Goal: Book appointment/travel/reservation

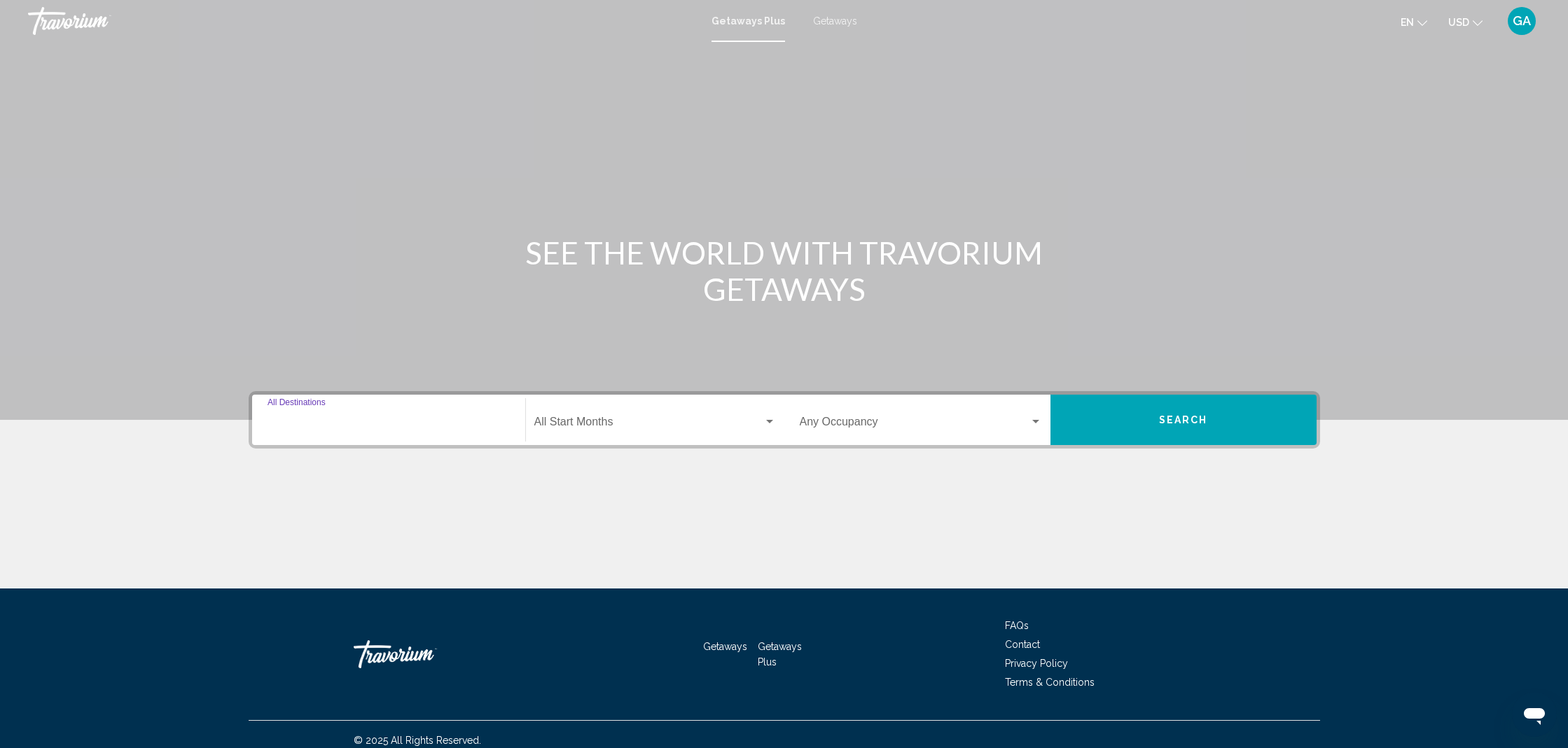
click at [407, 419] on input "Destination All Destinations" at bounding box center [389, 424] width 242 height 12
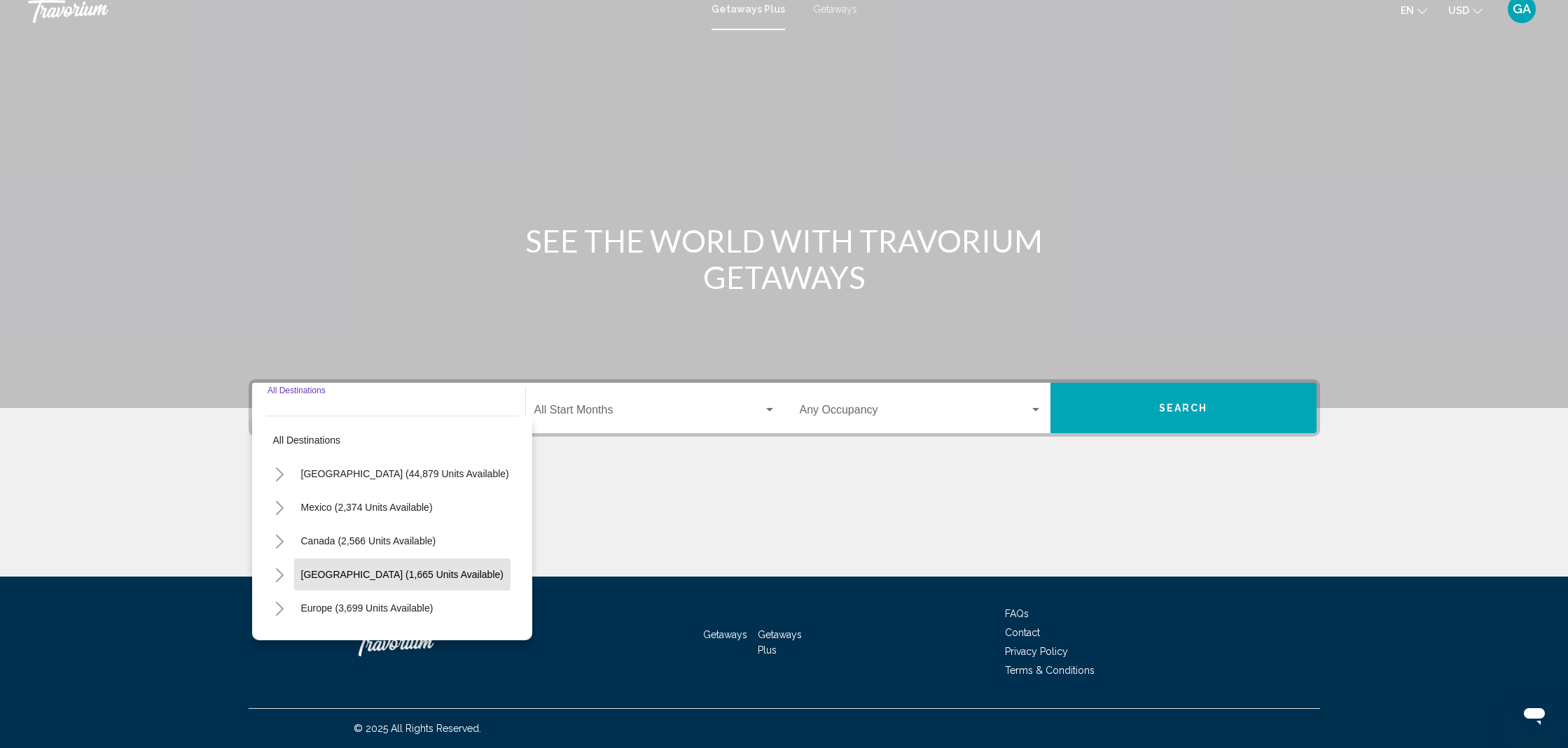
click at [357, 570] on span "[GEOGRAPHIC_DATA] (1,665 units available)" at bounding box center [402, 575] width 202 height 11
type input "**********"
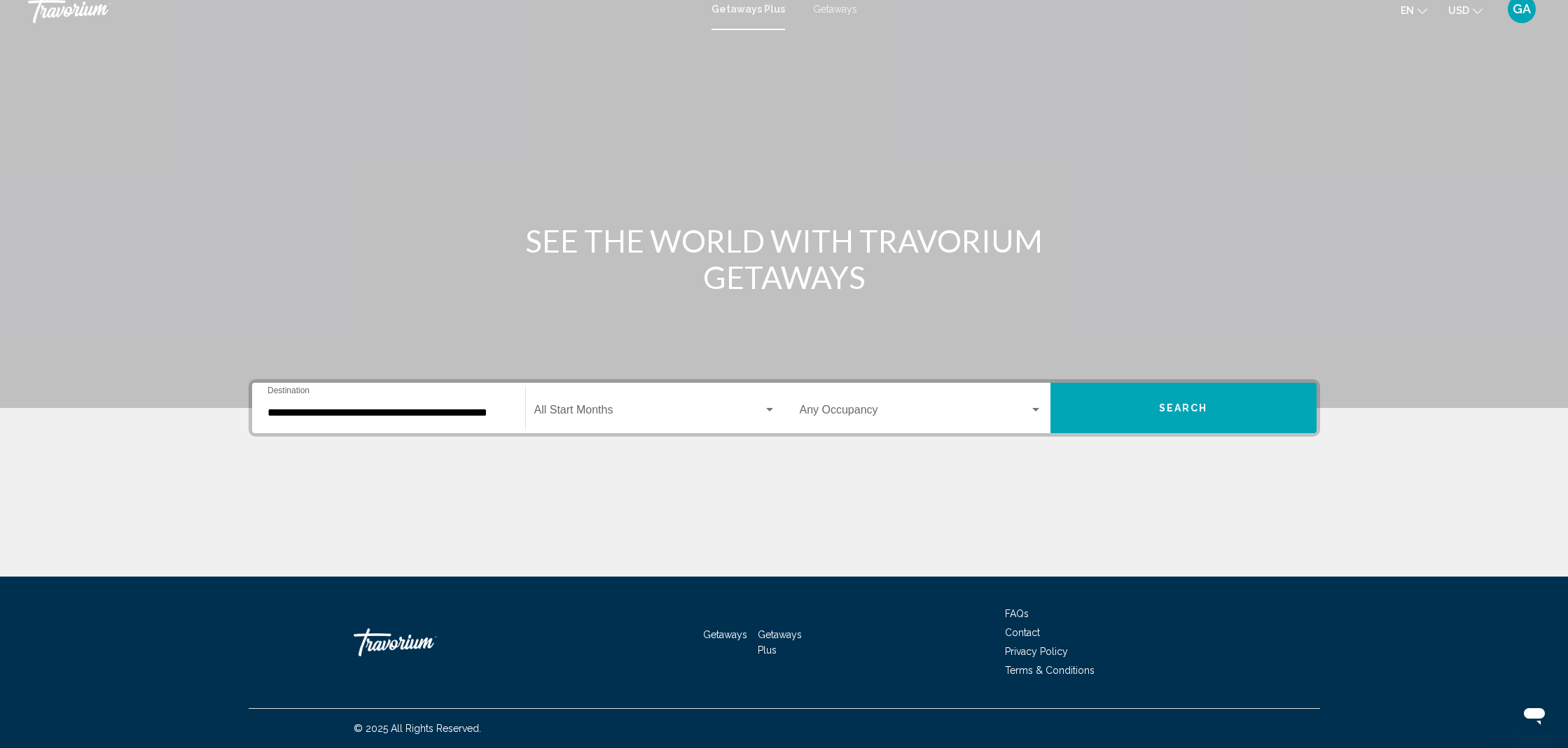
click at [582, 419] on div "Start Month All Start Months" at bounding box center [654, 409] width 241 height 44
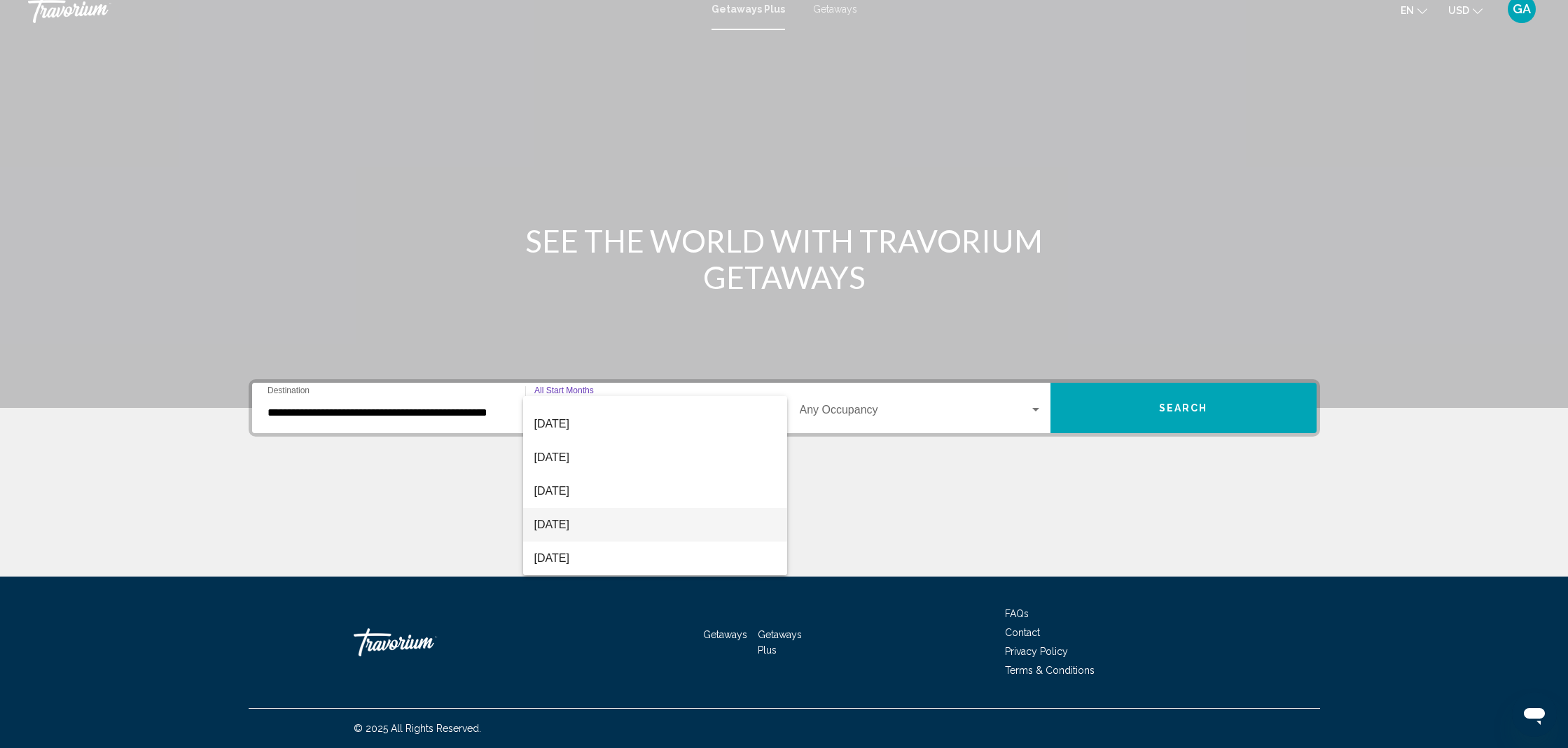
scroll to position [56, 0]
drag, startPoint x: 557, startPoint y: 531, endPoint x: 549, endPoint y: 531, distance: 8.0
click at [557, 531] on span "[DATE]" at bounding box center [654, 524] width 241 height 34
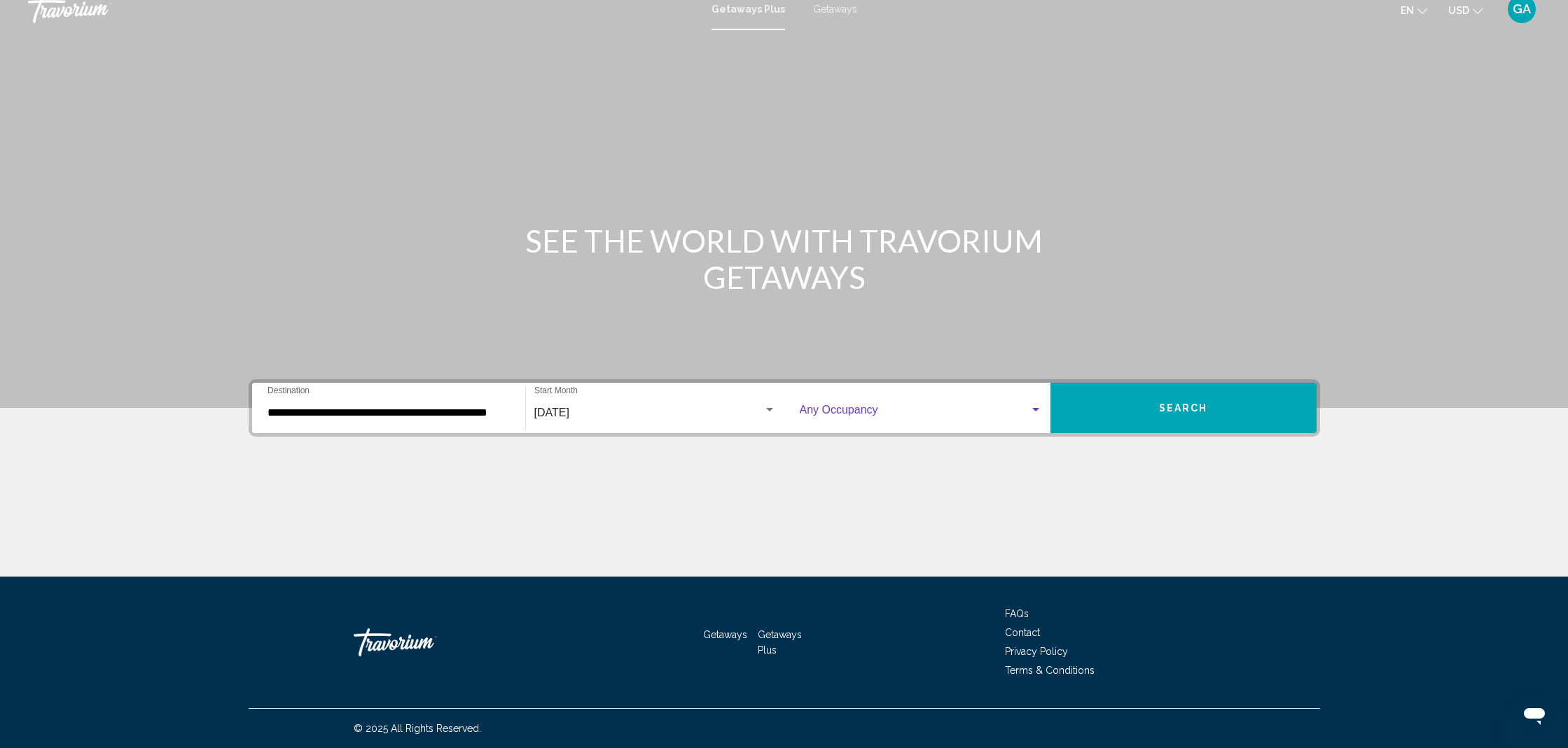
click at [861, 413] on span "Search widget" at bounding box center [914, 412] width 230 height 12
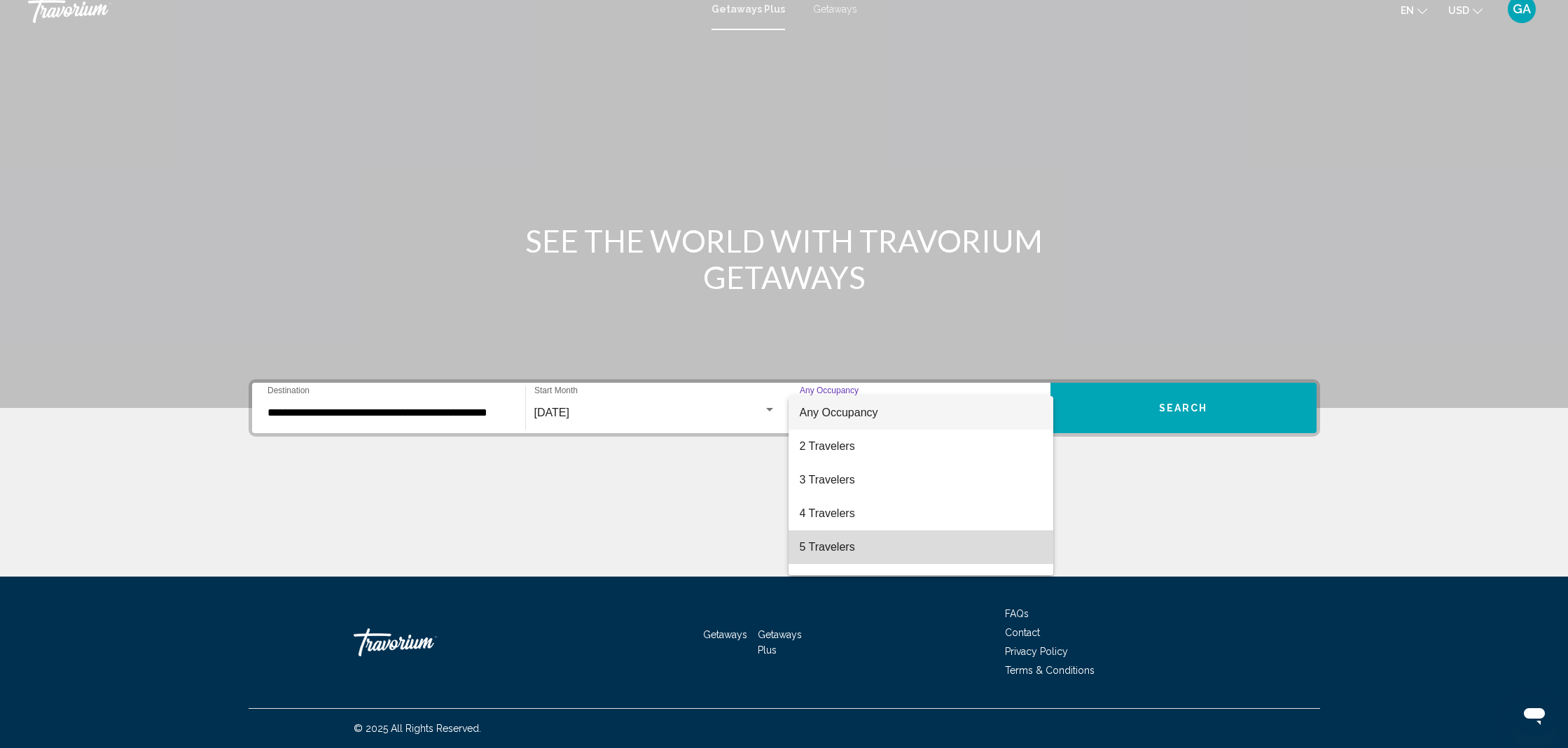
drag, startPoint x: 823, startPoint y: 544, endPoint x: 816, endPoint y: 540, distance: 8.1
click at [822, 544] on span "5 Travelers" at bounding box center [921, 547] width 242 height 34
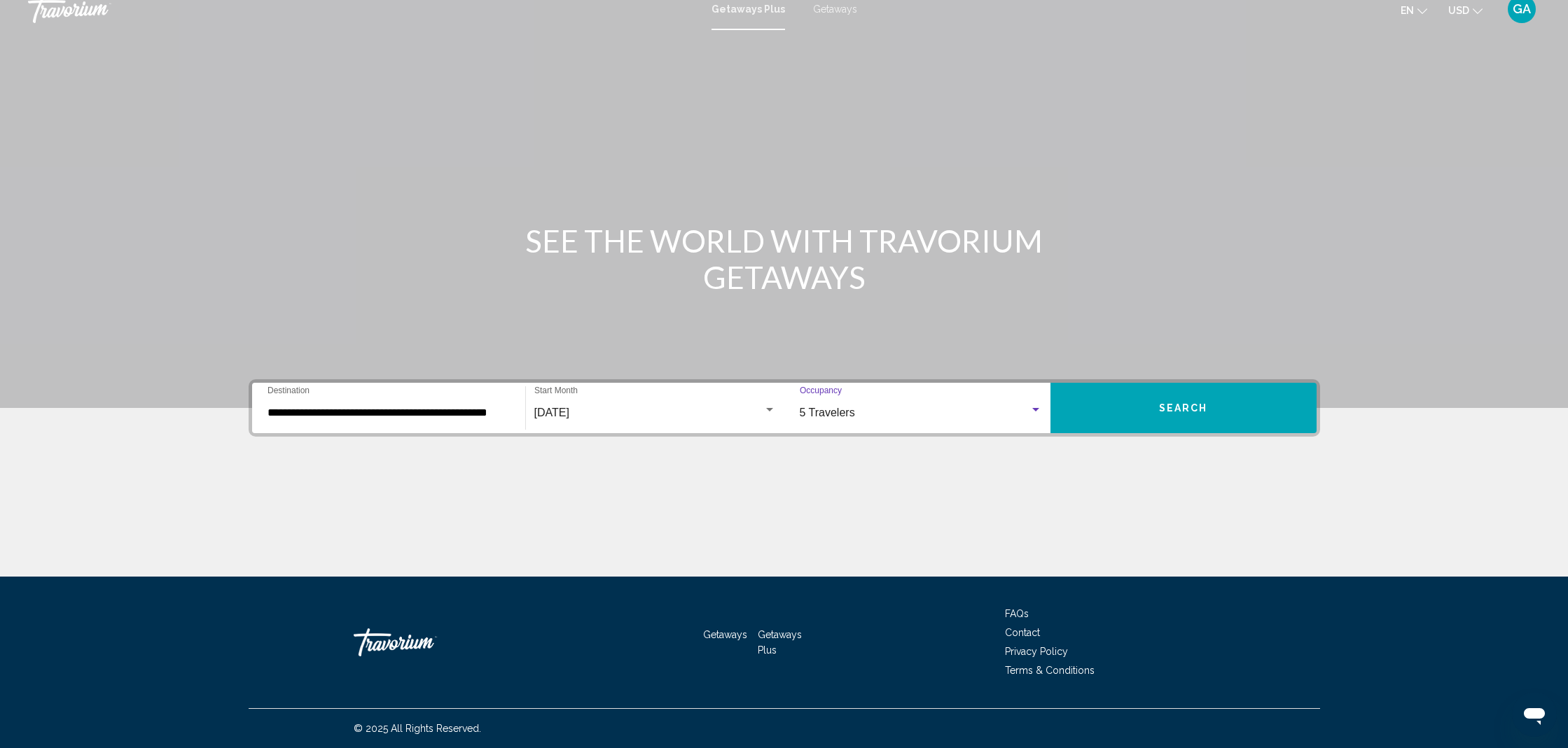
click at [1139, 397] on button "Search" at bounding box center [1183, 408] width 266 height 51
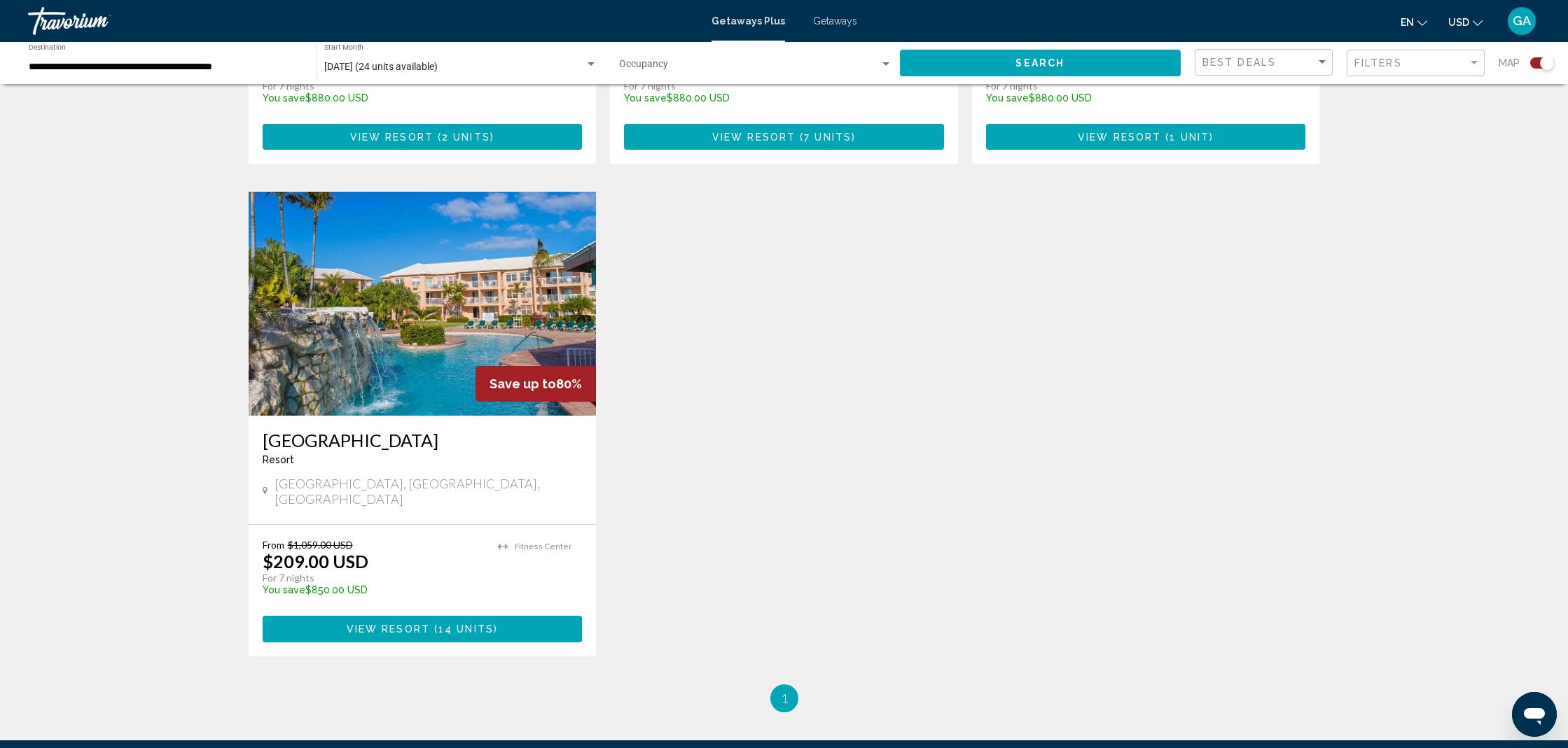
scroll to position [940, 0]
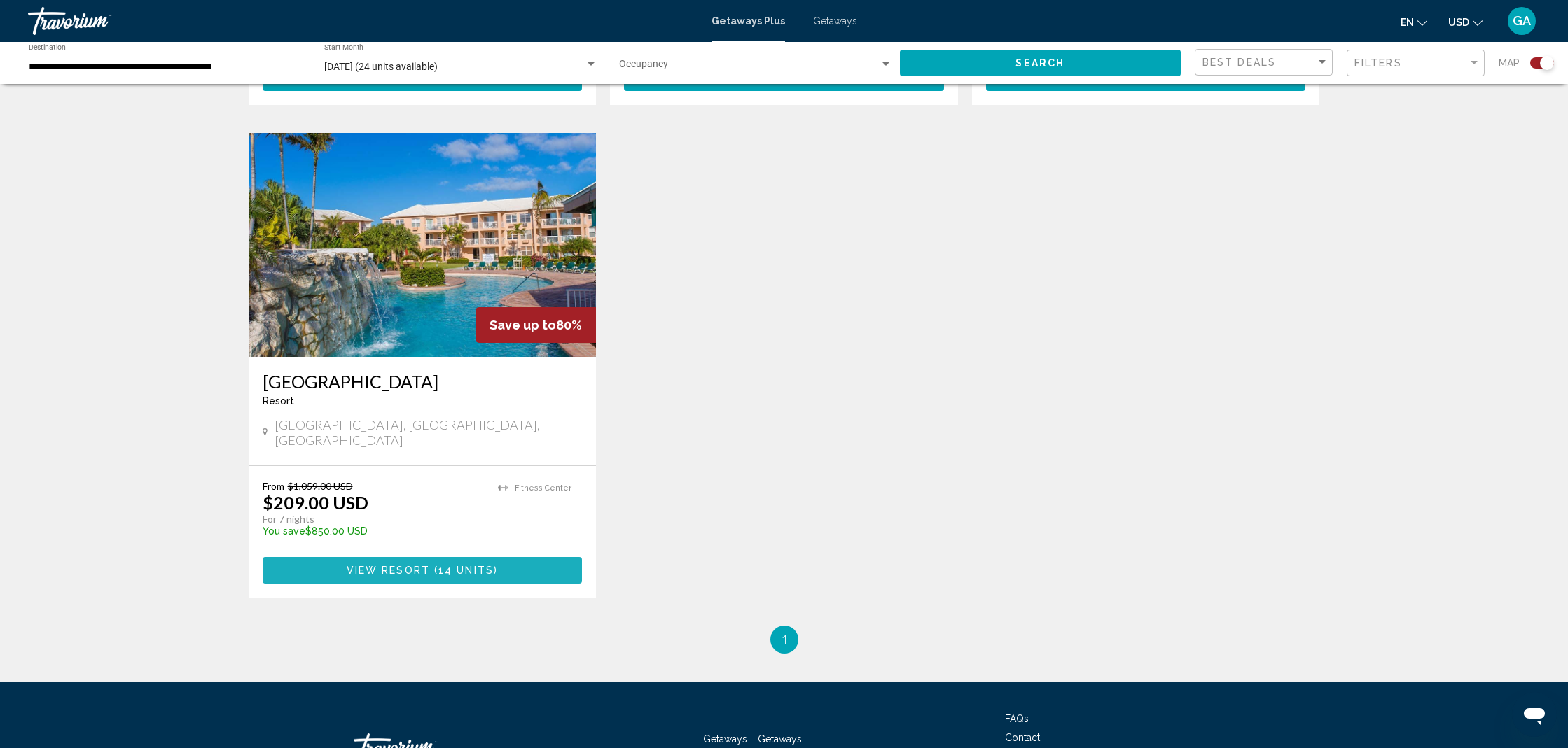
click at [407, 566] on span "View Resort" at bounding box center [389, 571] width 83 height 11
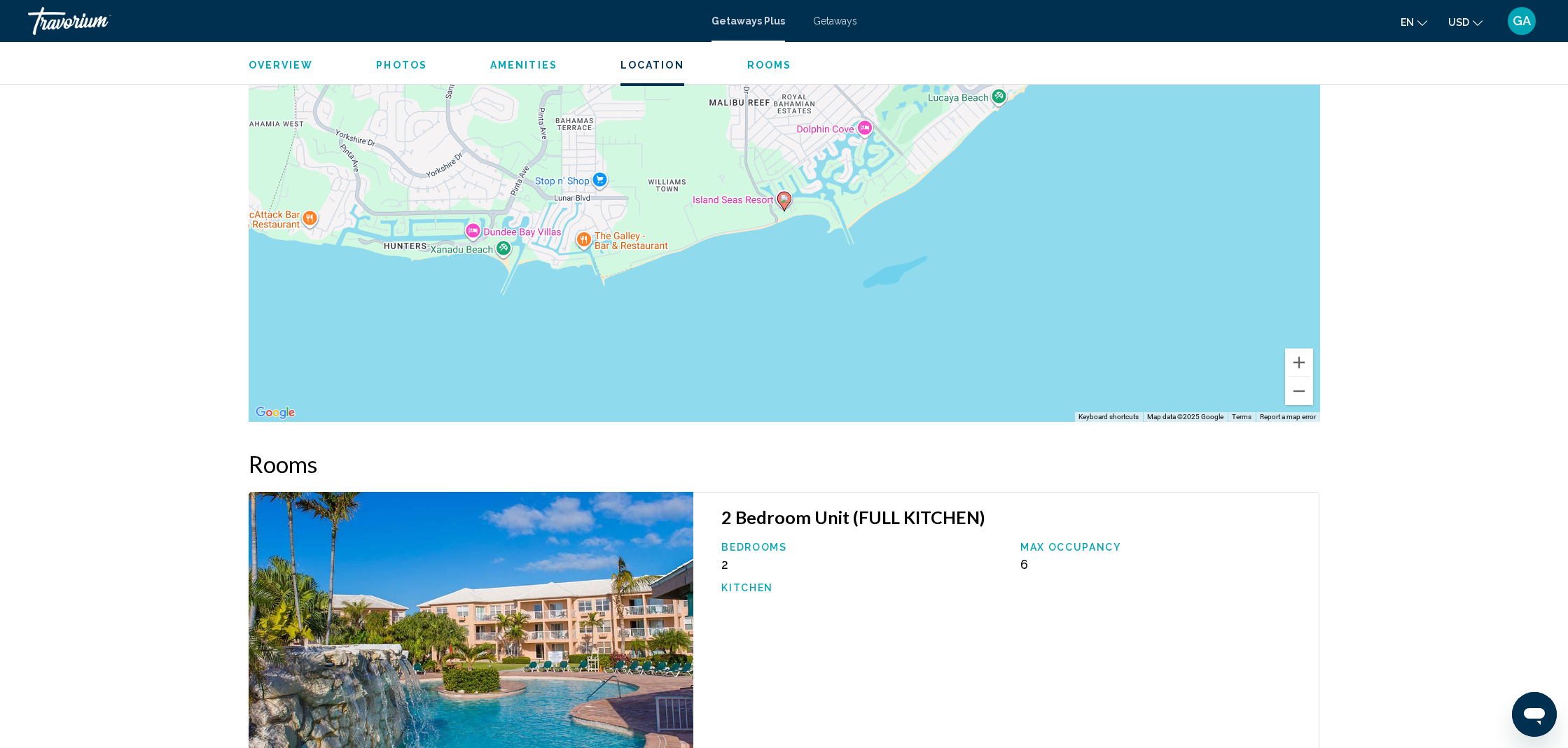
scroll to position [1606, 0]
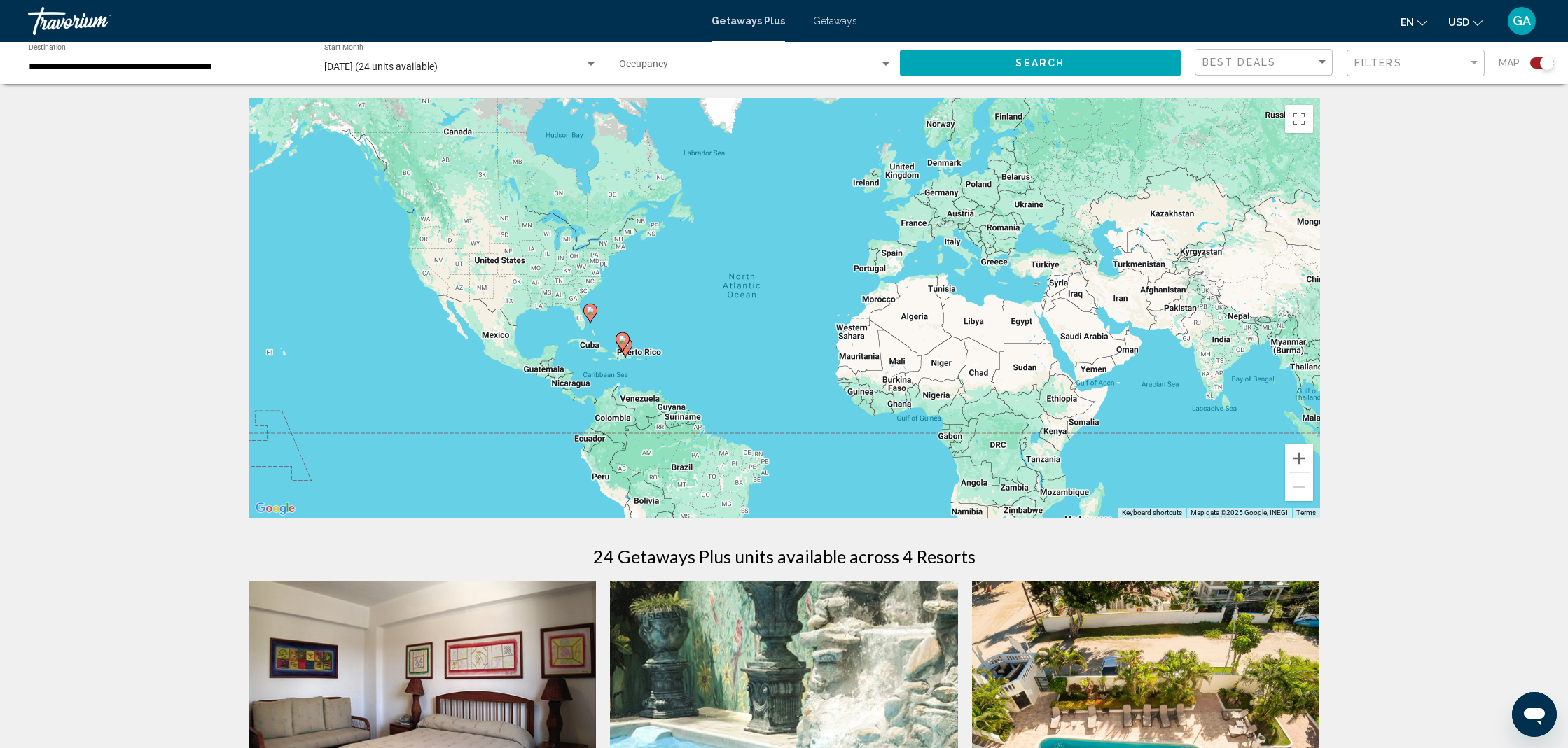
click at [135, 70] on input "**********" at bounding box center [165, 67] width 274 height 11
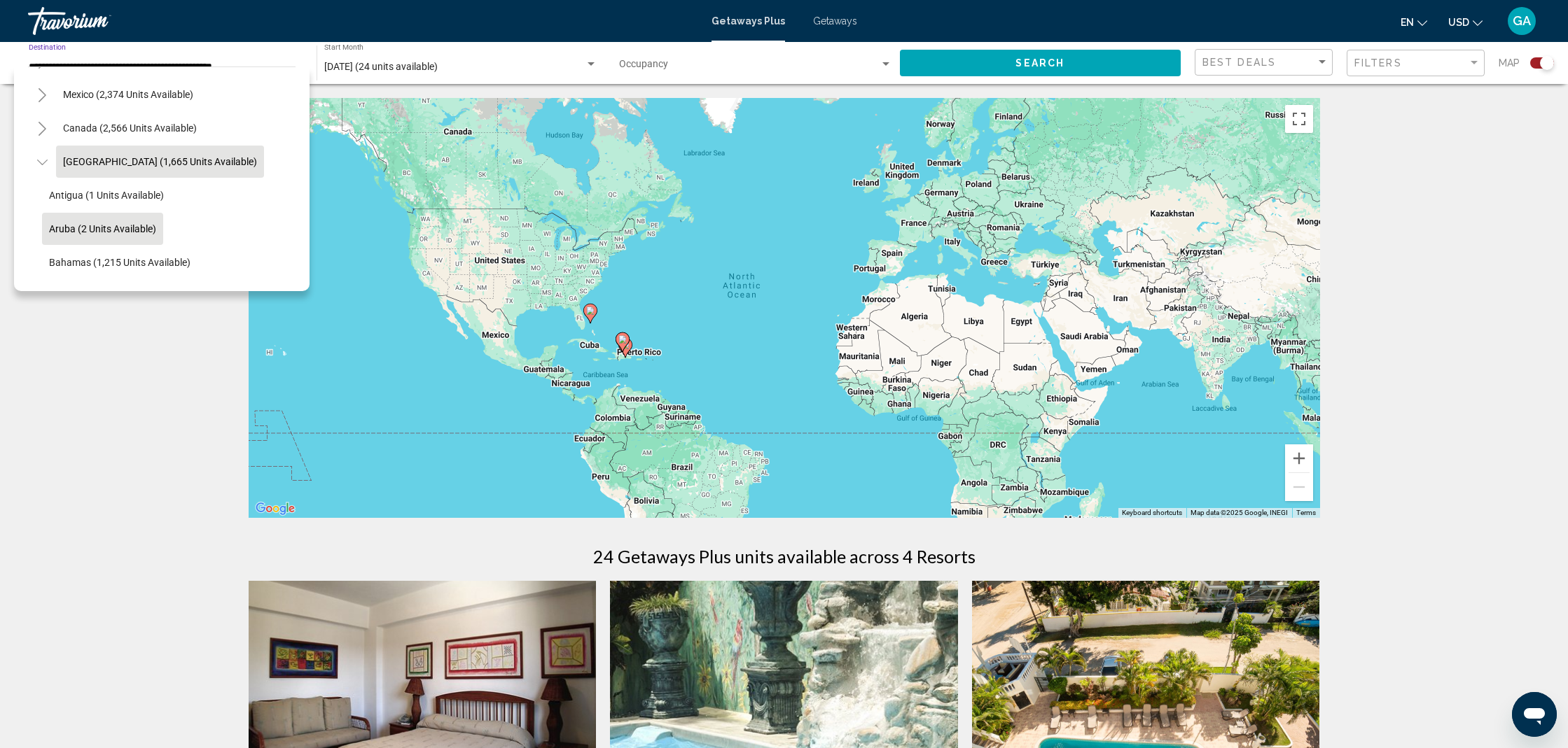
scroll to position [65, 0]
click at [97, 231] on span "Aruba (2 units available)" at bounding box center [102, 227] width 107 height 11
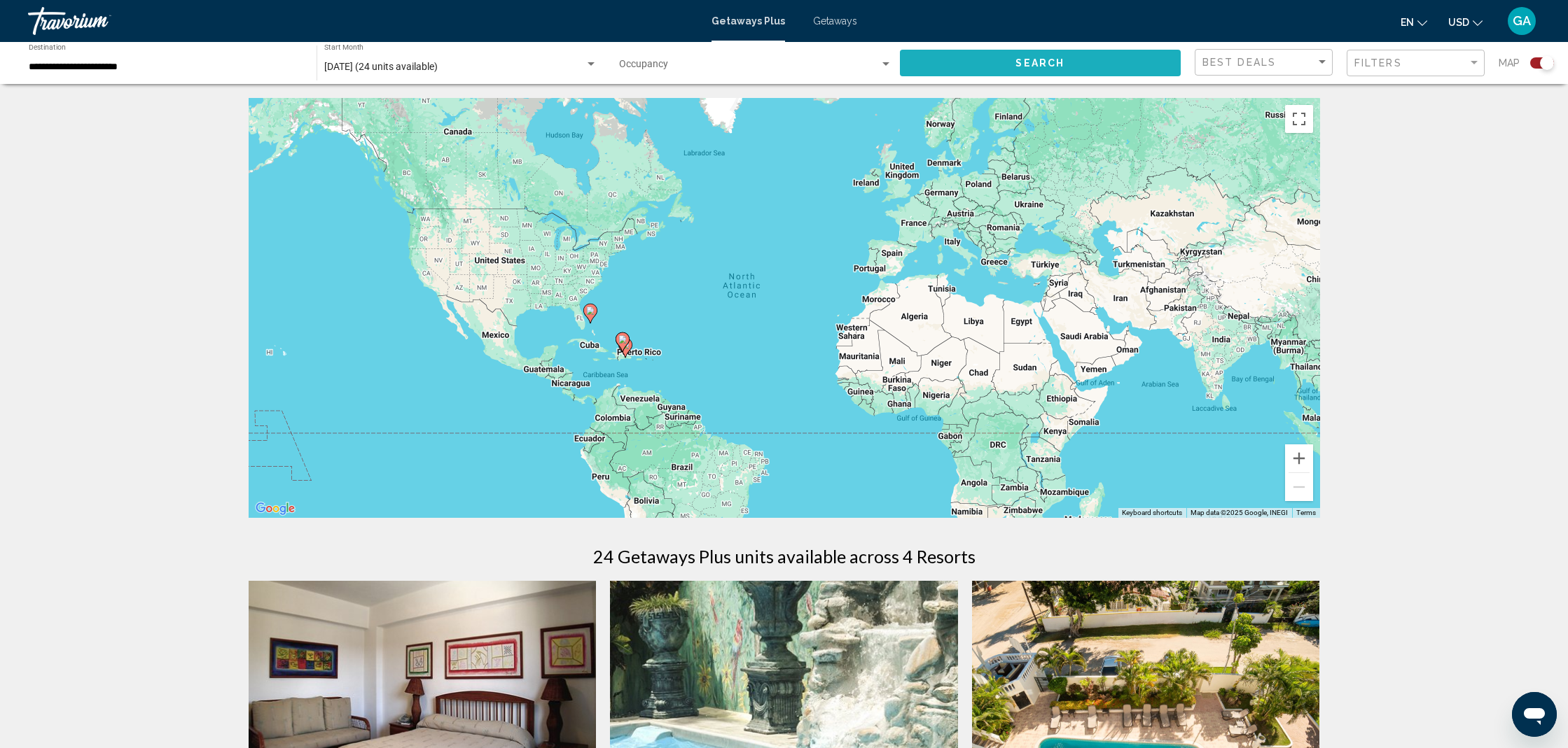
click at [1056, 65] on span "Search" at bounding box center [1040, 64] width 49 height 11
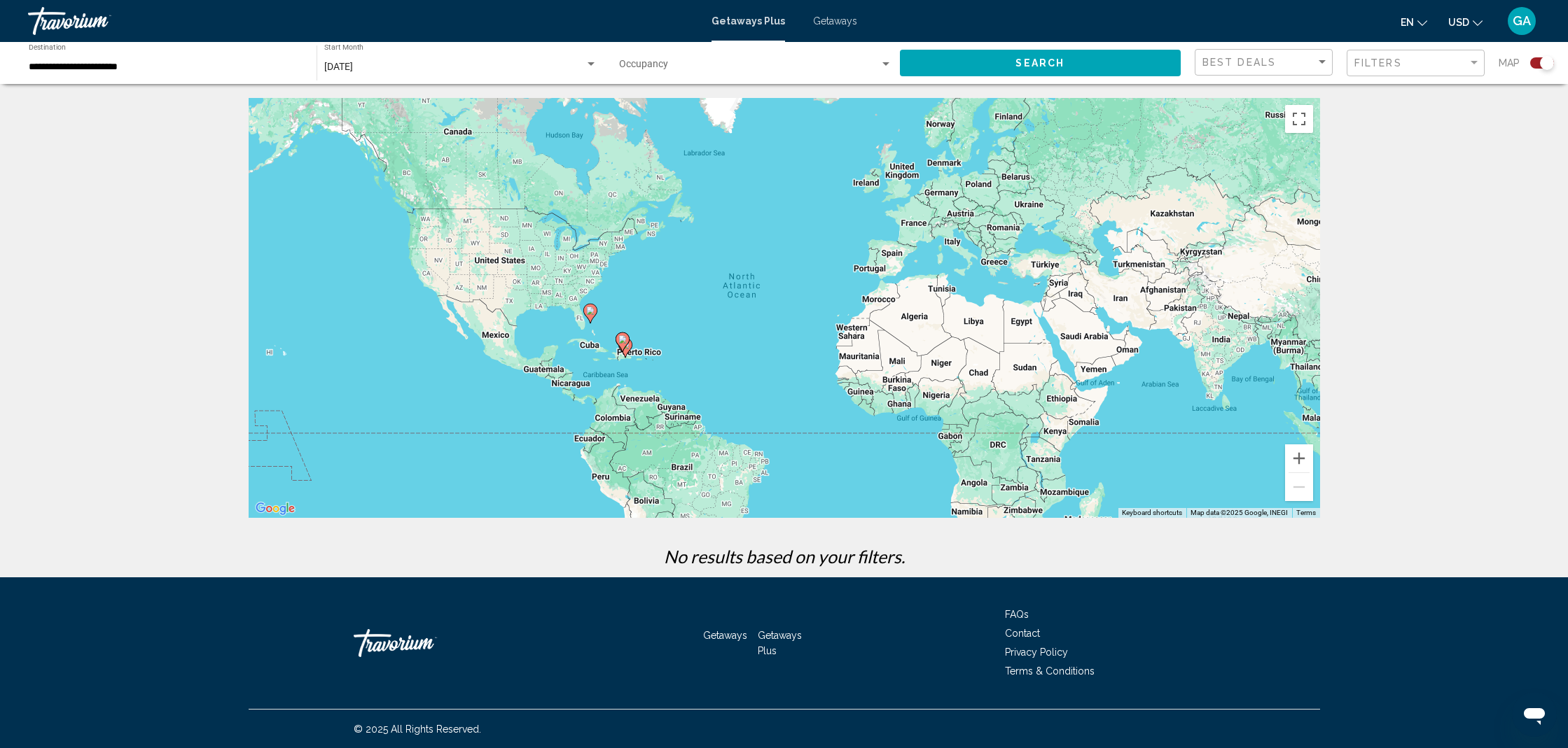
click at [707, 75] on div "Occupancy Any Occupancy" at bounding box center [756, 63] width 274 height 38
click at [661, 93] on span "6" at bounding box center [755, 96] width 273 height 29
click at [650, 74] on div "6 Occupancy Any Occupancy" at bounding box center [756, 63] width 274 height 38
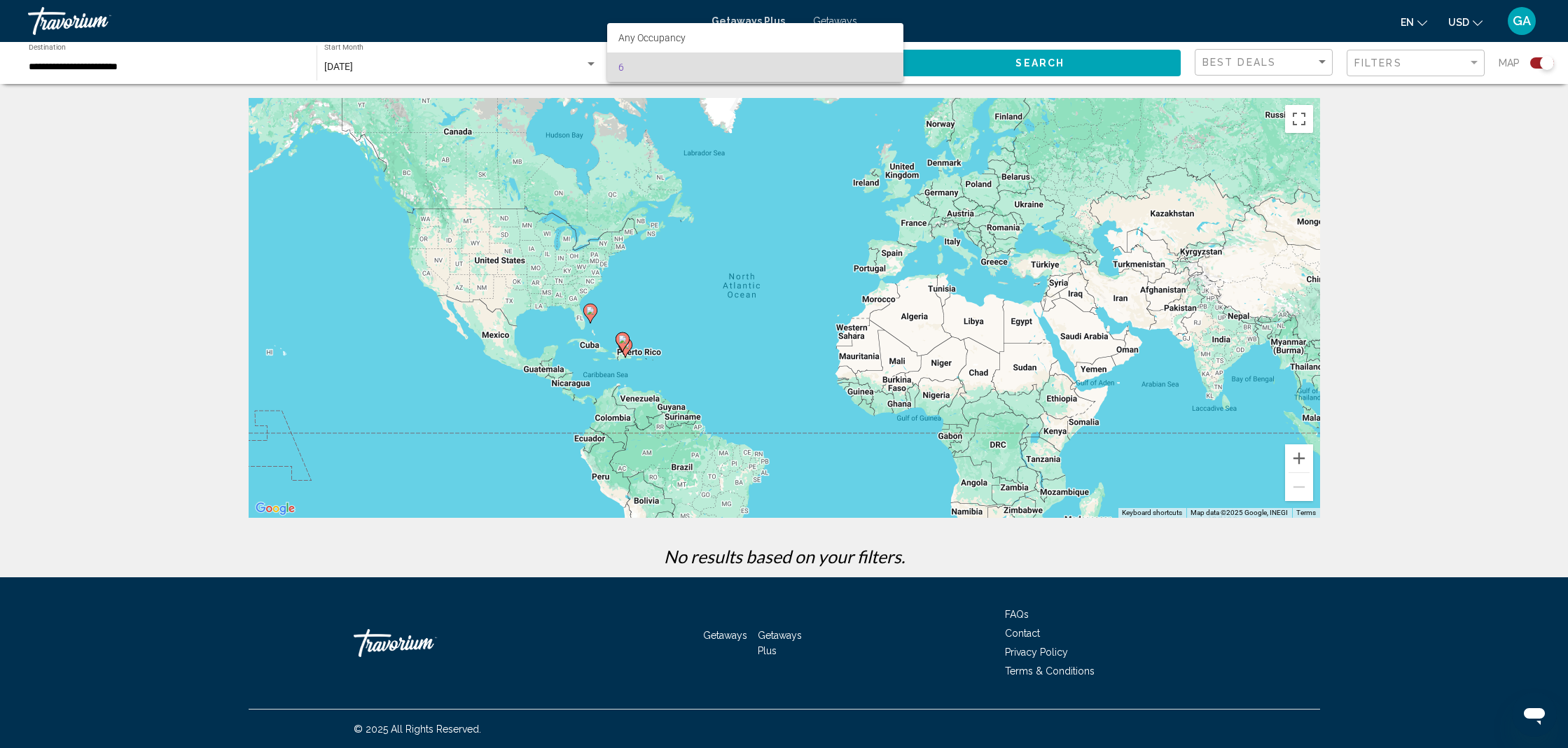
click at [1001, 60] on div at bounding box center [784, 374] width 1568 height 748
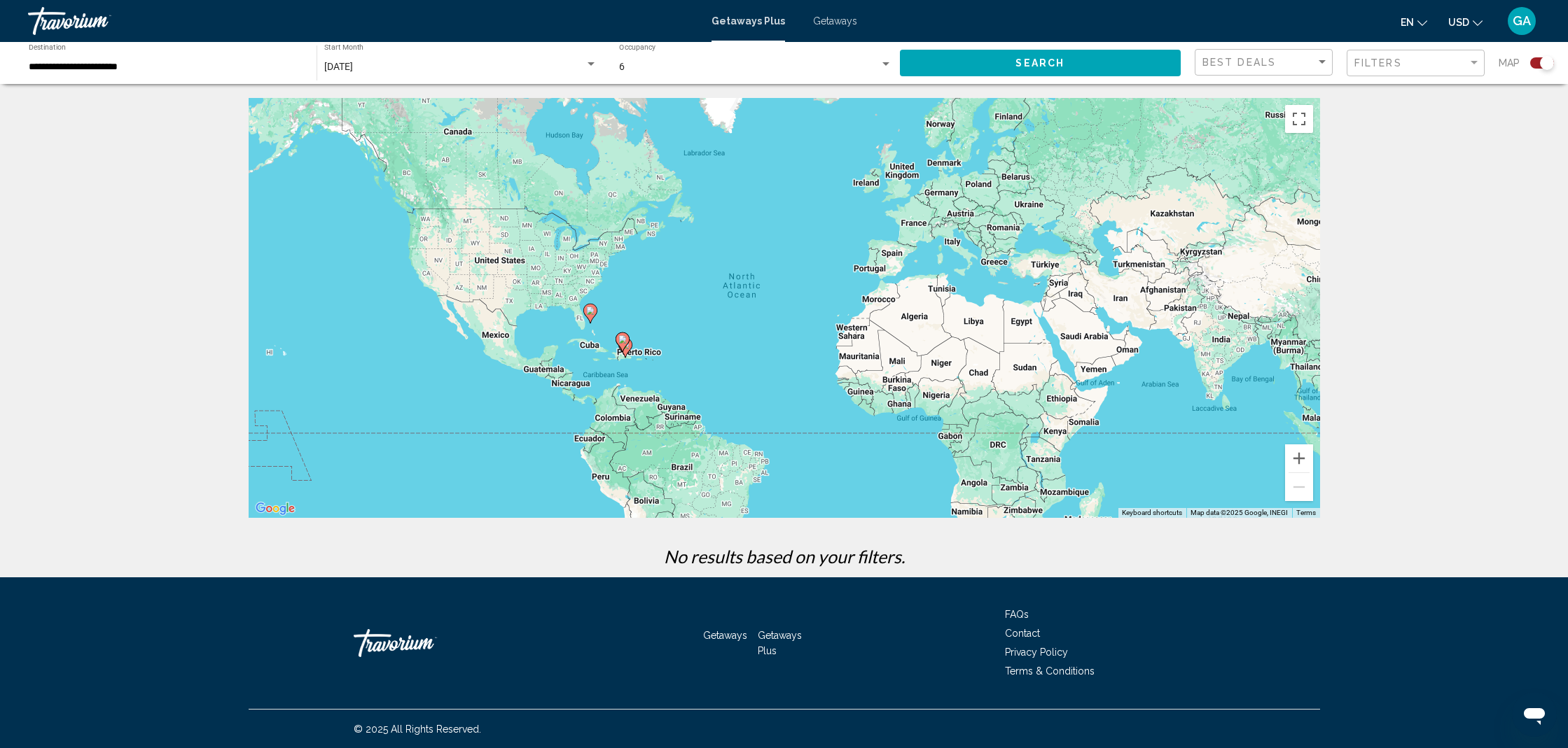
click at [711, 65] on div "6" at bounding box center [749, 67] width 261 height 11
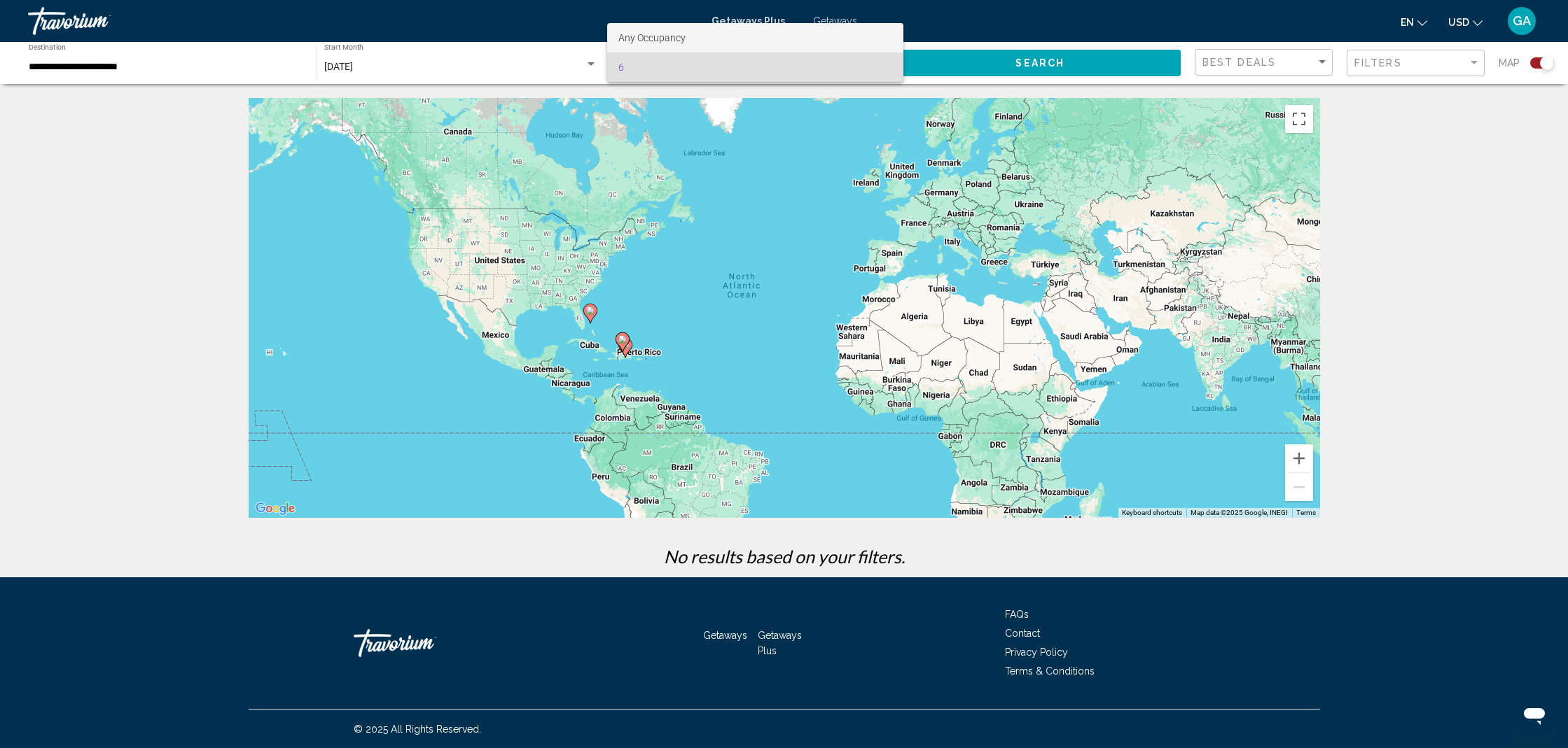
drag, startPoint x: 636, startPoint y: 37, endPoint x: 645, endPoint y: 41, distance: 9.8
click at [636, 37] on span "Any Occupancy" at bounding box center [652, 38] width 67 height 11
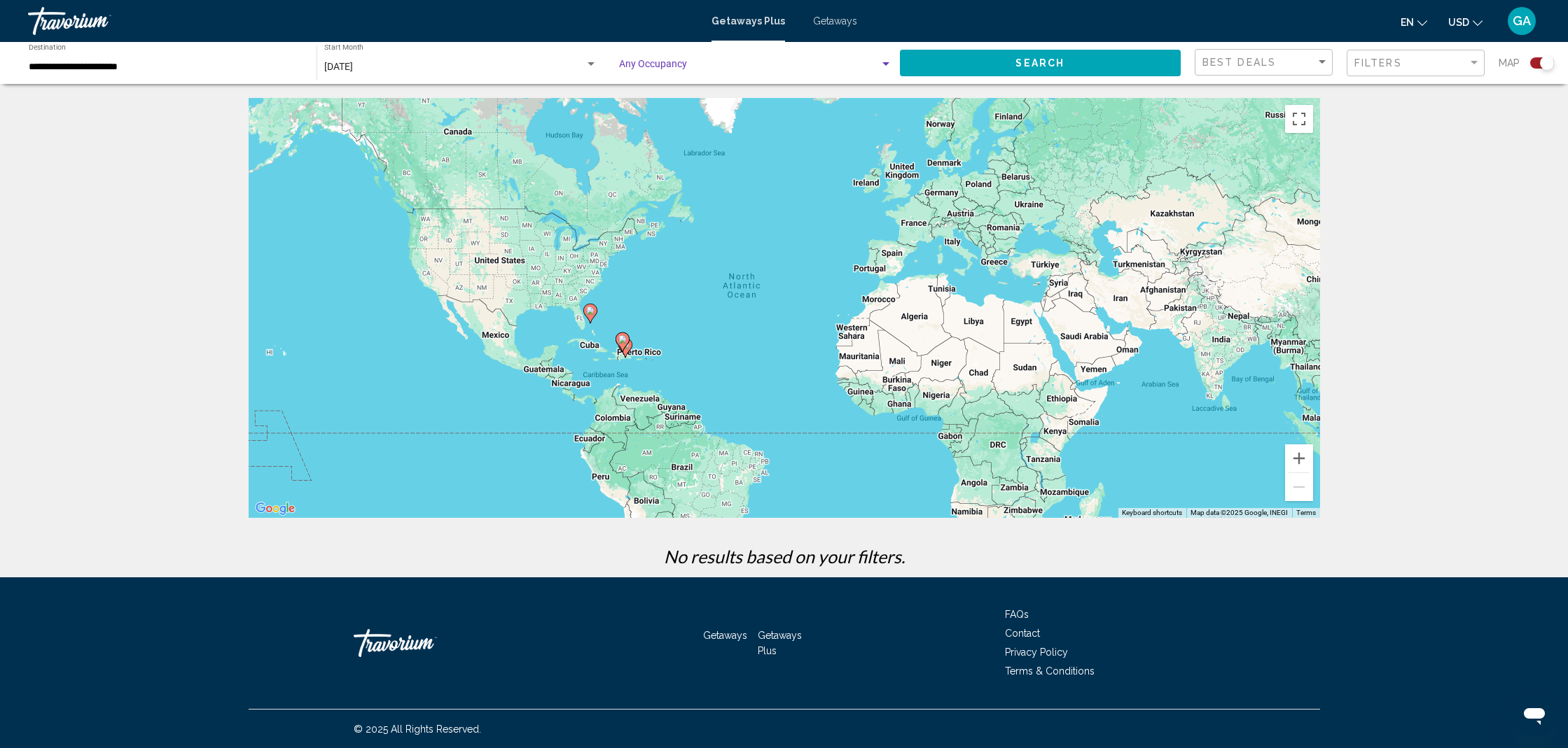
click at [994, 60] on button "Search" at bounding box center [1040, 63] width 281 height 26
click at [1296, 459] on button "Zoom in" at bounding box center [1299, 459] width 28 height 28
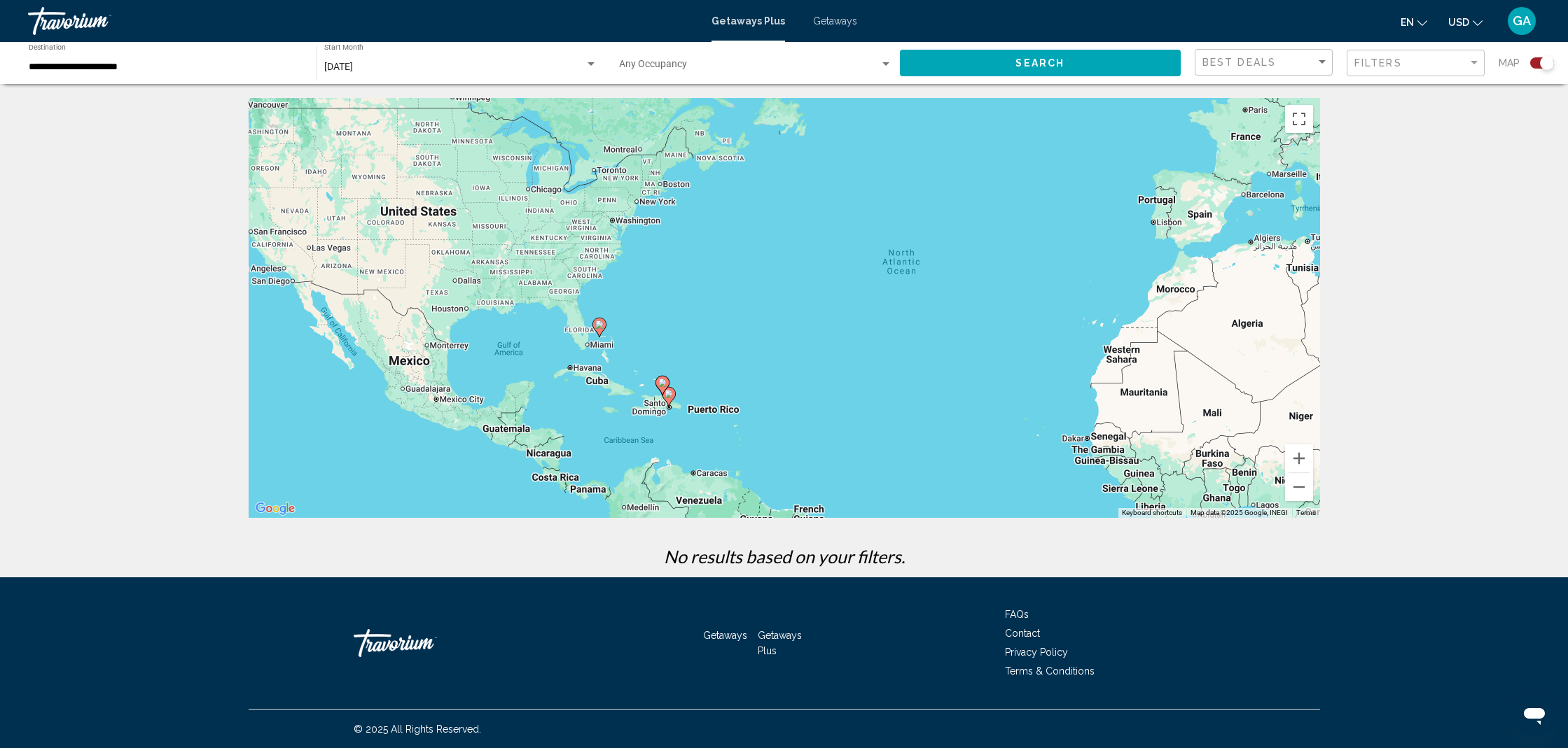
drag, startPoint x: 568, startPoint y: 324, endPoint x: 771, endPoint y: 323, distance: 203.0
click at [771, 323] on div "To activate drag with keyboard, press Alt + Enter. Once in keyboard drag state,…" at bounding box center [784, 308] width 1072 height 420
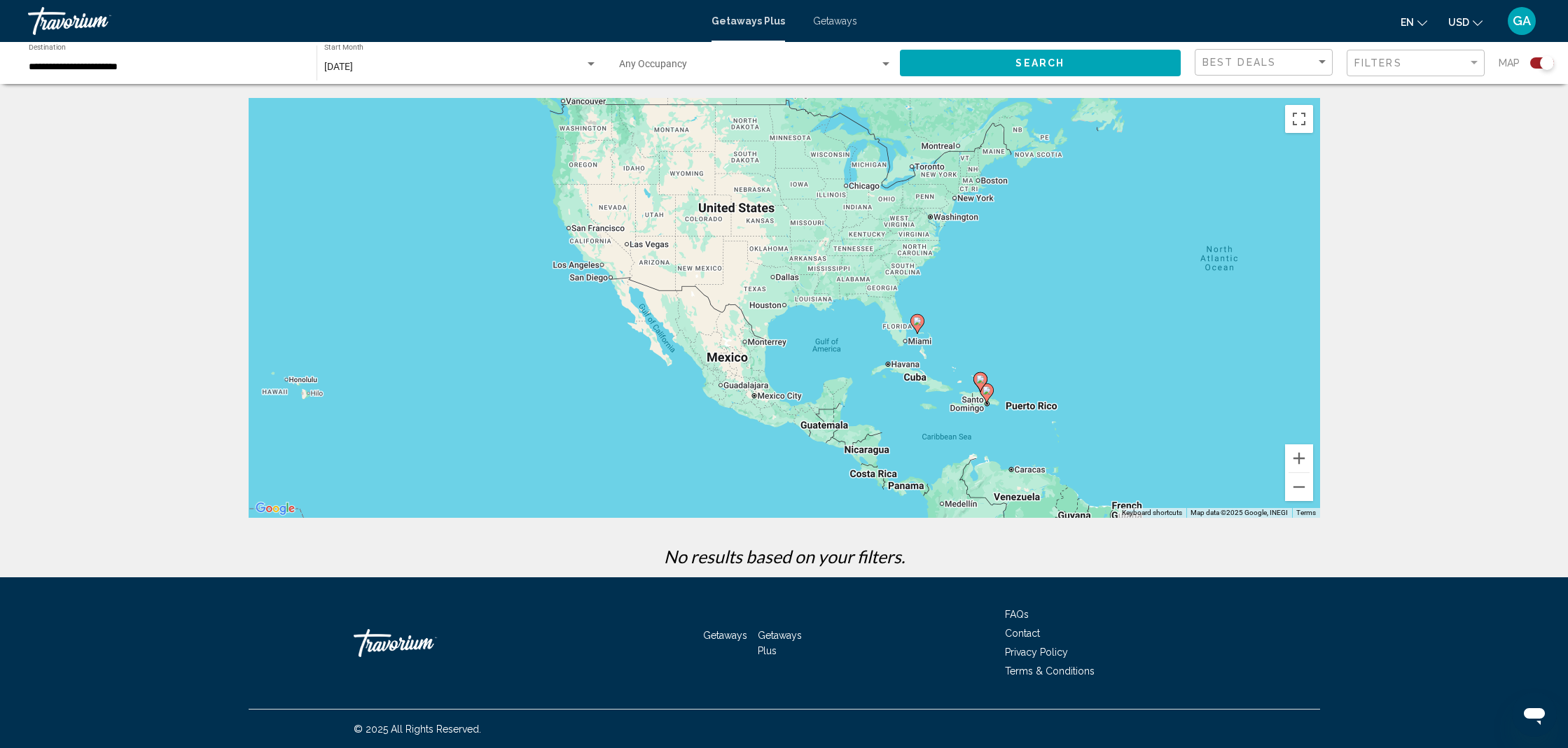
click at [987, 392] on image "Main content" at bounding box center [986, 391] width 8 height 8
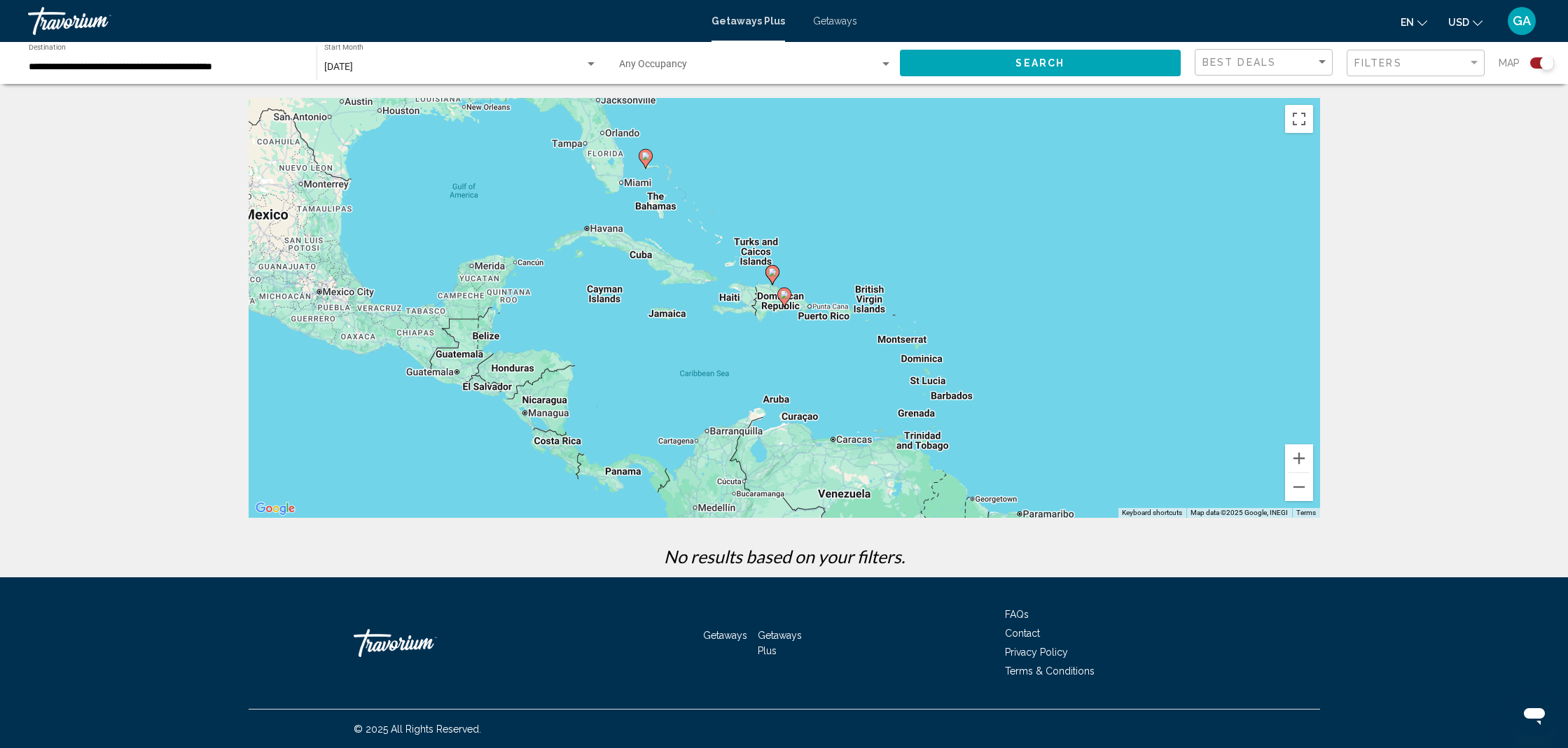
click at [645, 158] on image "Main content" at bounding box center [645, 156] width 8 height 8
type input "**********"
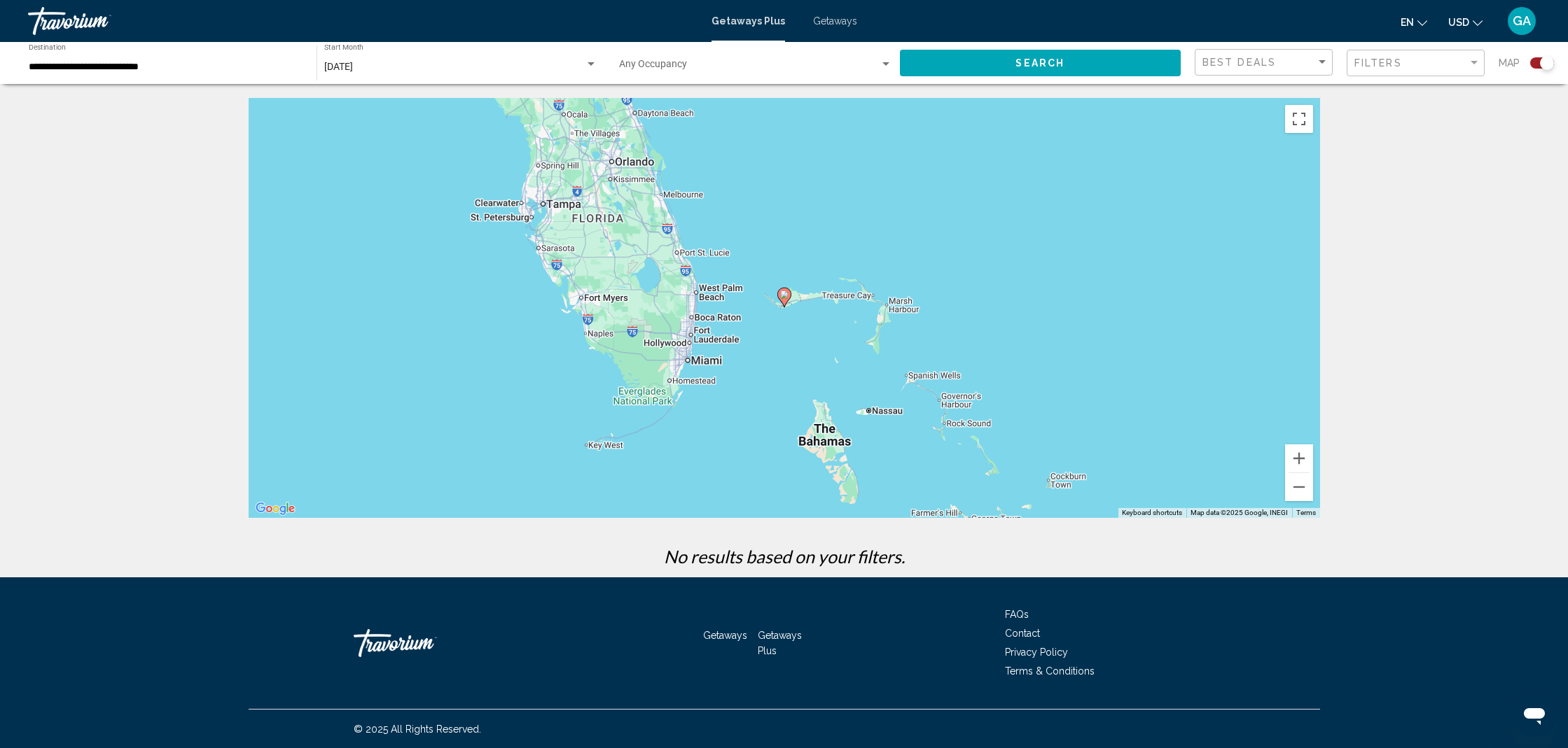
click at [788, 300] on icon "Main content" at bounding box center [784, 298] width 14 height 20
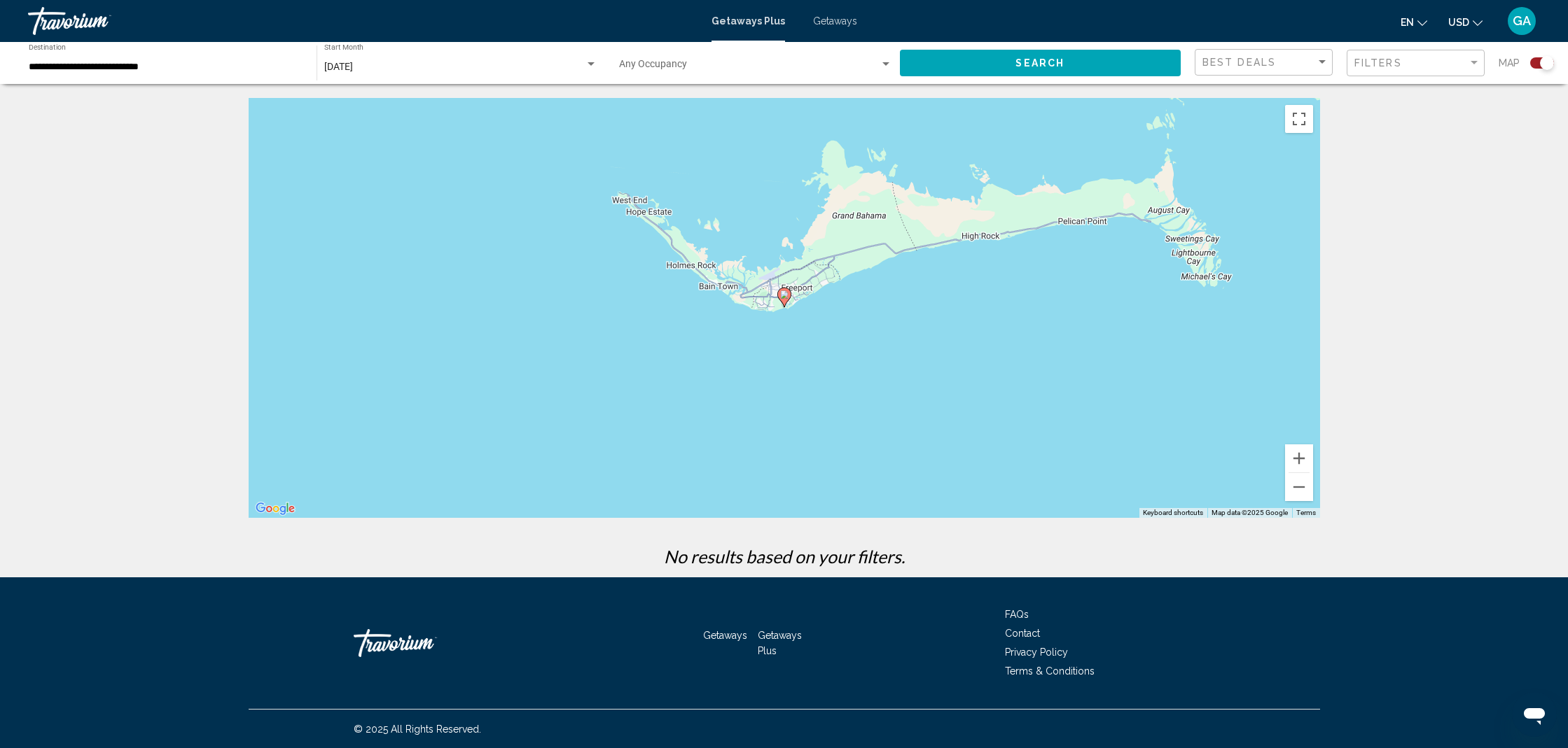
click at [781, 294] on image "Main content" at bounding box center [784, 294] width 8 height 8
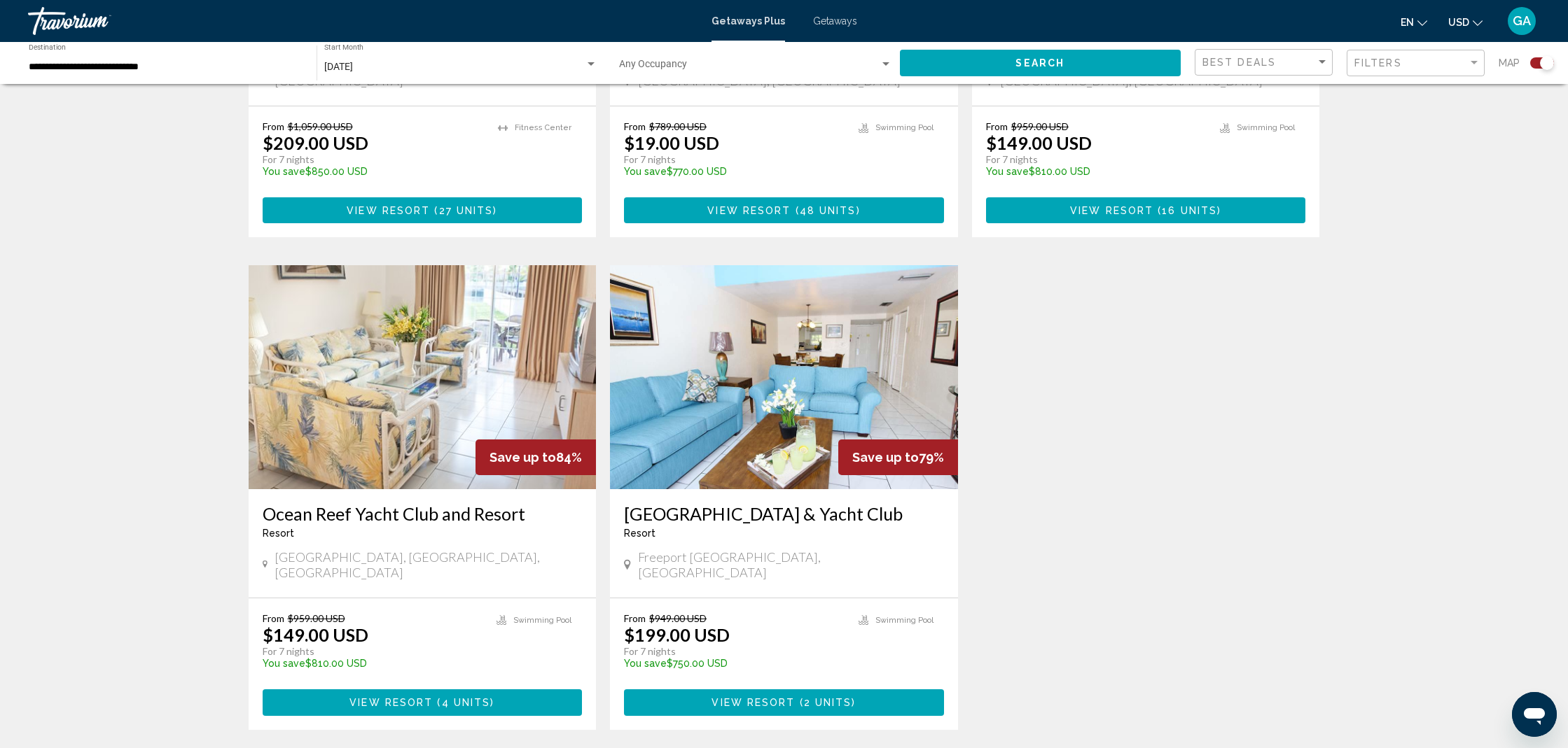
scroll to position [849, 0]
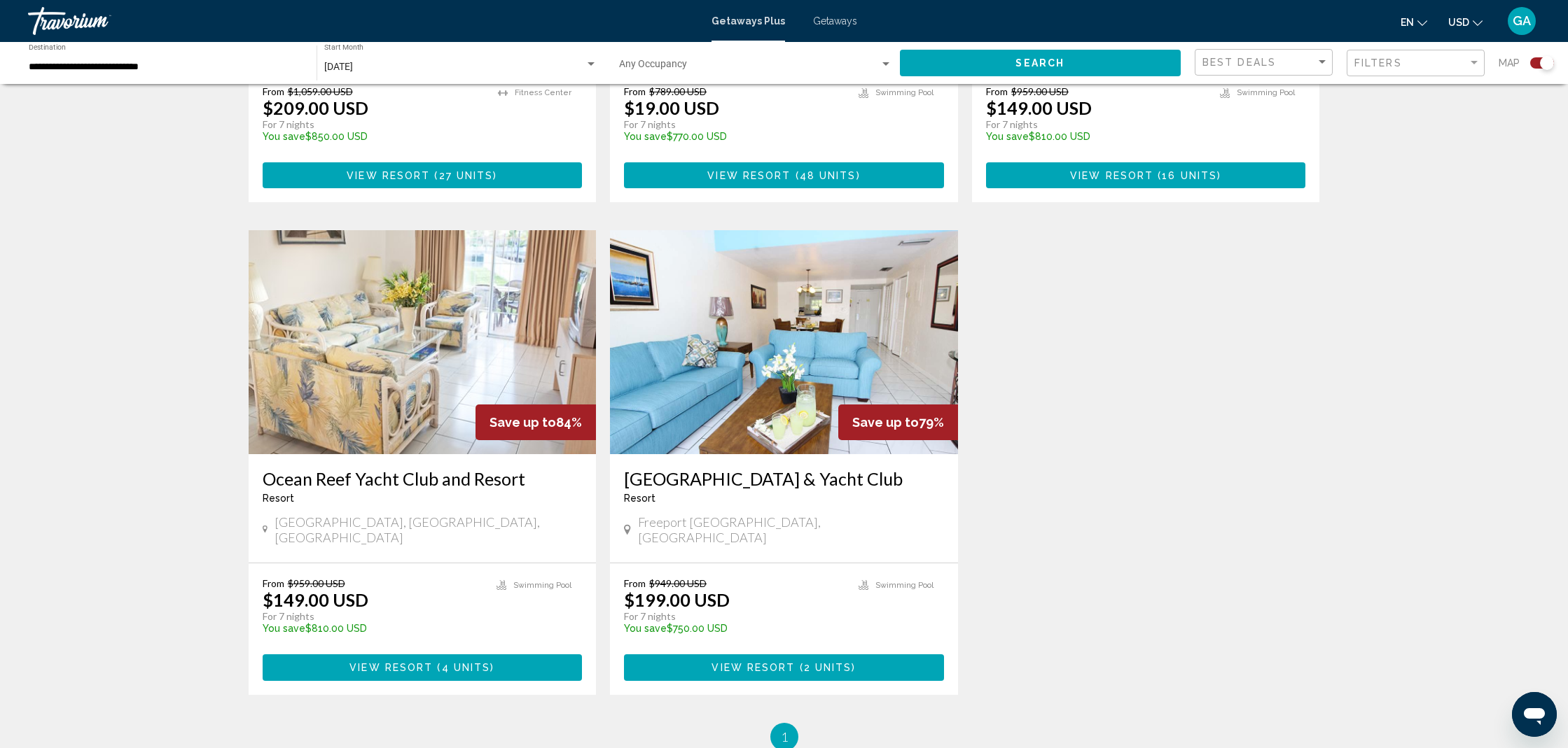
click at [389, 397] on img "Main content" at bounding box center [422, 343] width 348 height 224
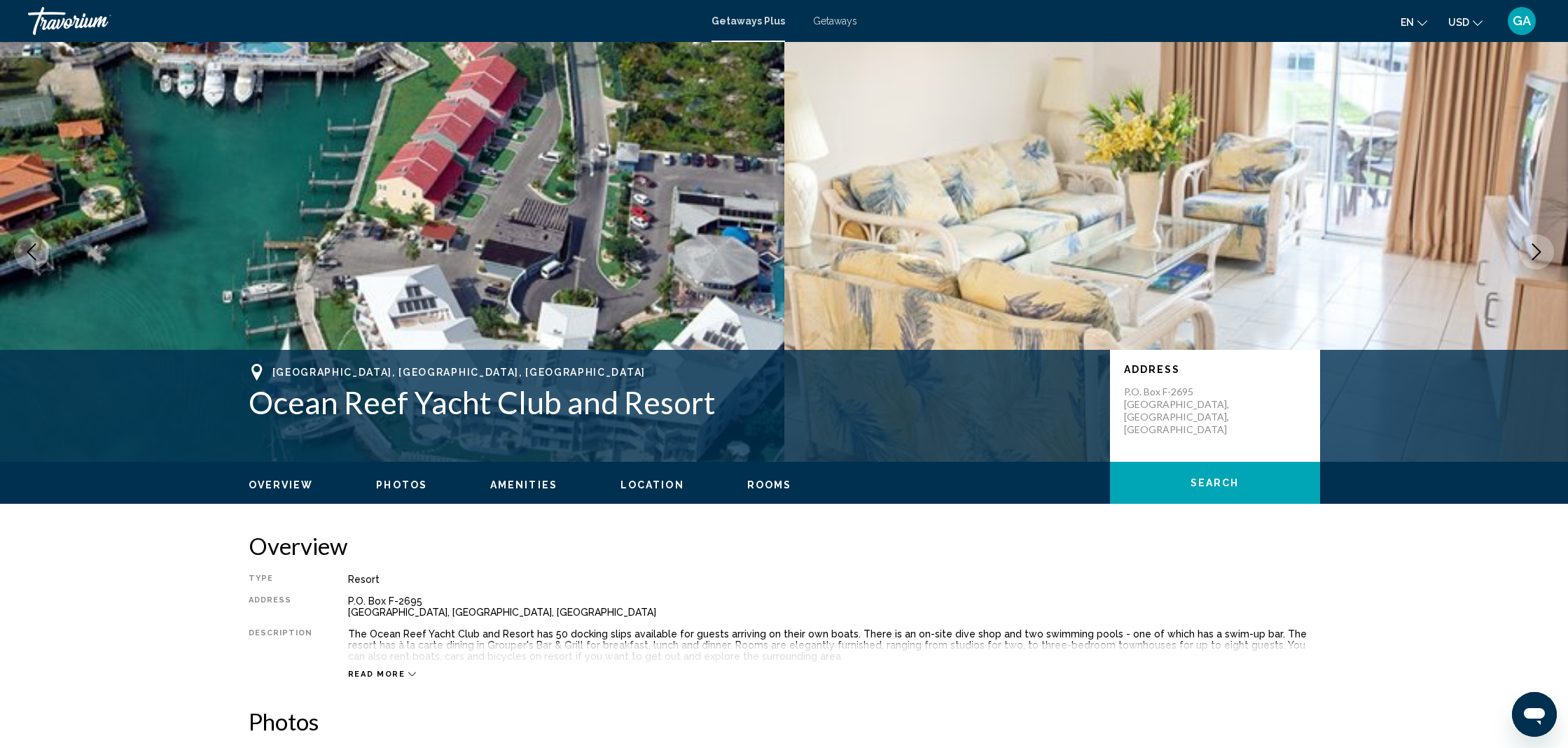
click at [1532, 257] on icon "Next image" at bounding box center [1536, 252] width 17 height 17
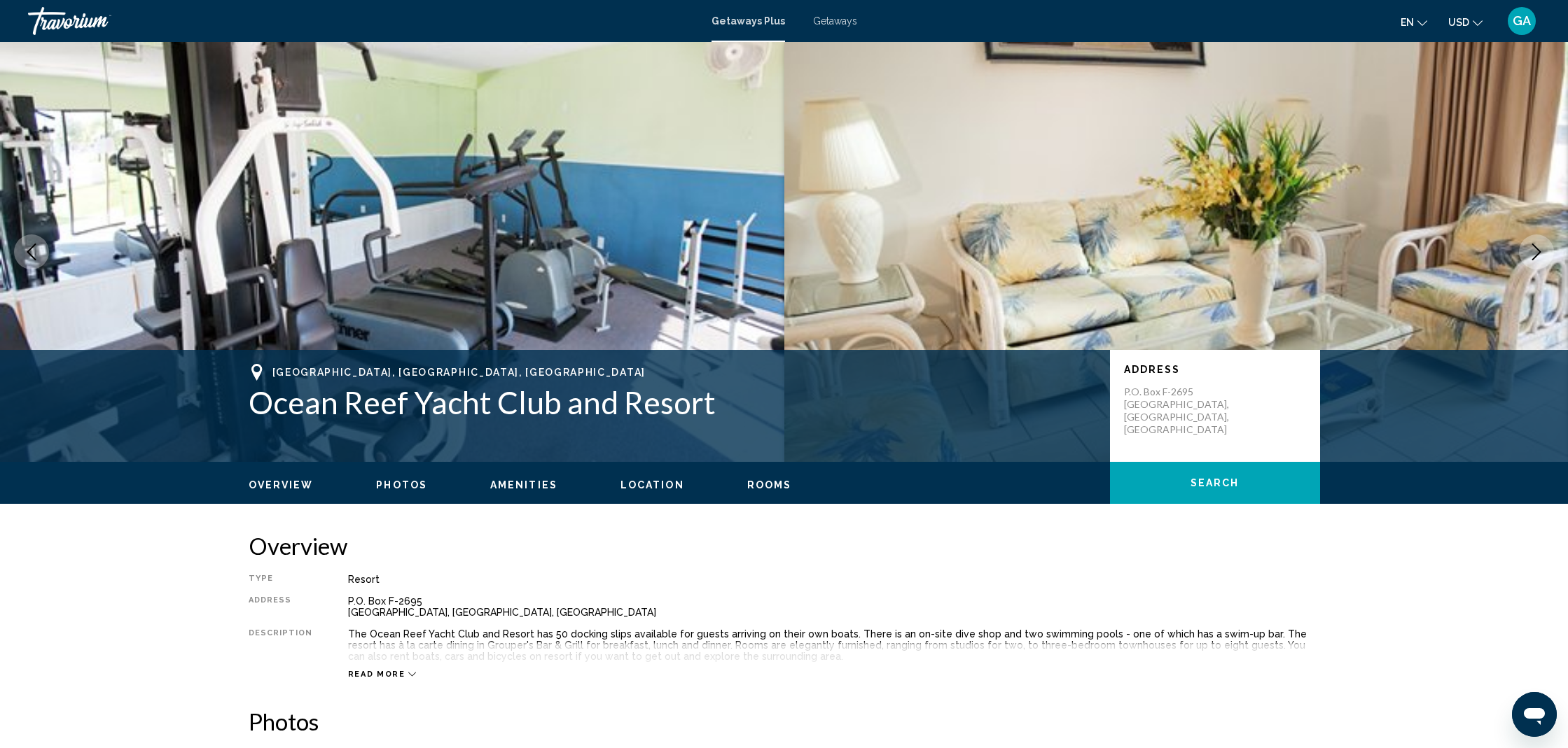
click at [1533, 256] on icon "Next image" at bounding box center [1536, 252] width 17 height 17
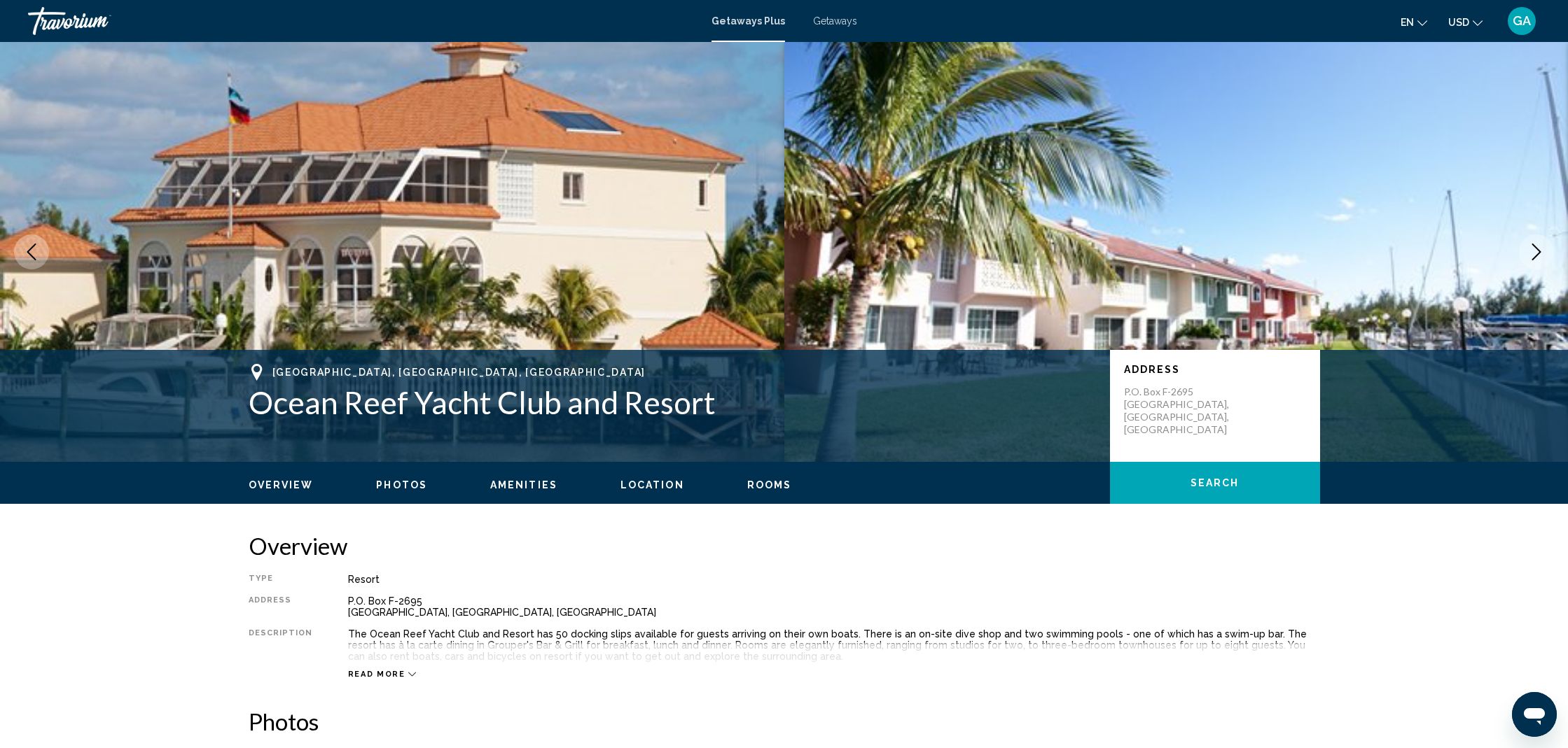
click at [1532, 256] on icon "Next image" at bounding box center [1536, 252] width 17 height 17
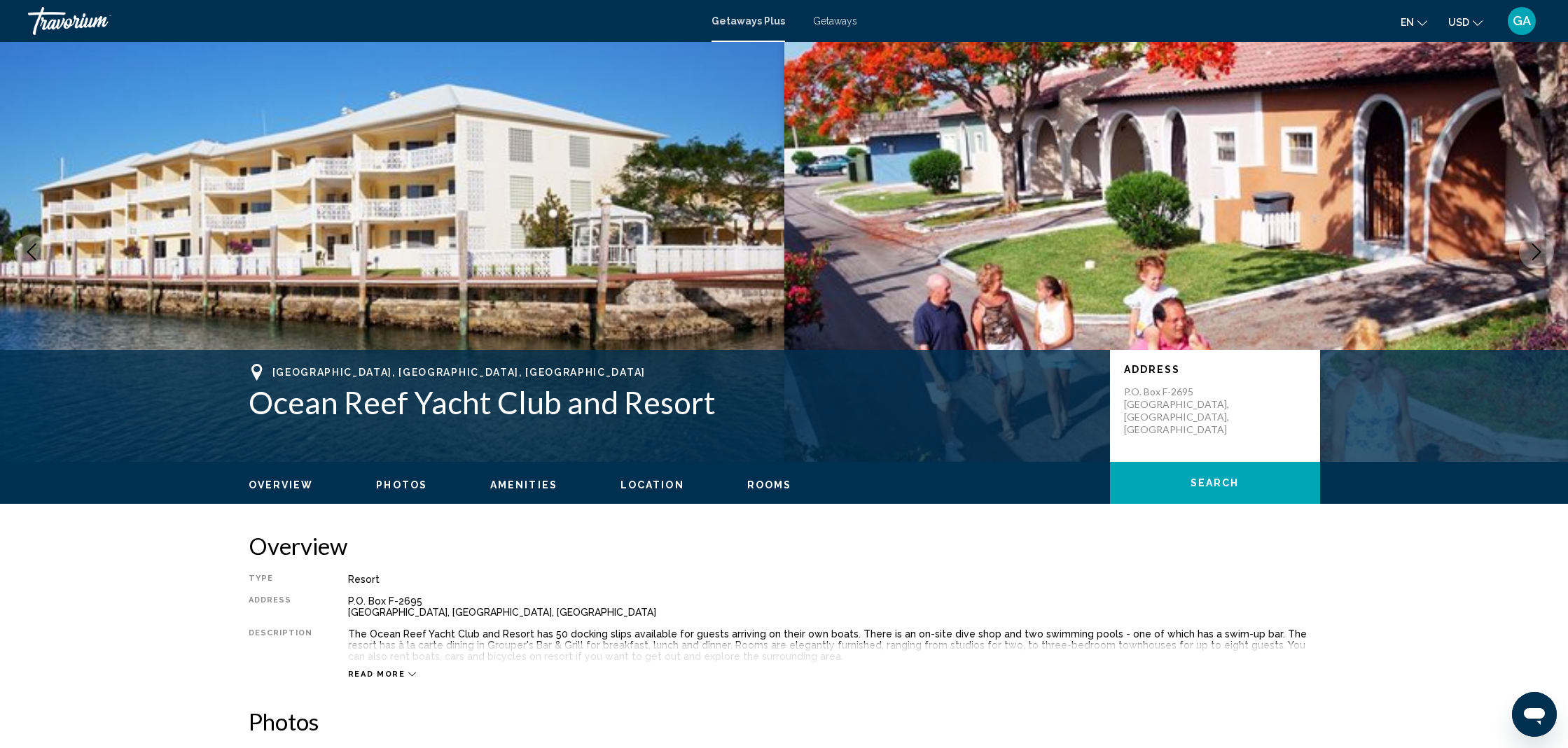
scroll to position [0, 0]
click at [1532, 256] on icon "Next image" at bounding box center [1536, 252] width 17 height 17
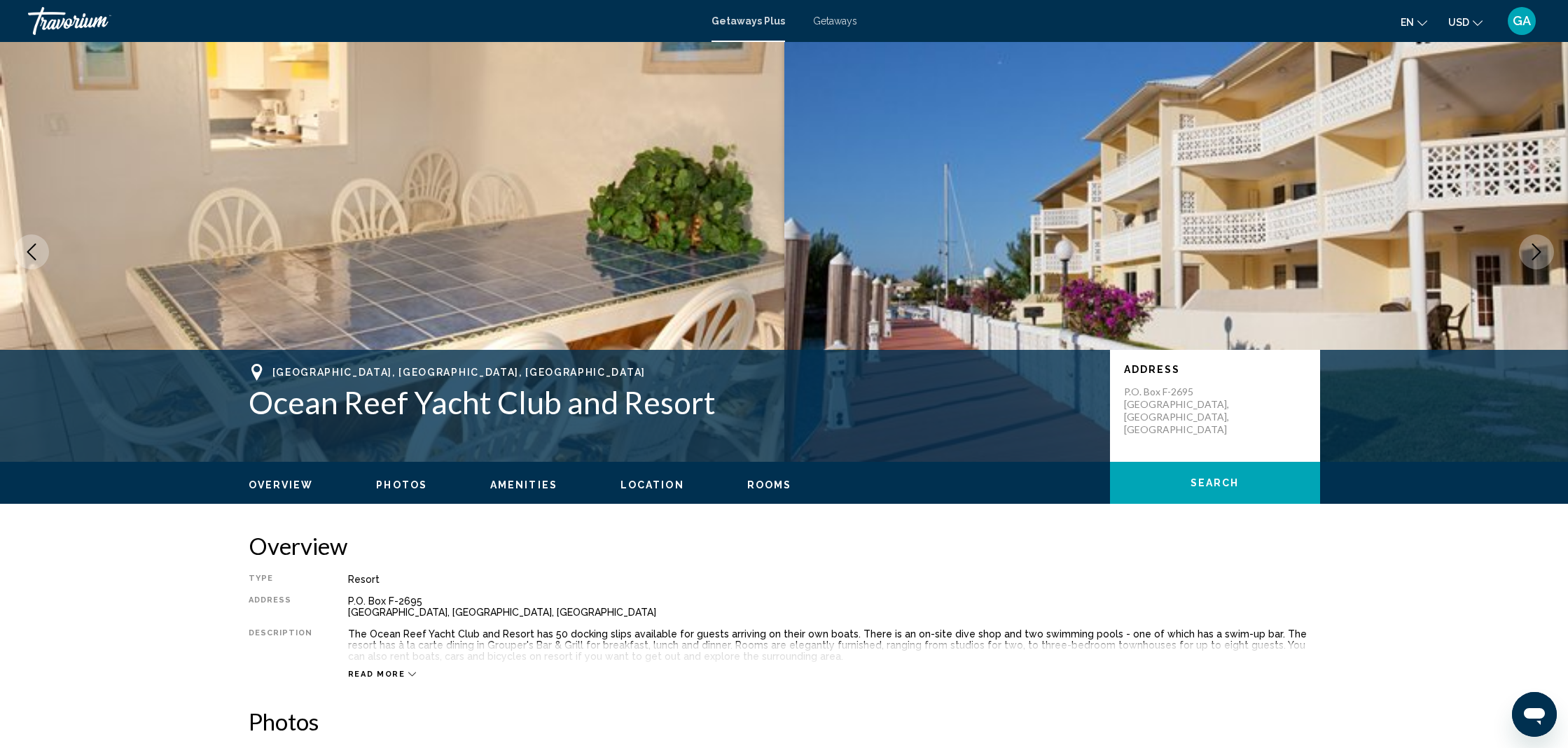
click at [1532, 256] on icon "Next image" at bounding box center [1536, 252] width 17 height 17
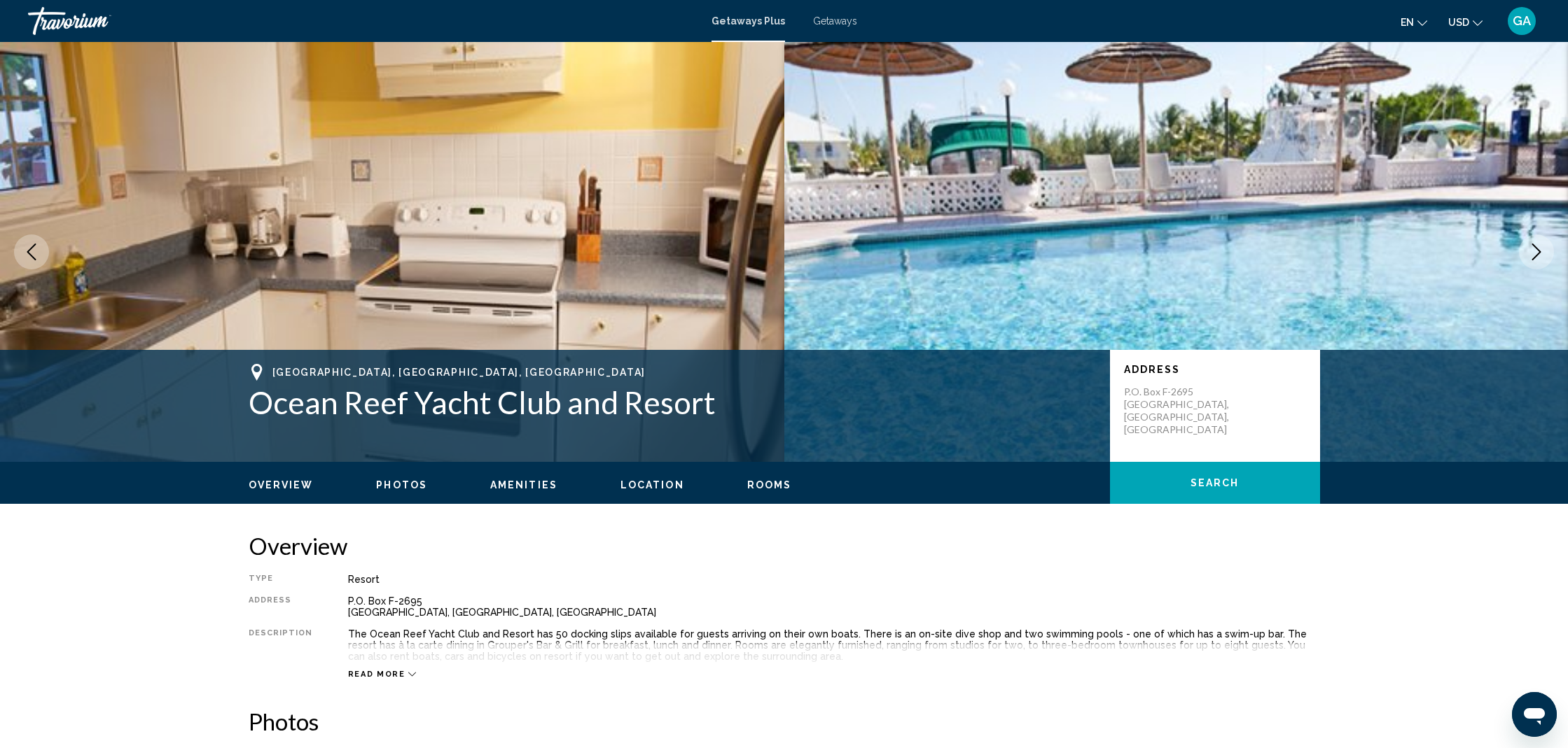
click at [1532, 256] on icon "Next image" at bounding box center [1536, 252] width 17 height 17
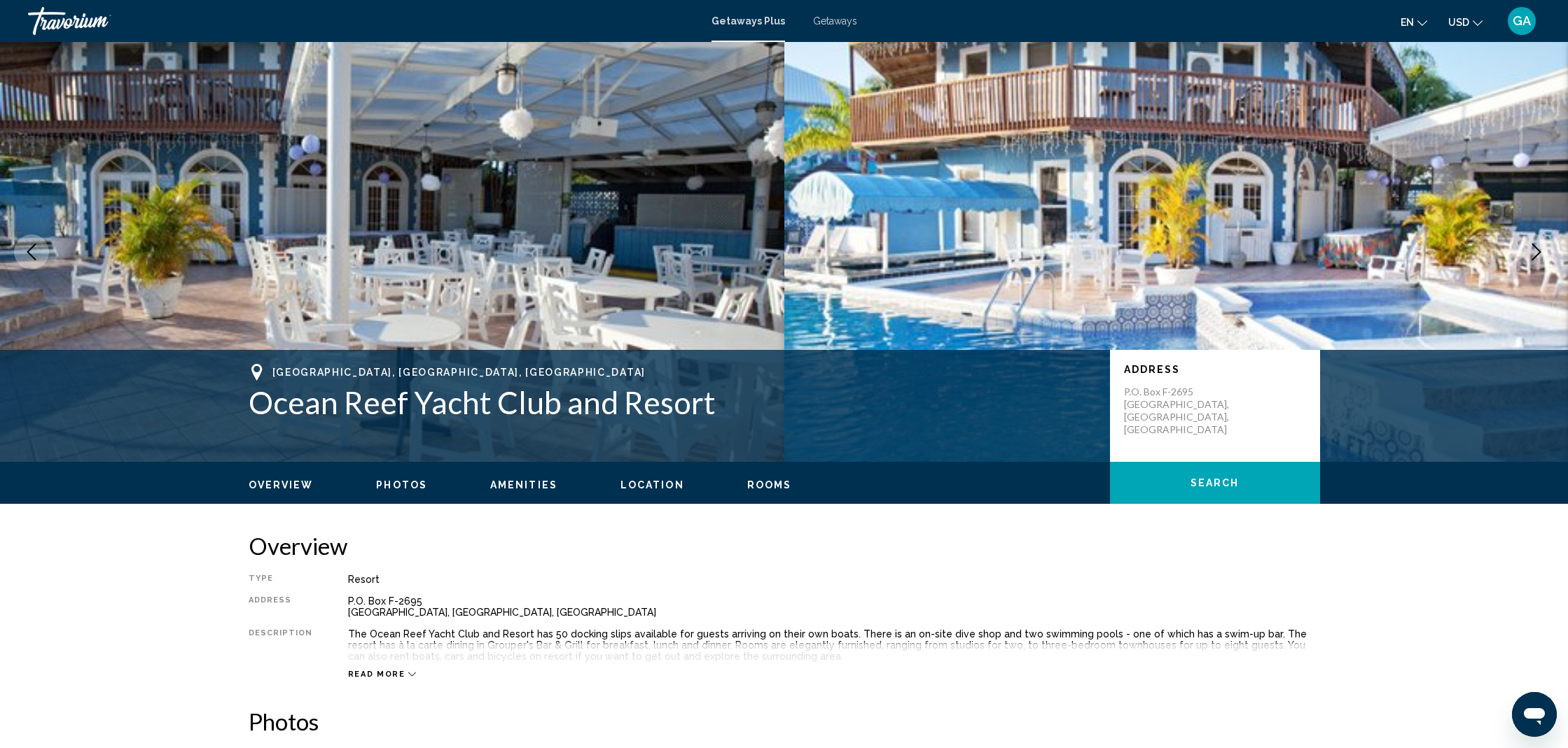
click at [1532, 256] on icon "Next image" at bounding box center [1536, 252] width 17 height 17
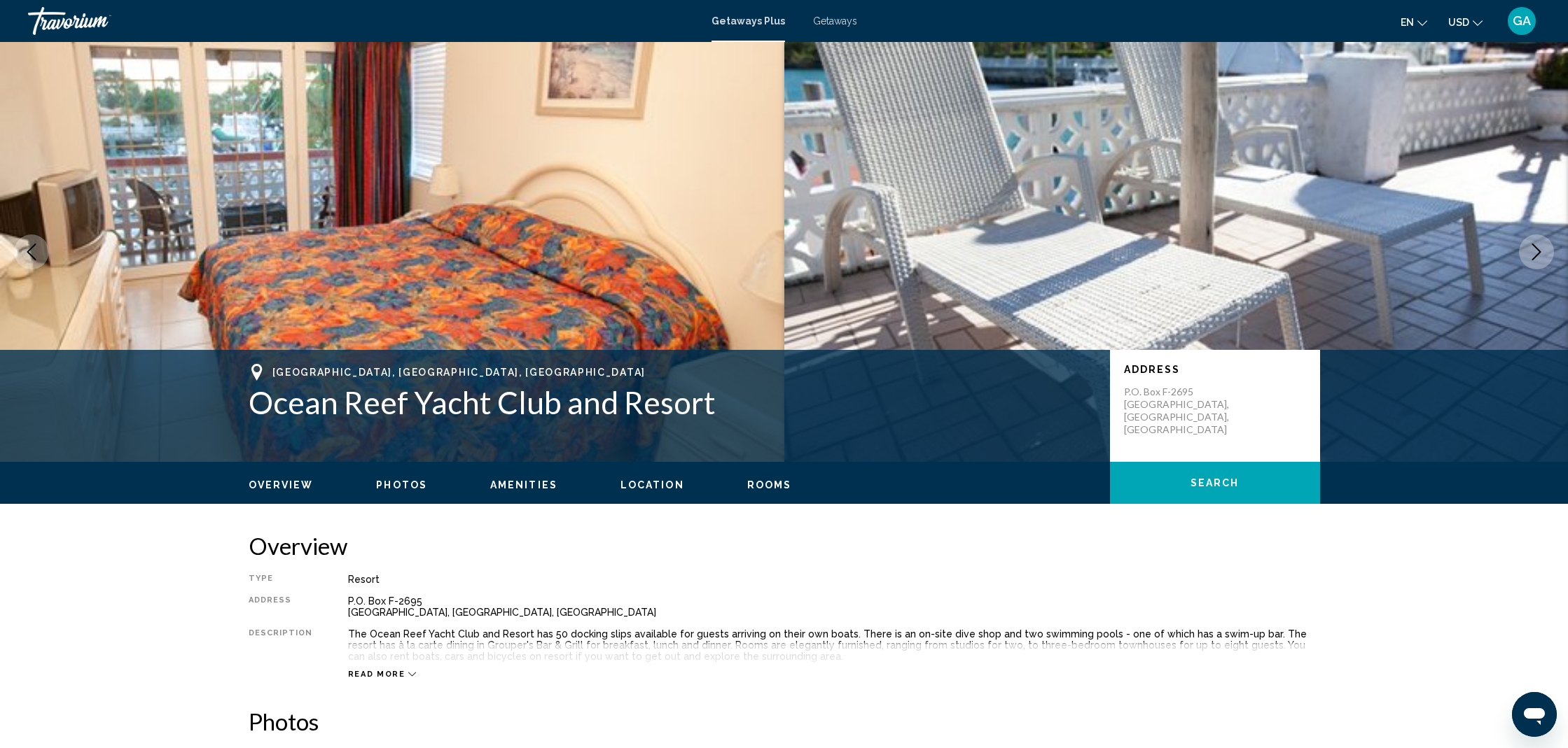
click at [1532, 256] on icon "Next image" at bounding box center [1536, 252] width 17 height 17
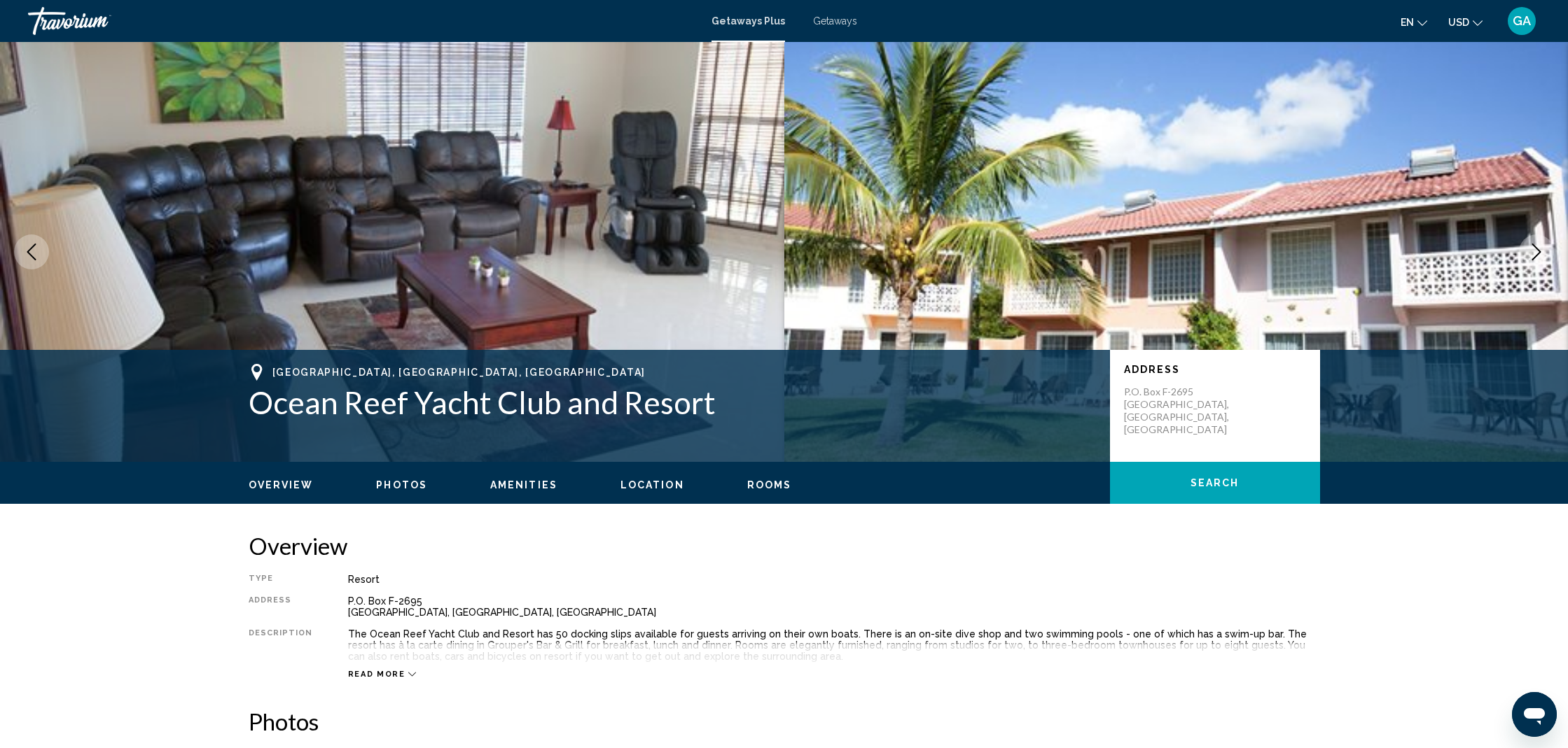
click at [1532, 256] on icon "Next image" at bounding box center [1536, 252] width 17 height 17
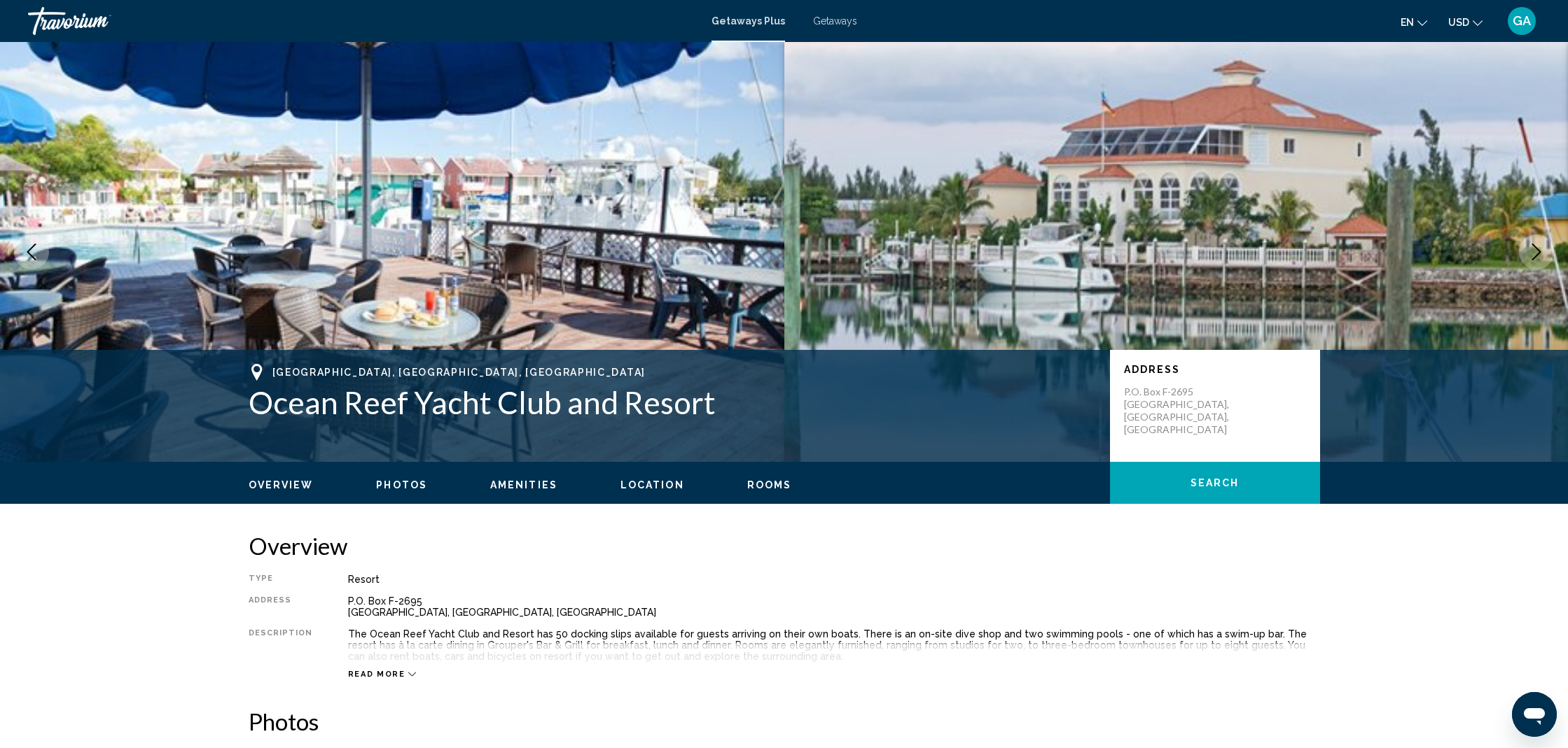
click at [1532, 256] on icon "Next image" at bounding box center [1536, 252] width 17 height 17
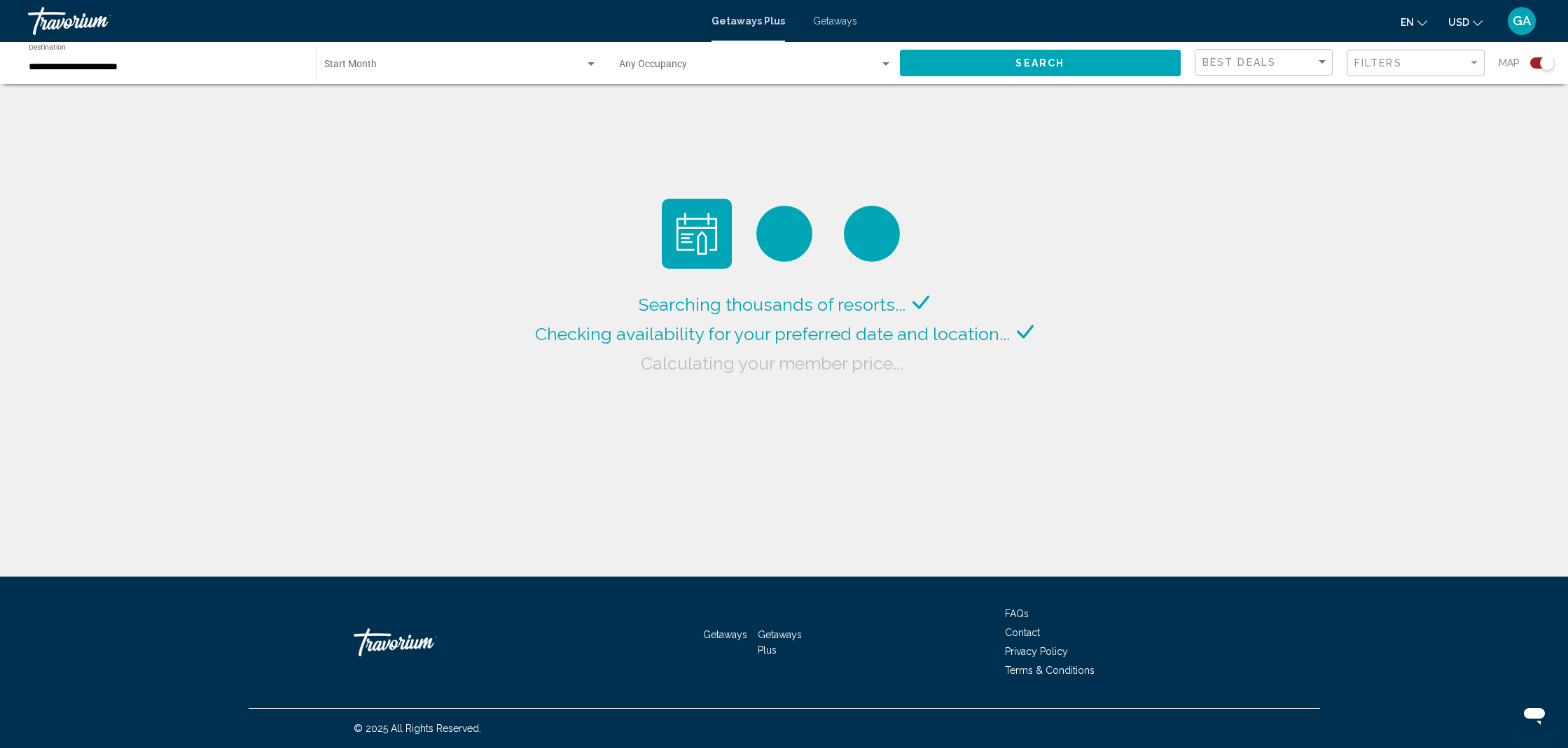
click at [98, 67] on input "**********" at bounding box center [165, 67] width 274 height 11
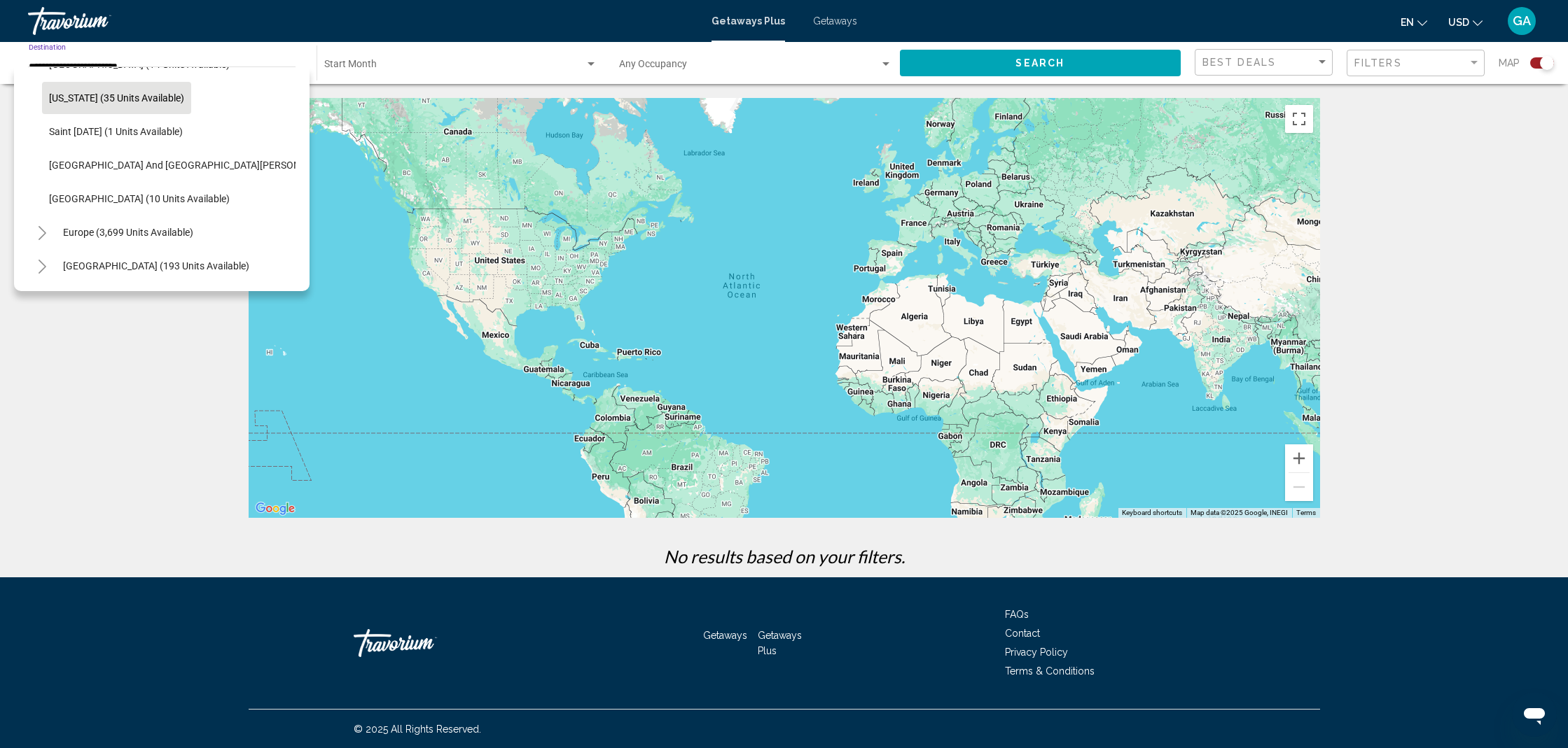
scroll to position [407, 0]
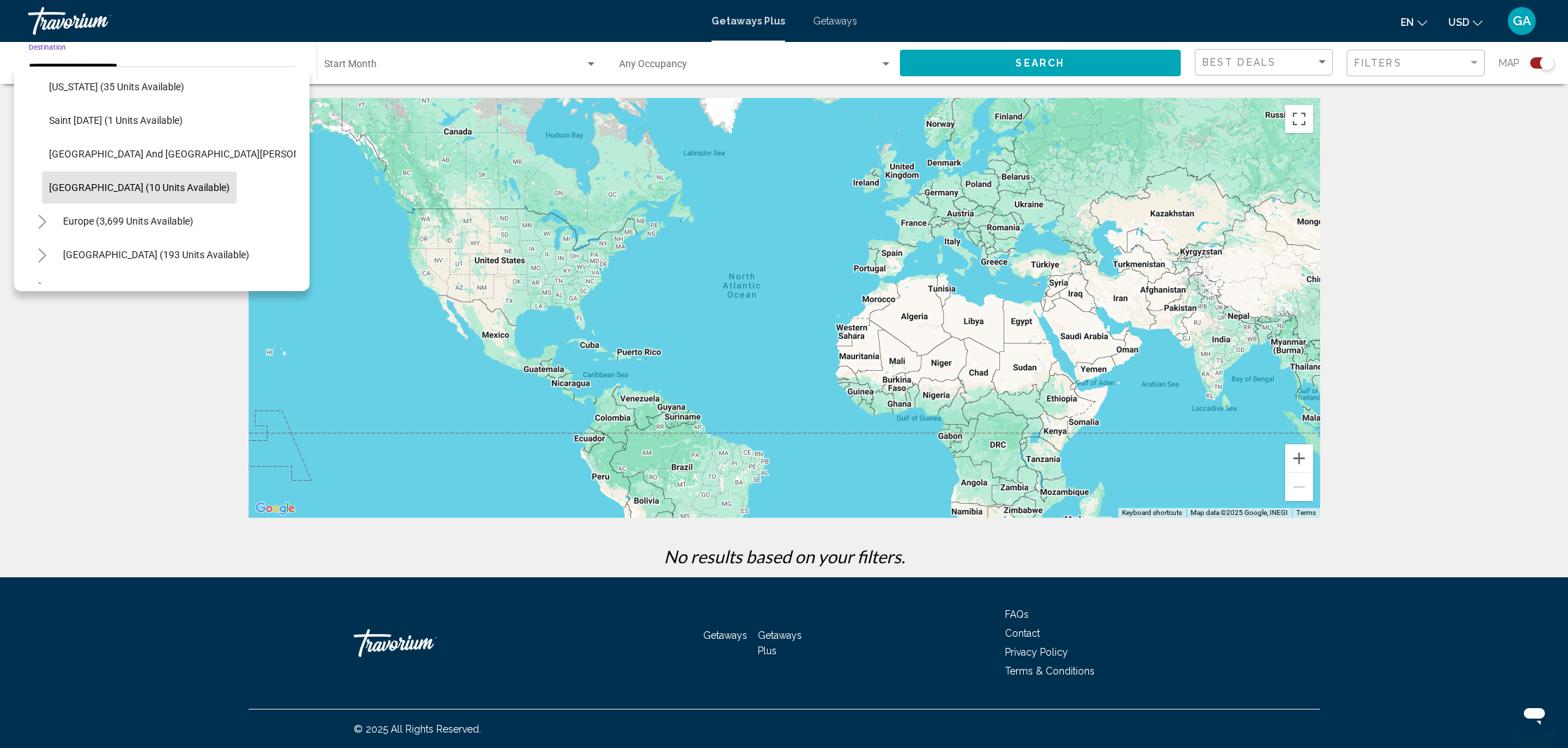
click at [121, 195] on button "[GEOGRAPHIC_DATA] (10 units available)" at bounding box center [139, 187] width 195 height 32
type input "**********"
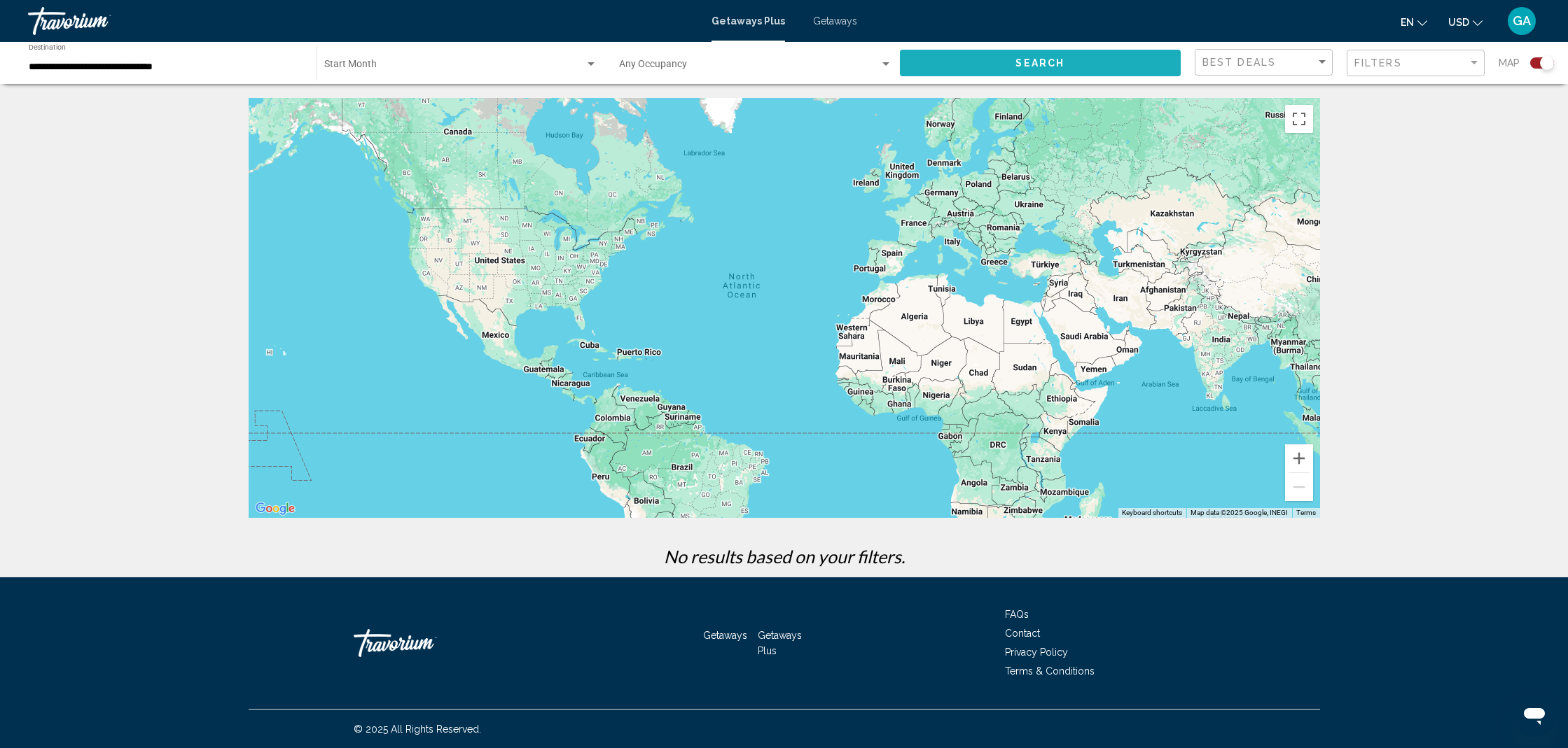
click at [1051, 64] on span "Search" at bounding box center [1040, 64] width 49 height 11
click at [977, 65] on button "Search" at bounding box center [1040, 63] width 281 height 26
click at [384, 75] on div "Start Month All Start Months" at bounding box center [461, 63] width 273 height 38
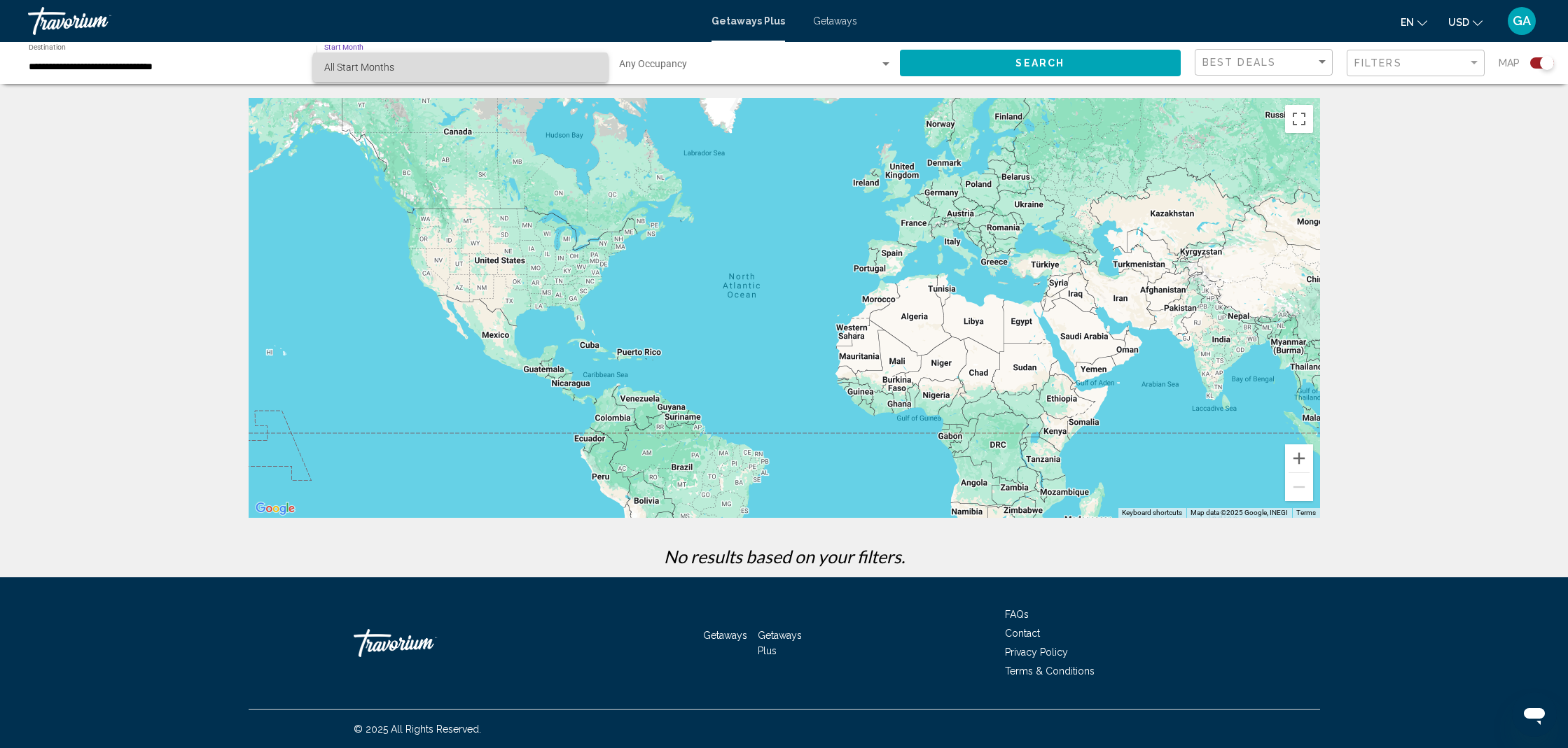
click at [403, 70] on span "All Start Months" at bounding box center [460, 67] width 272 height 29
click at [841, 25] on span "Getaways" at bounding box center [835, 21] width 44 height 11
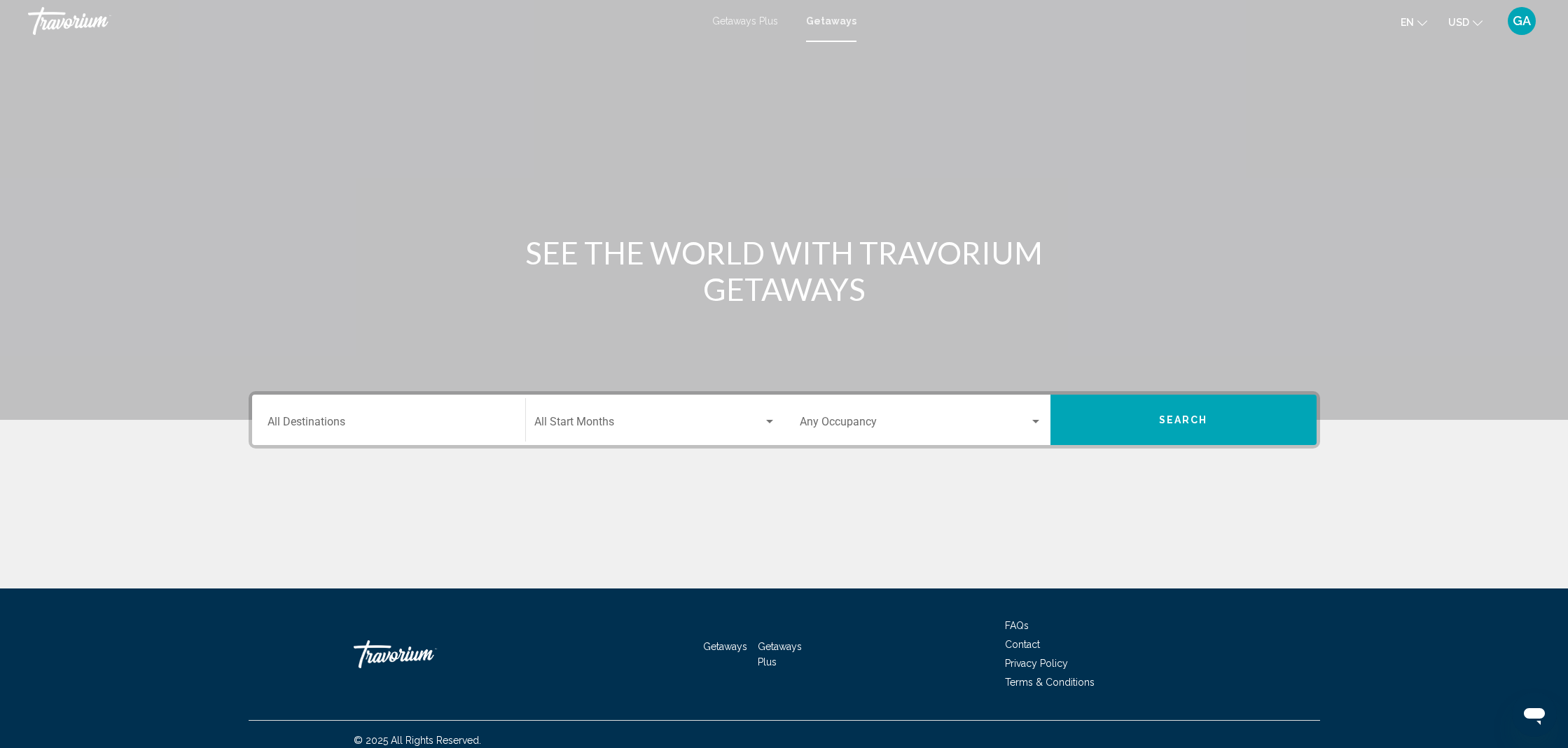
click at [375, 430] on input "Destination All Destinations" at bounding box center [389, 424] width 242 height 12
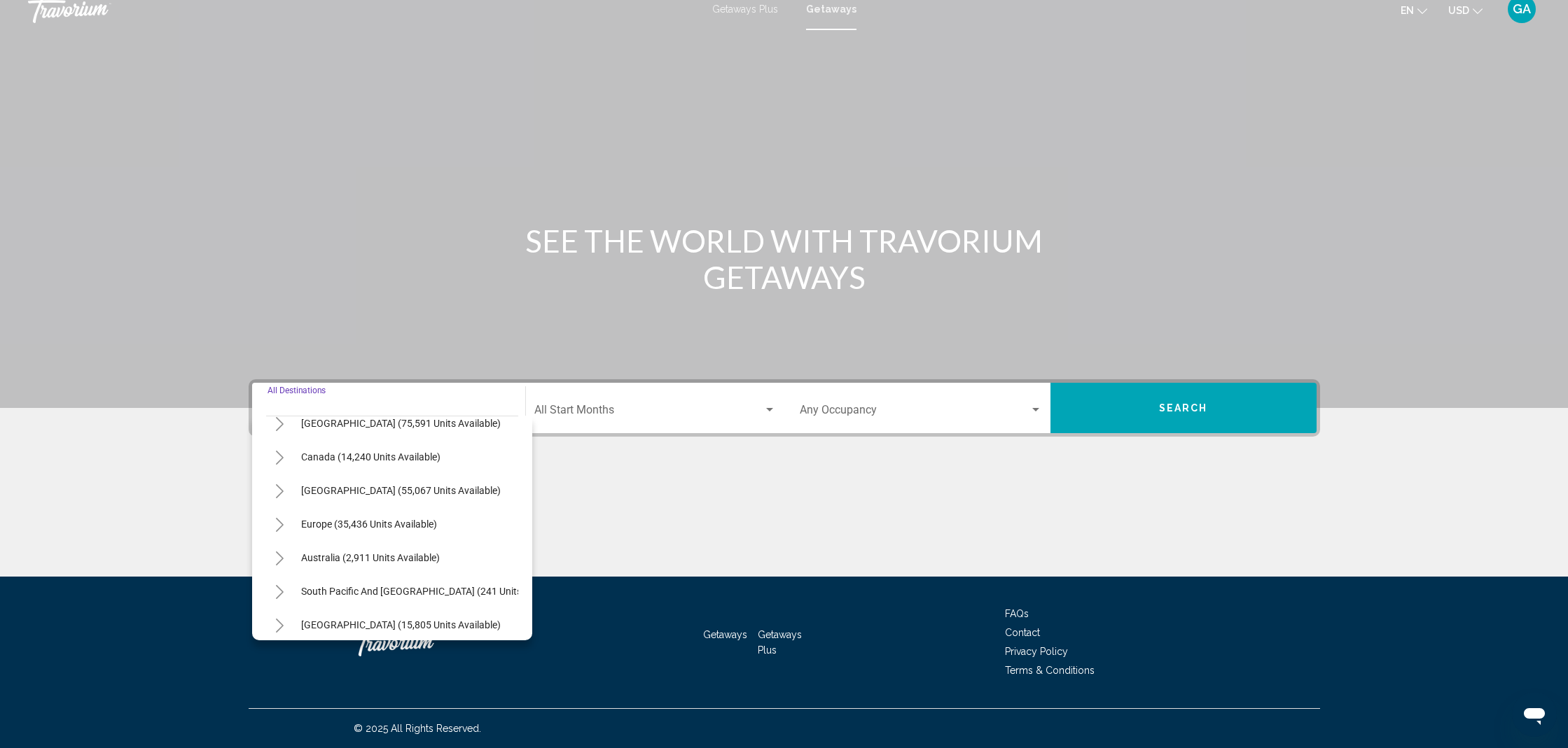
scroll to position [83, 0]
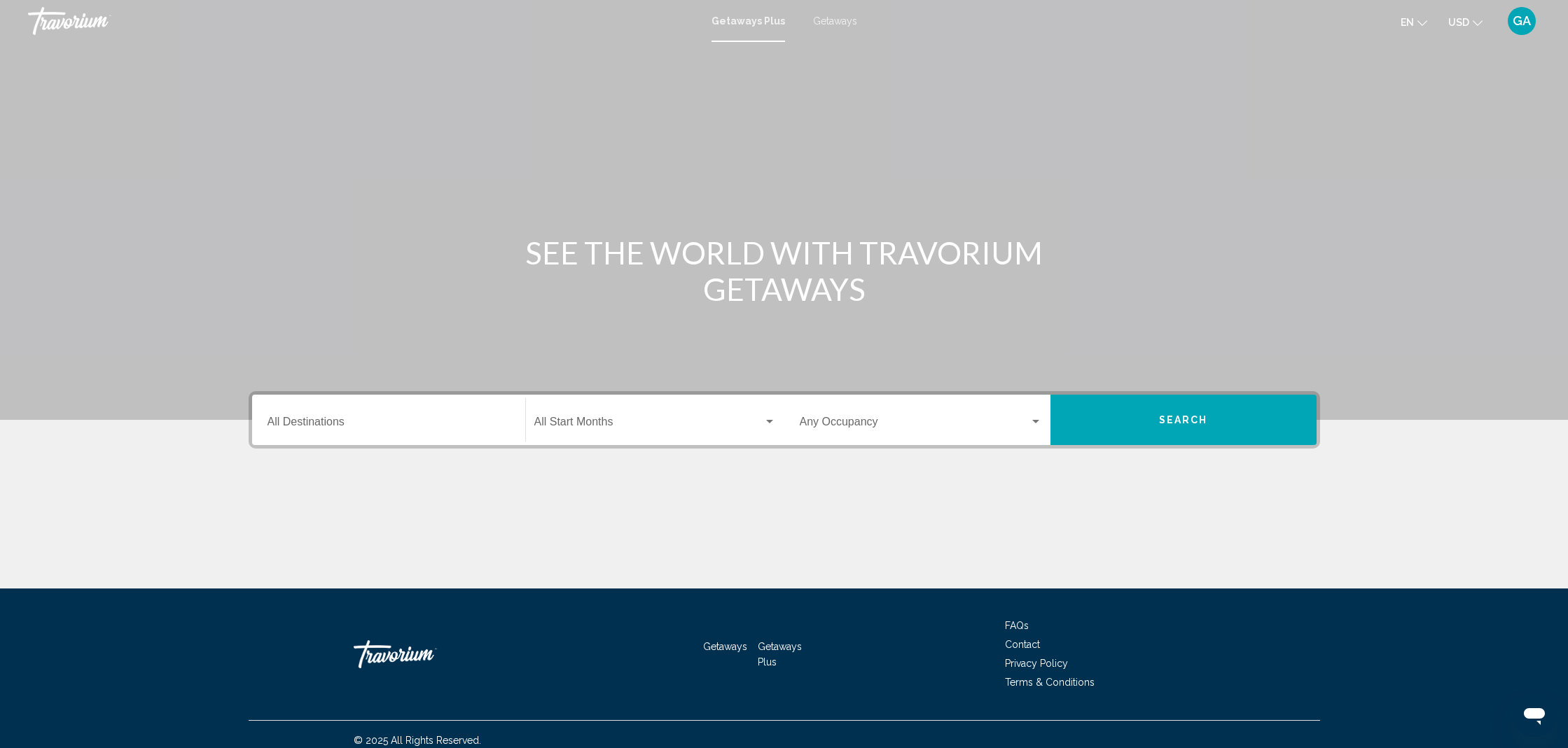
click at [838, 25] on span "Getaways" at bounding box center [835, 21] width 44 height 11
click at [367, 439] on div "Destination All Destinations" at bounding box center [389, 420] width 242 height 44
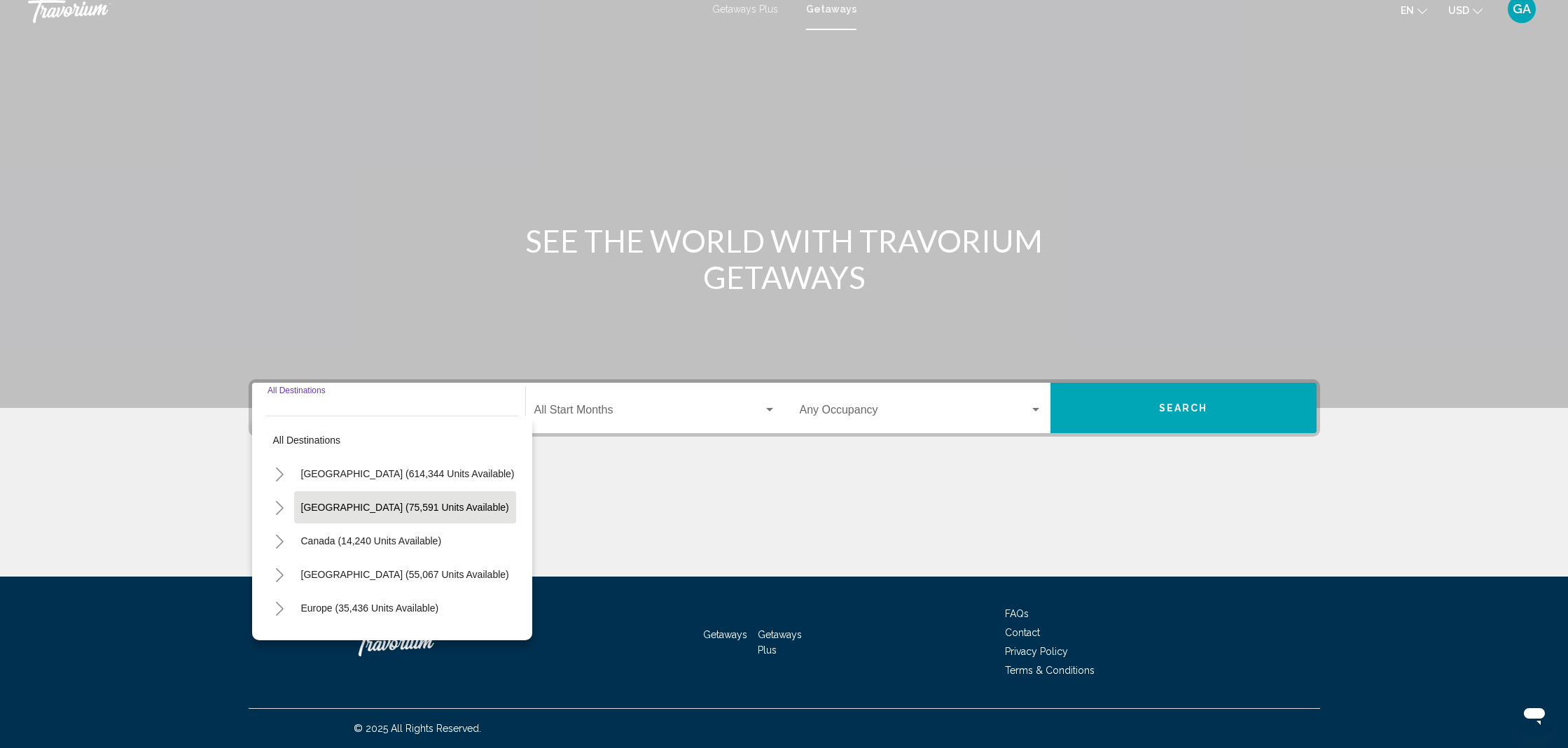
scroll to position [3, 0]
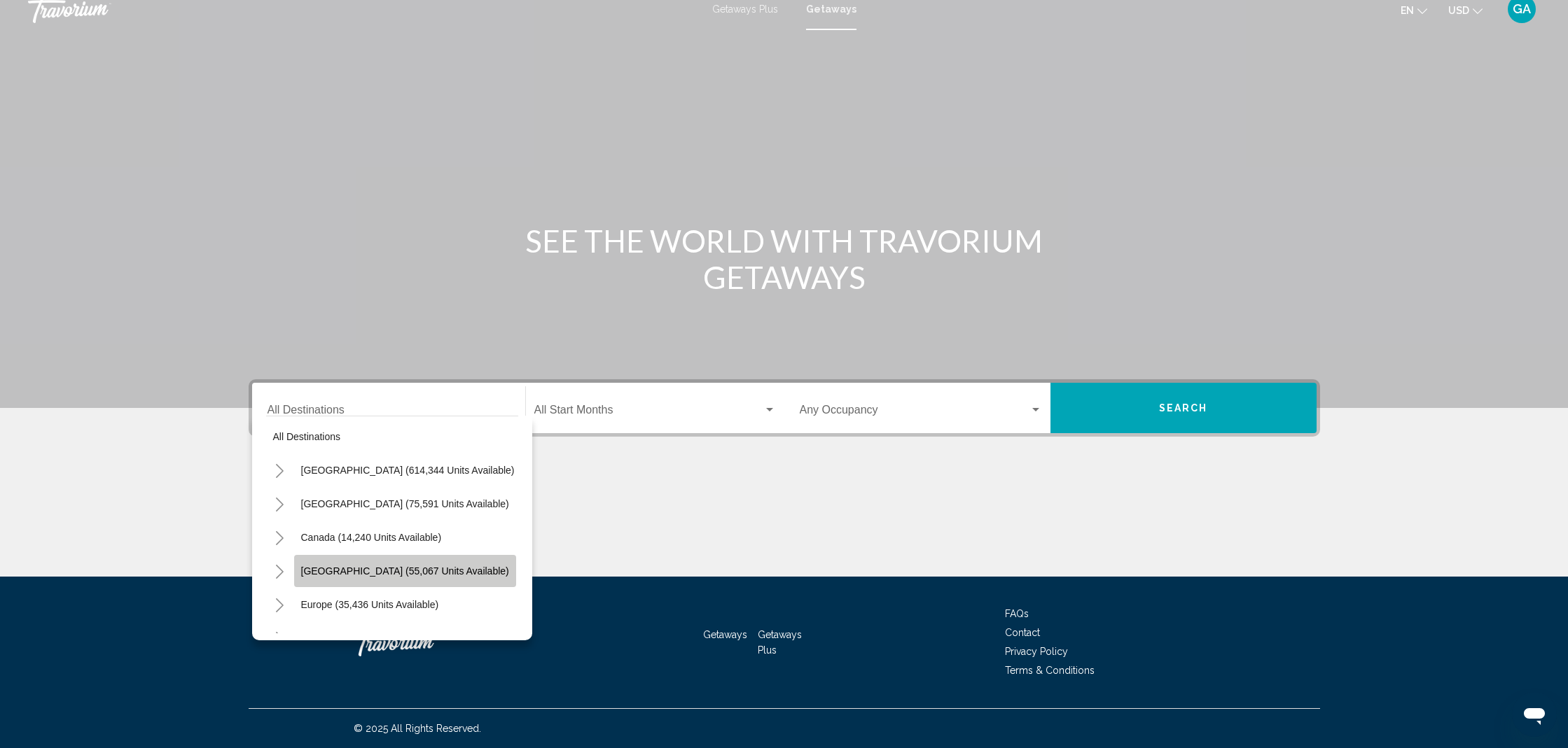
click at [348, 578] on button "[GEOGRAPHIC_DATA] (55,067 units available)" at bounding box center [405, 571] width 222 height 32
type input "**********"
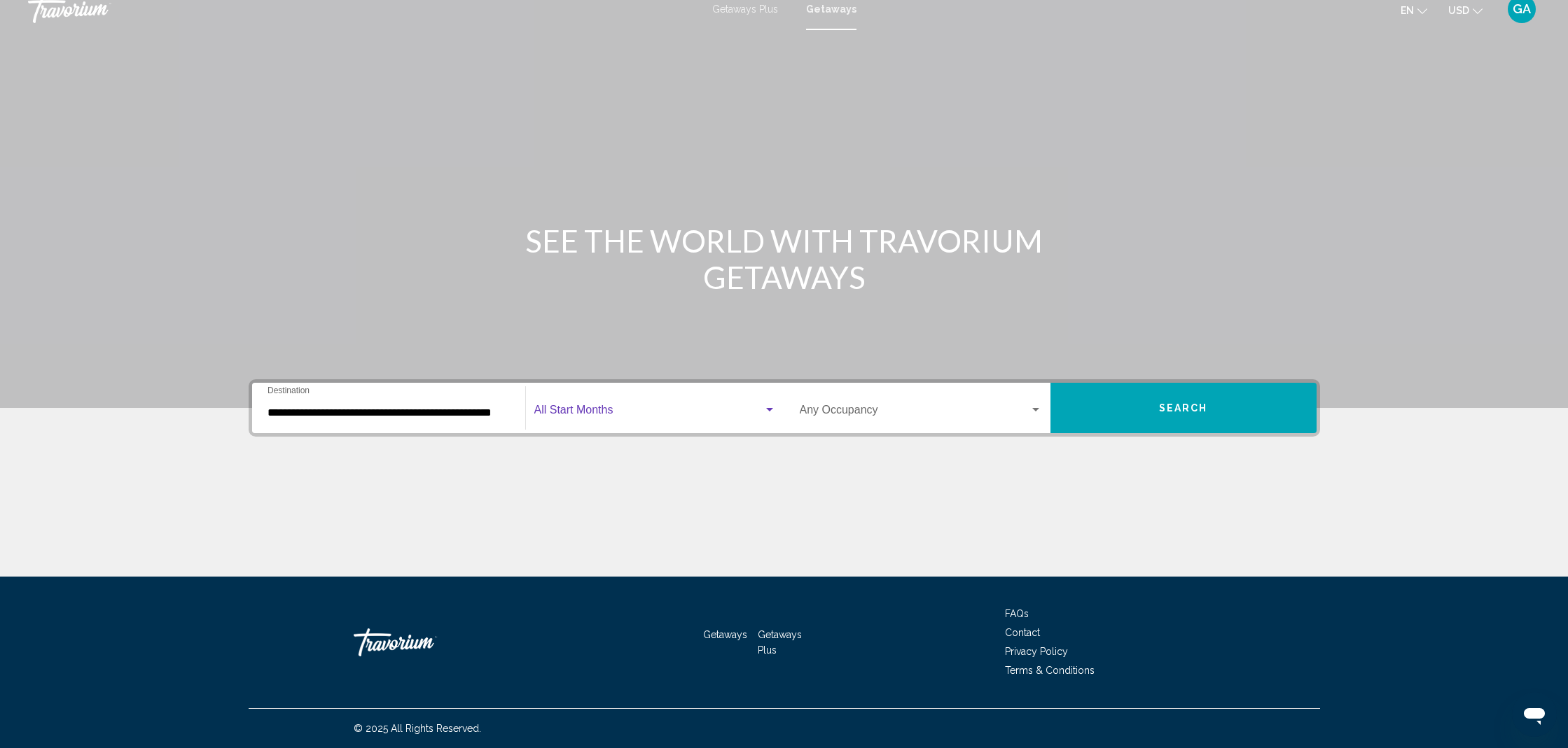
click at [598, 415] on span "Search widget" at bounding box center [649, 412] width 229 height 12
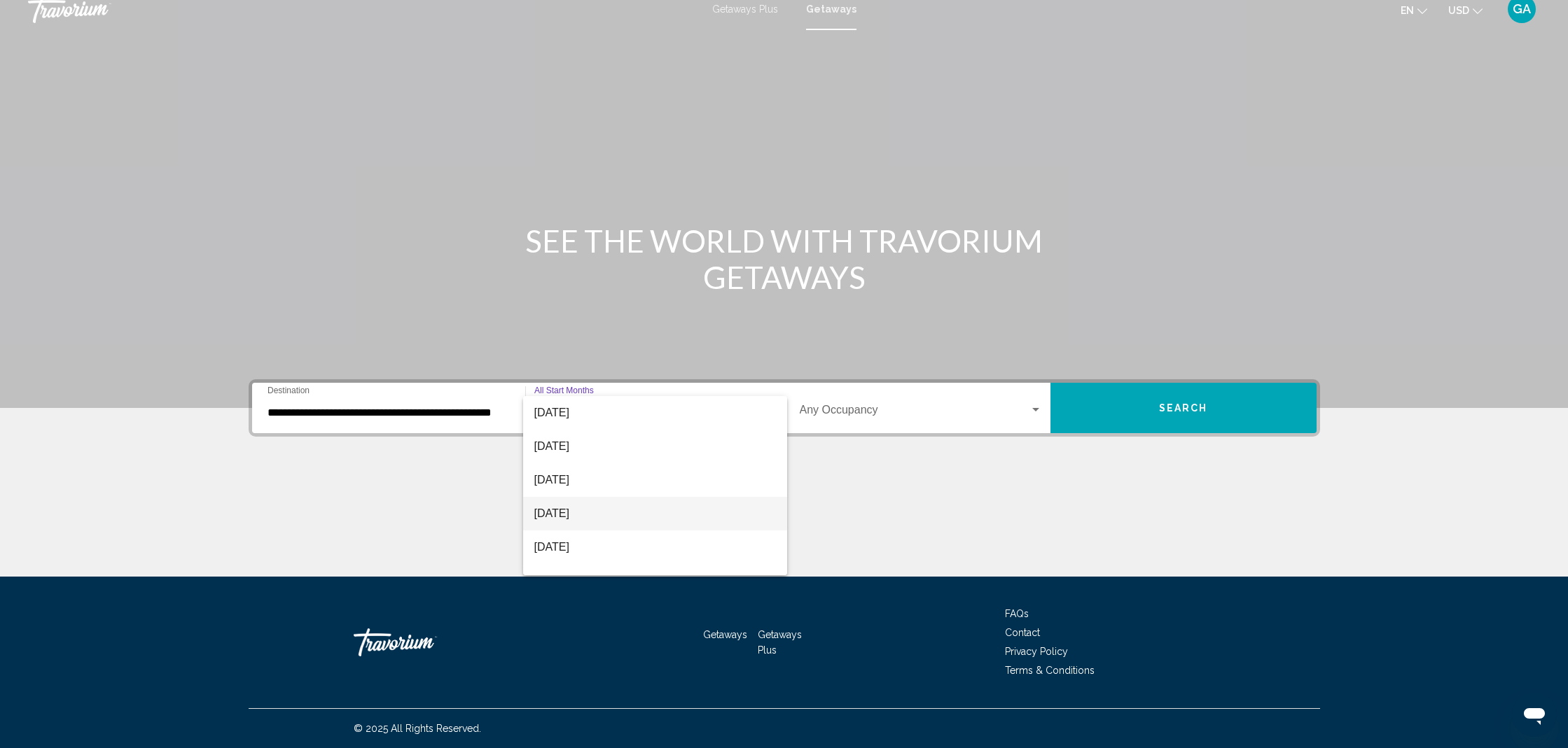
scroll to position [68, 0]
drag, startPoint x: 575, startPoint y: 518, endPoint x: 685, endPoint y: 481, distance: 116.1
click at [574, 518] on span "[DATE]" at bounding box center [654, 513] width 241 height 34
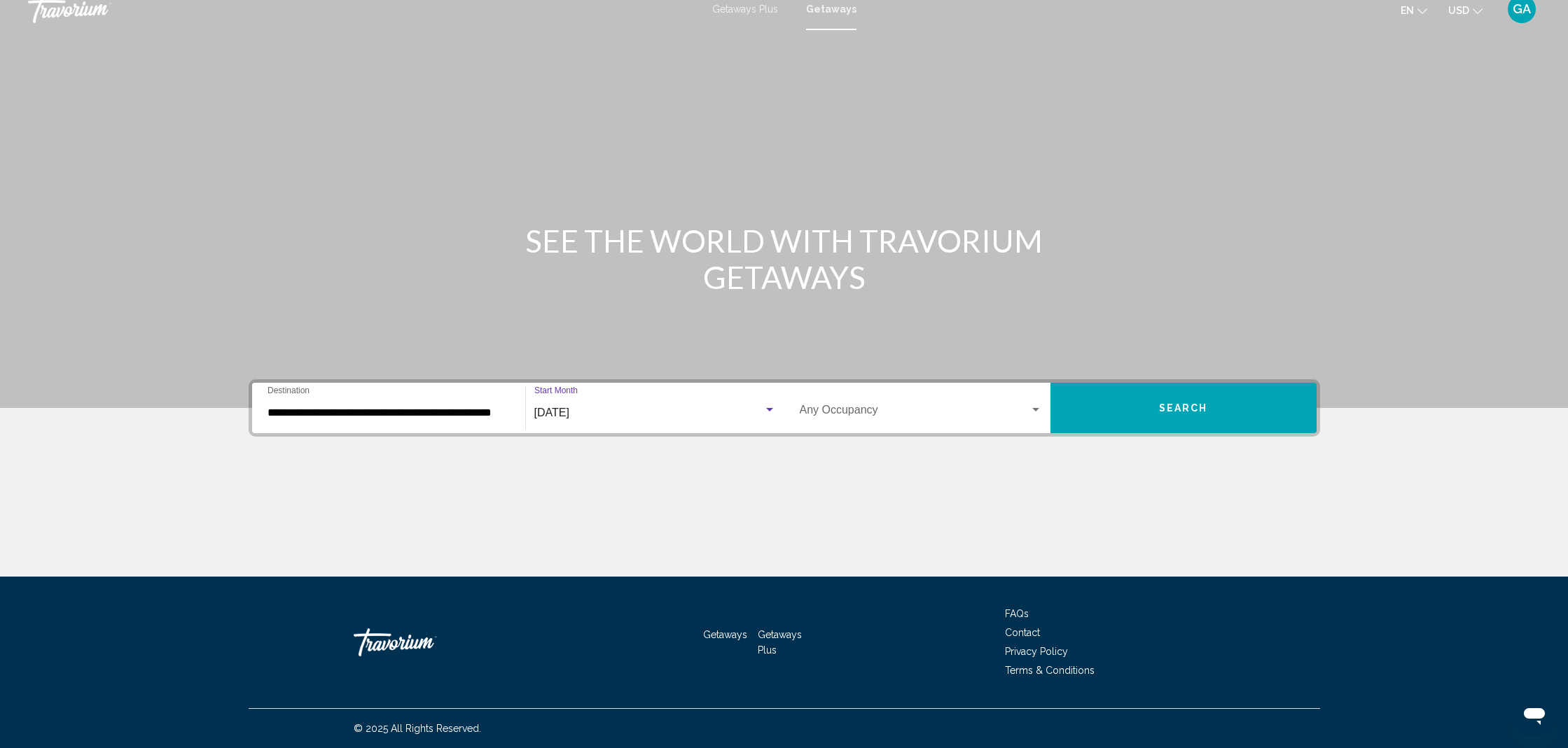
click at [833, 420] on div "Occupancy Any Occupancy" at bounding box center [921, 409] width 242 height 44
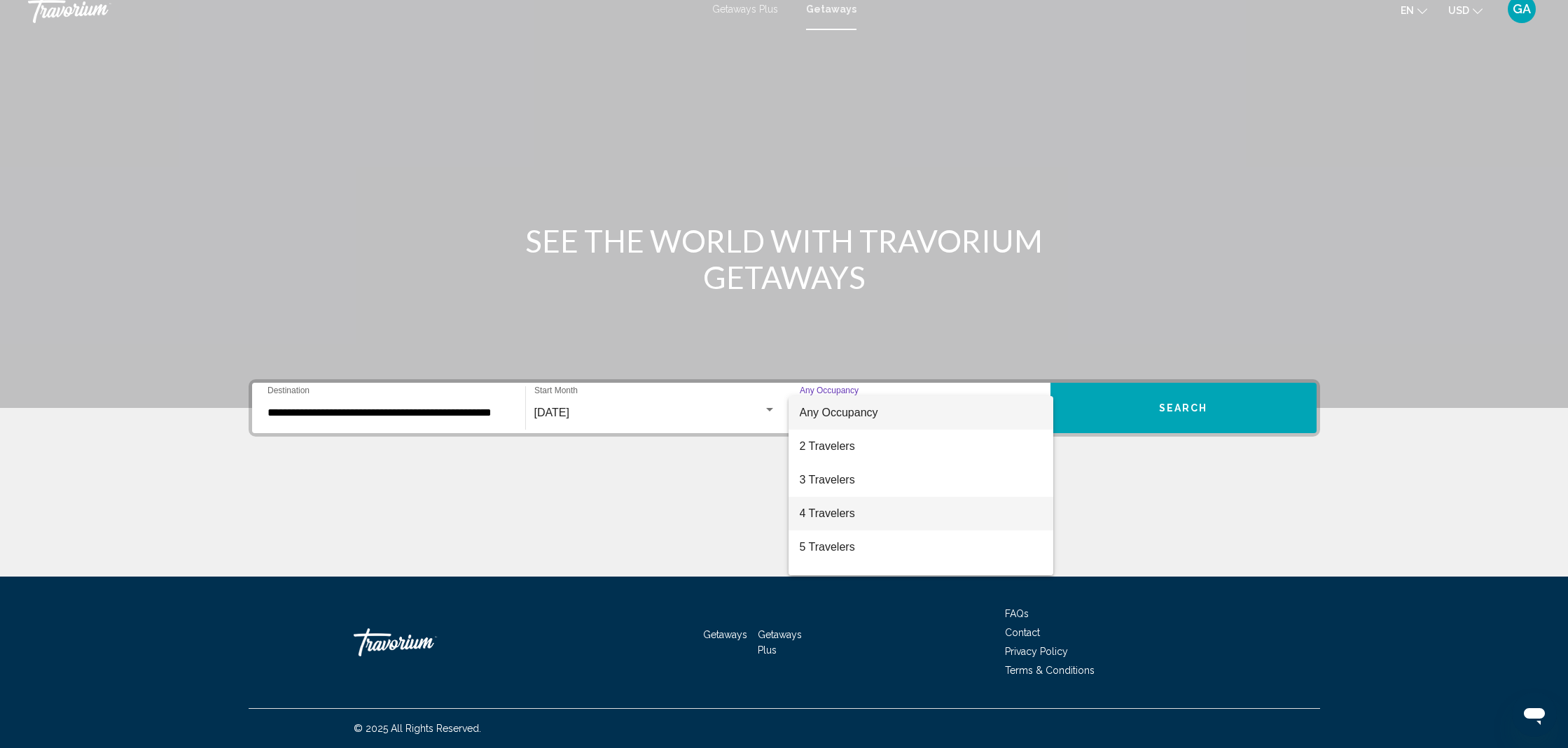
scroll to position [11, 0]
click at [823, 545] on span "5 Travelers" at bounding box center [921, 548] width 242 height 34
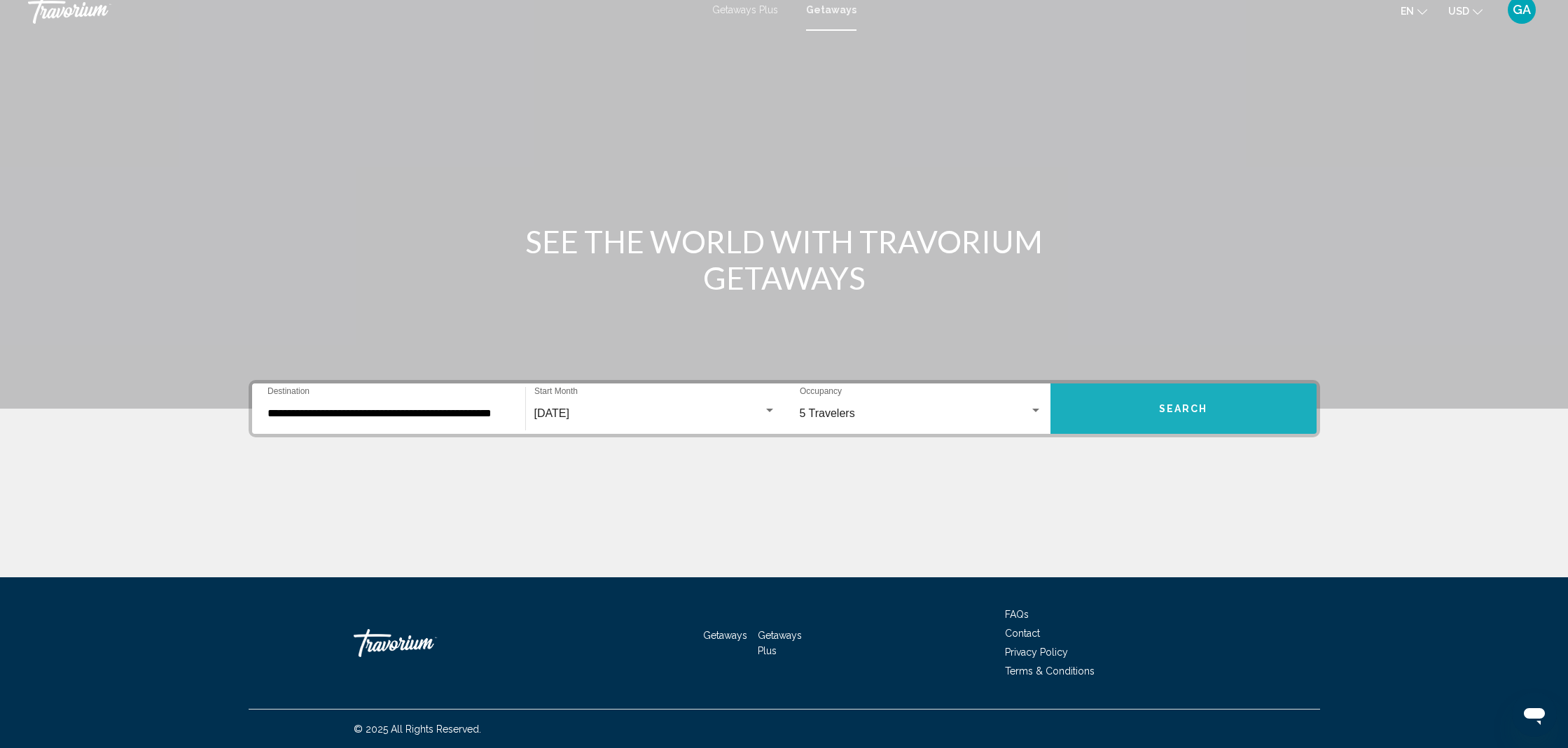
click at [1137, 409] on button "Search" at bounding box center [1183, 409] width 266 height 51
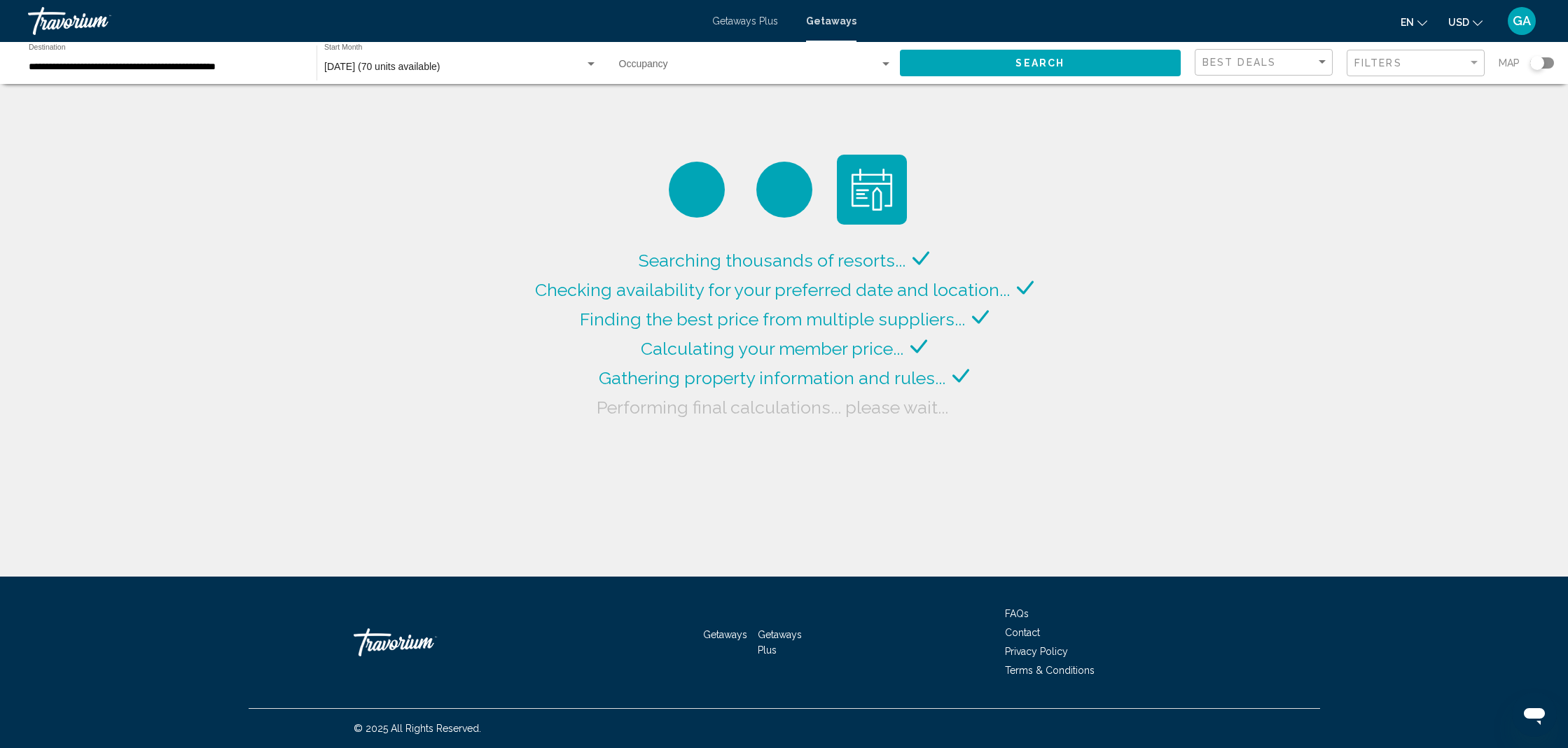
click at [110, 70] on input "**********" at bounding box center [165, 67] width 274 height 11
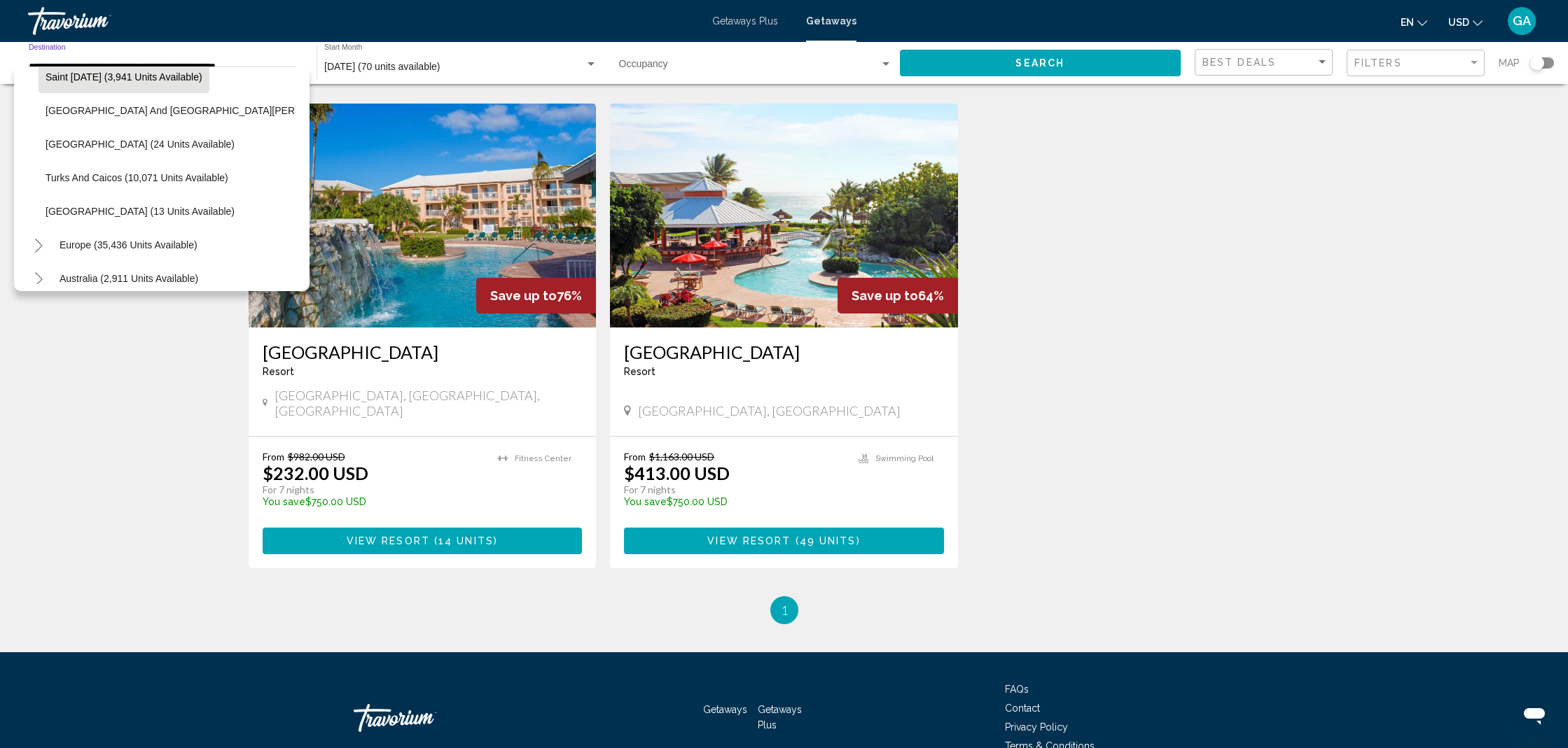
scroll to position [485, 3]
click at [96, 204] on button "Virgin Islands (13 units available)" at bounding box center [140, 210] width 203 height 32
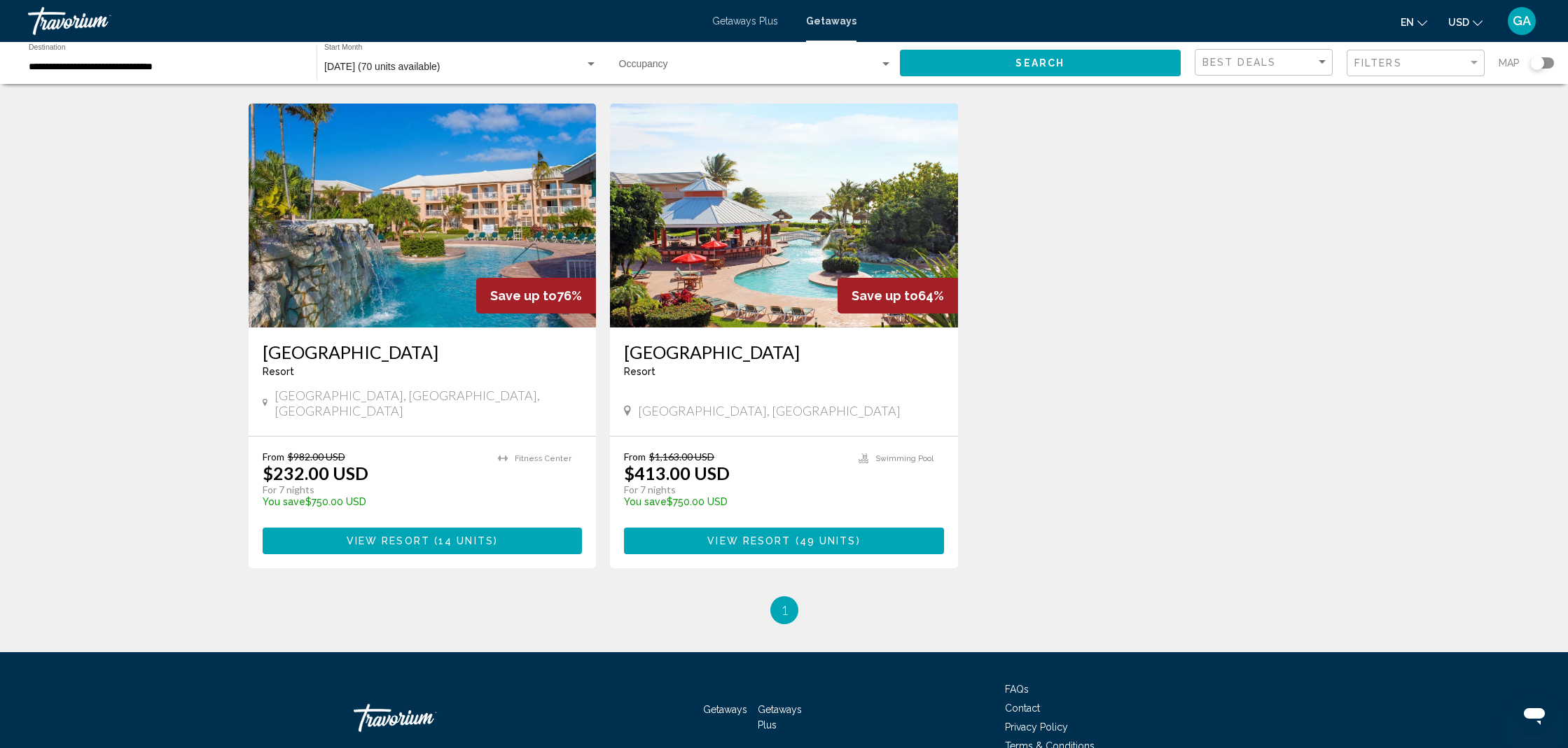
click at [718, 60] on div "Occupancy Any Occupancy" at bounding box center [756, 63] width 274 height 38
click at [718, 60] on span "Any Occupancy" at bounding box center [755, 67] width 273 height 29
click at [946, 62] on button "Search" at bounding box center [1040, 63] width 281 height 26
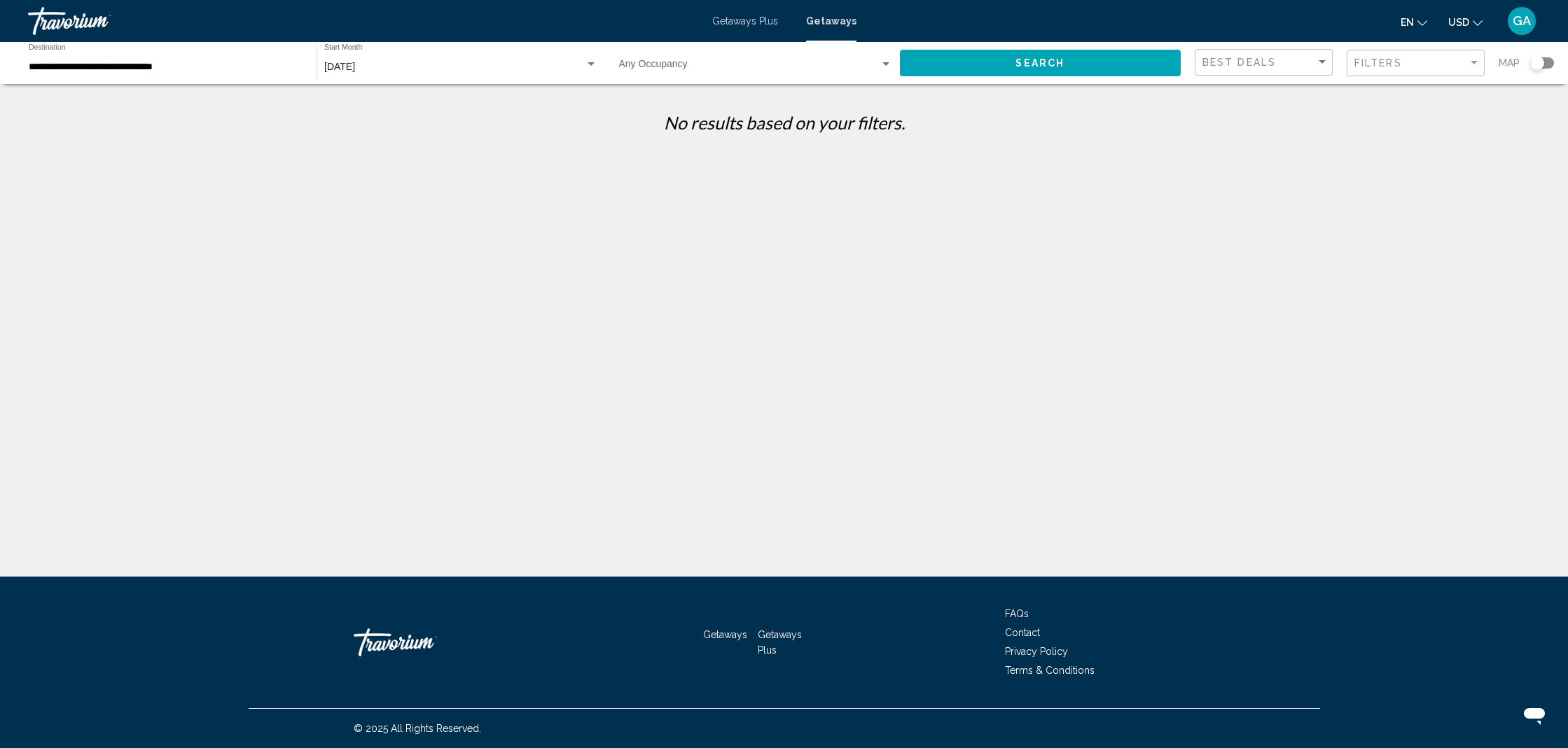
click at [716, 68] on span "Search widget" at bounding box center [749, 67] width 261 height 11
click at [682, 102] on span "6" at bounding box center [755, 96] width 273 height 29
click at [968, 69] on button "Search" at bounding box center [1040, 63] width 281 height 26
click at [94, 71] on input "**********" at bounding box center [165, 67] width 274 height 11
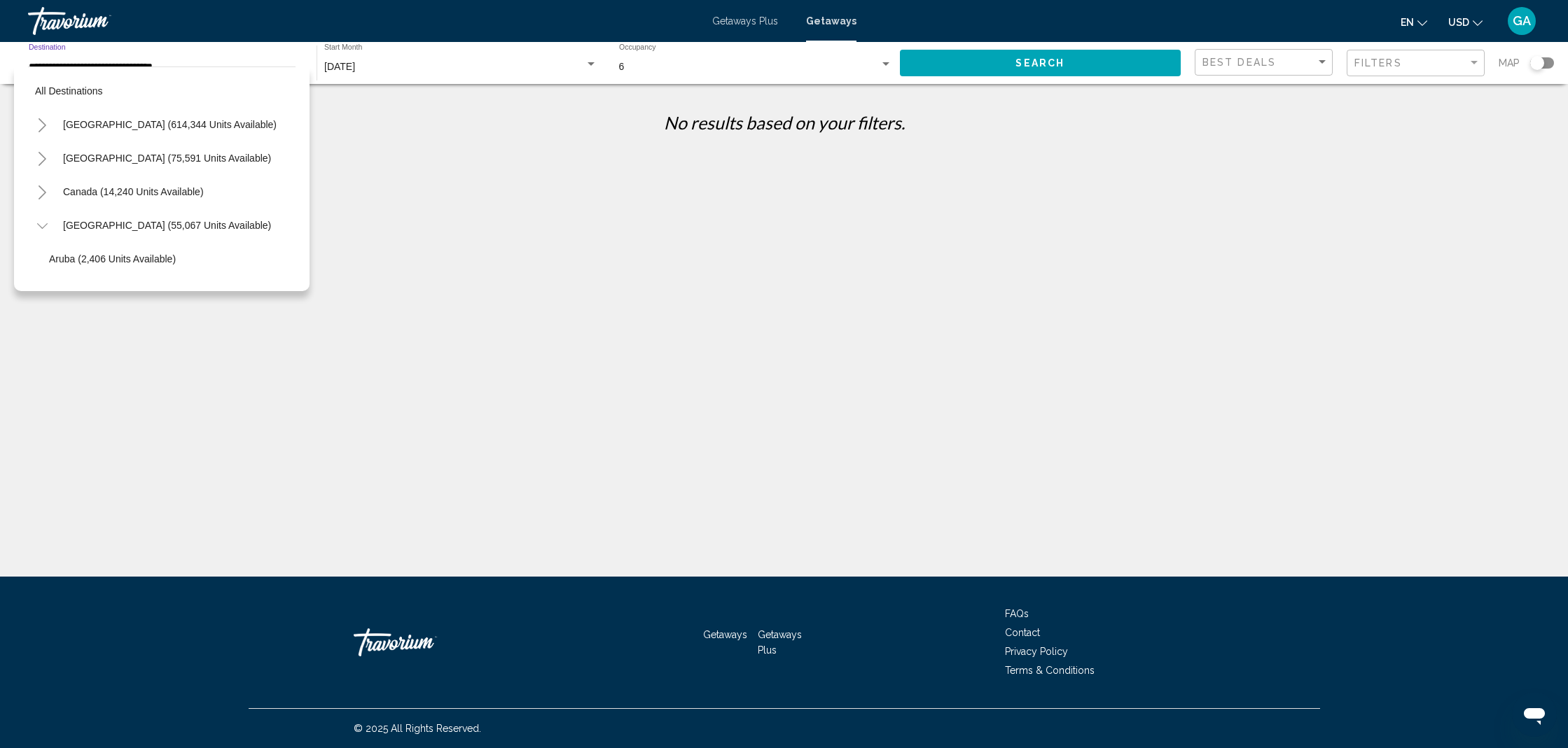
scroll to position [520, 0]
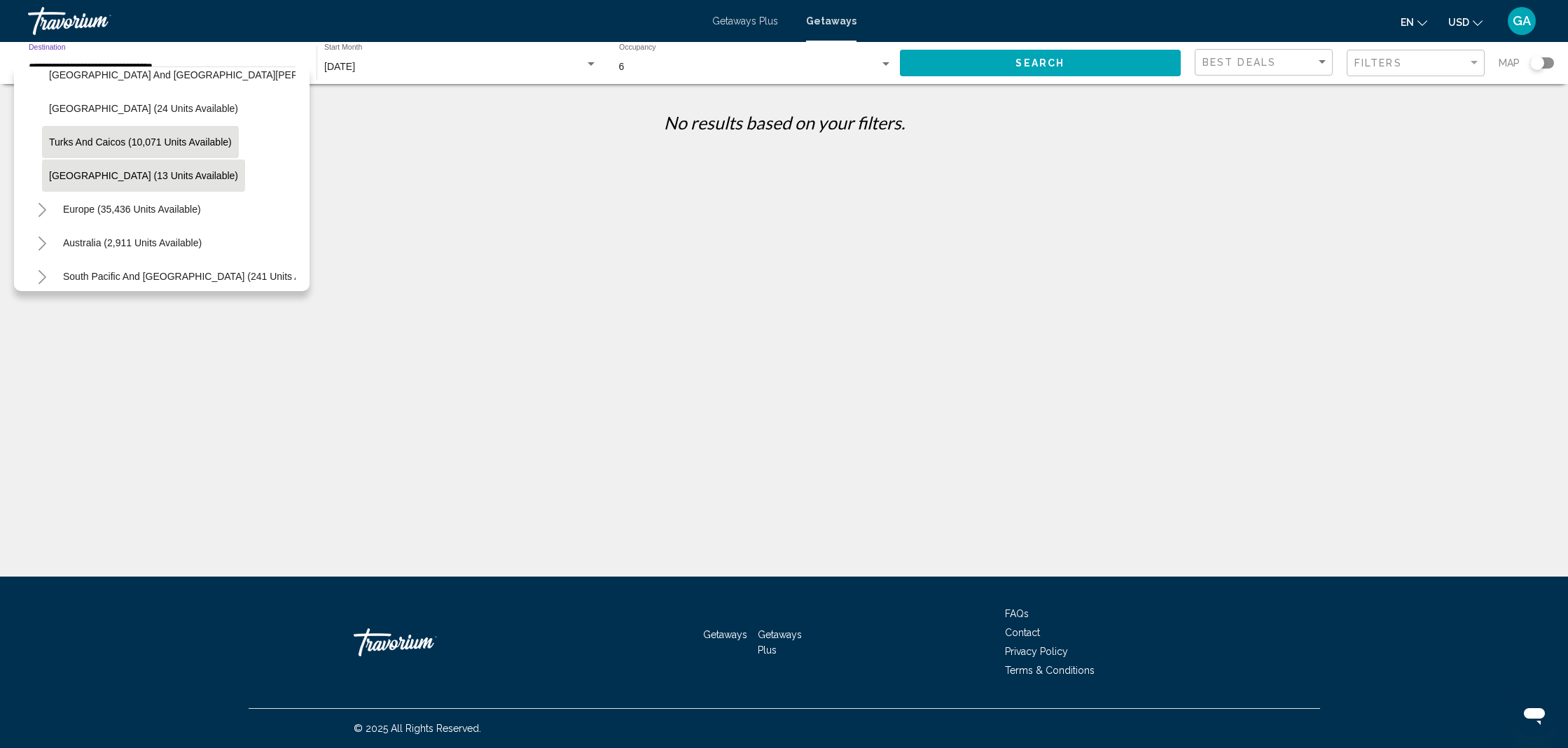
click at [95, 146] on span "Turks and Caicos (10,071 units available)" at bounding box center [140, 142] width 182 height 11
type input "**********"
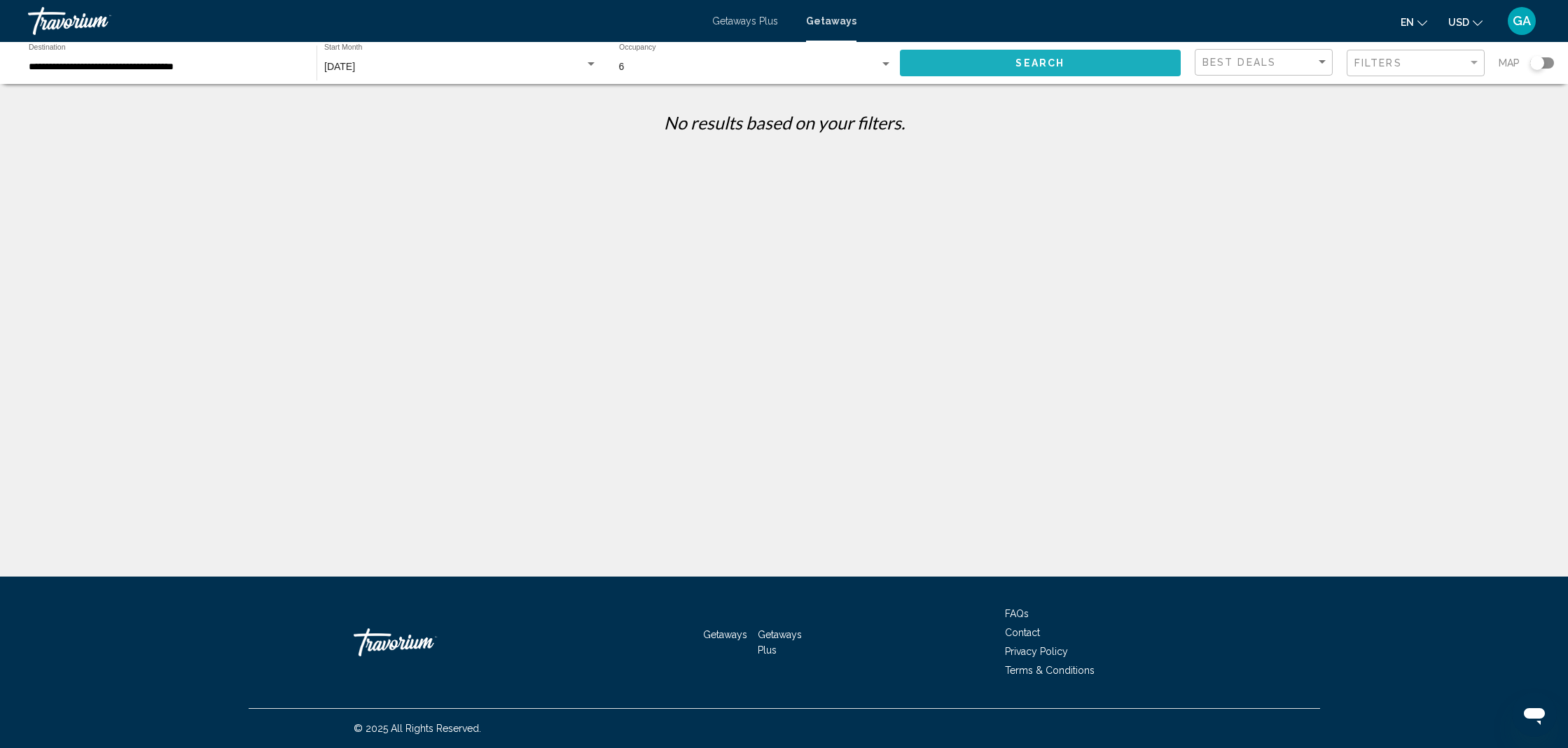
click at [1015, 59] on button "Search" at bounding box center [1040, 63] width 281 height 26
click at [694, 65] on div "6" at bounding box center [749, 67] width 261 height 11
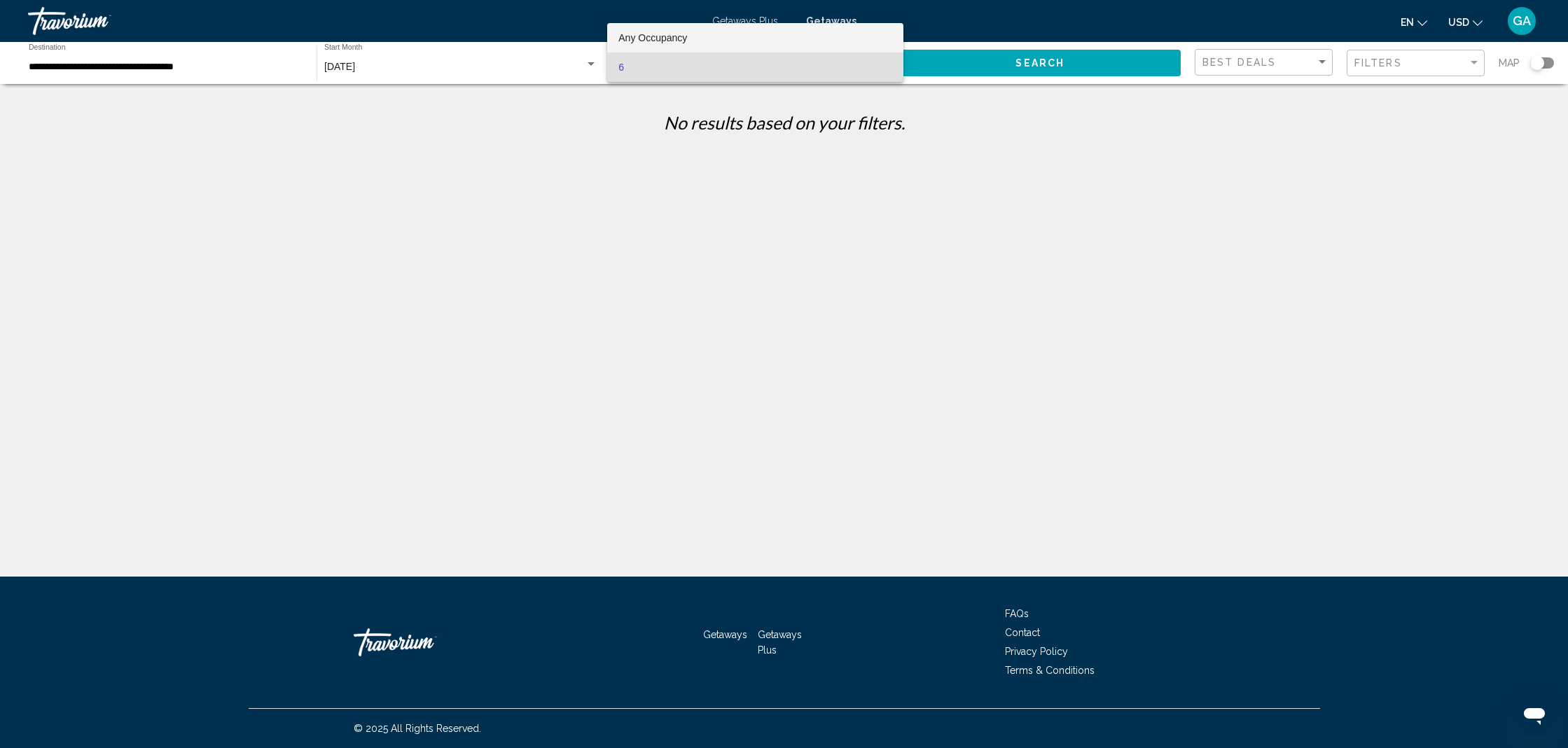
click at [667, 37] on span "Any Occupancy" at bounding box center [653, 38] width 69 height 11
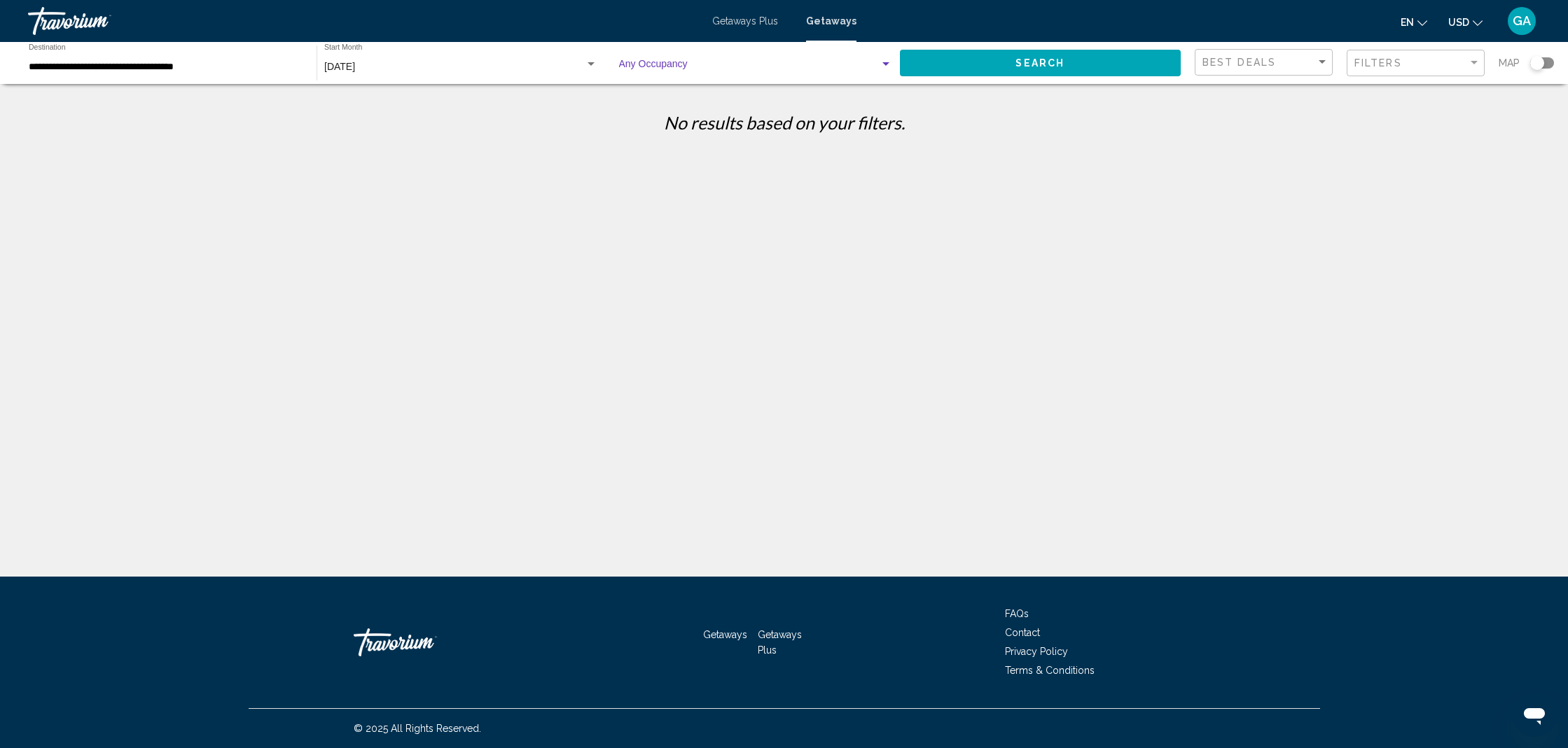
click at [991, 68] on button "Search" at bounding box center [1040, 63] width 281 height 26
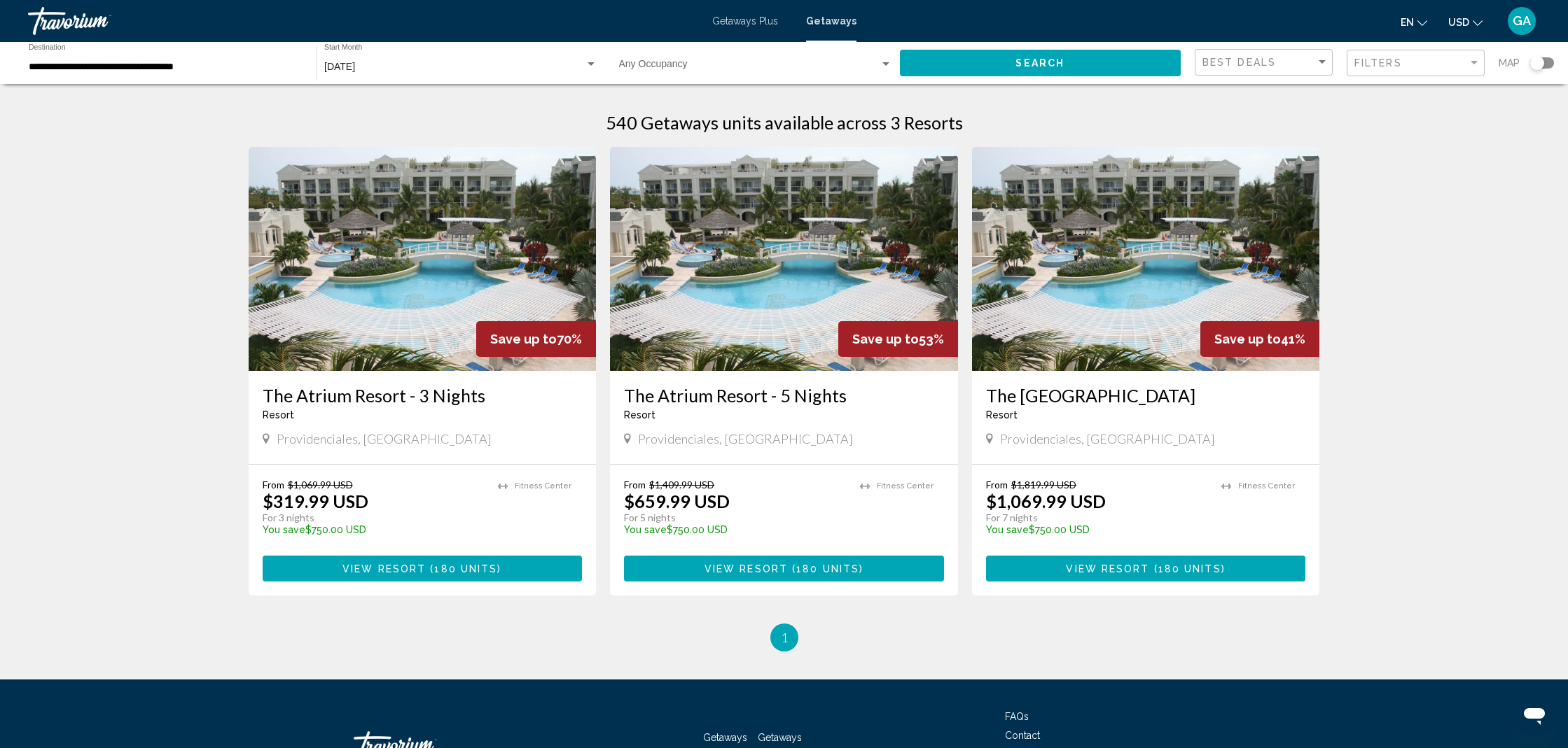
click at [1131, 571] on span "View Resort" at bounding box center [1107, 569] width 83 height 11
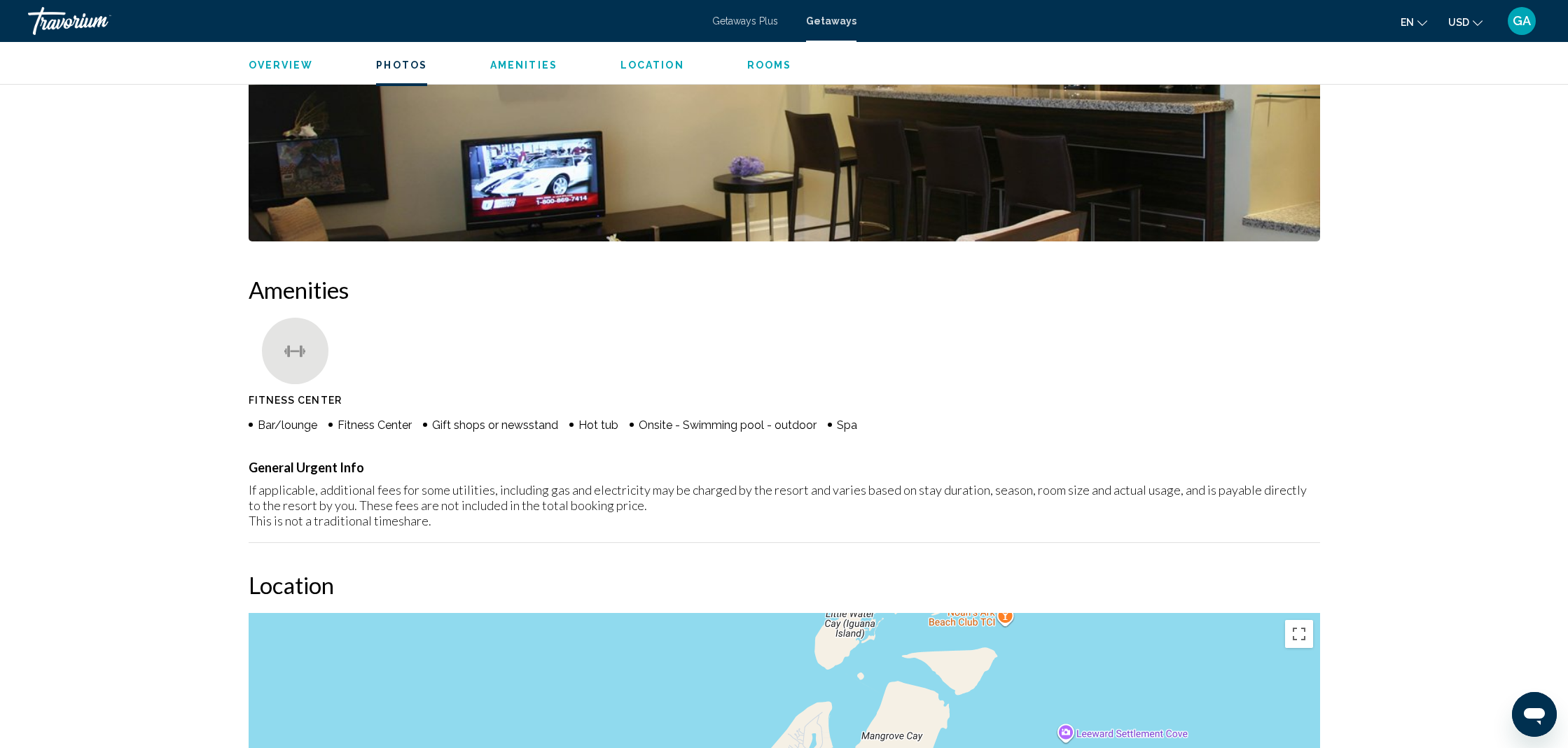
scroll to position [834, 0]
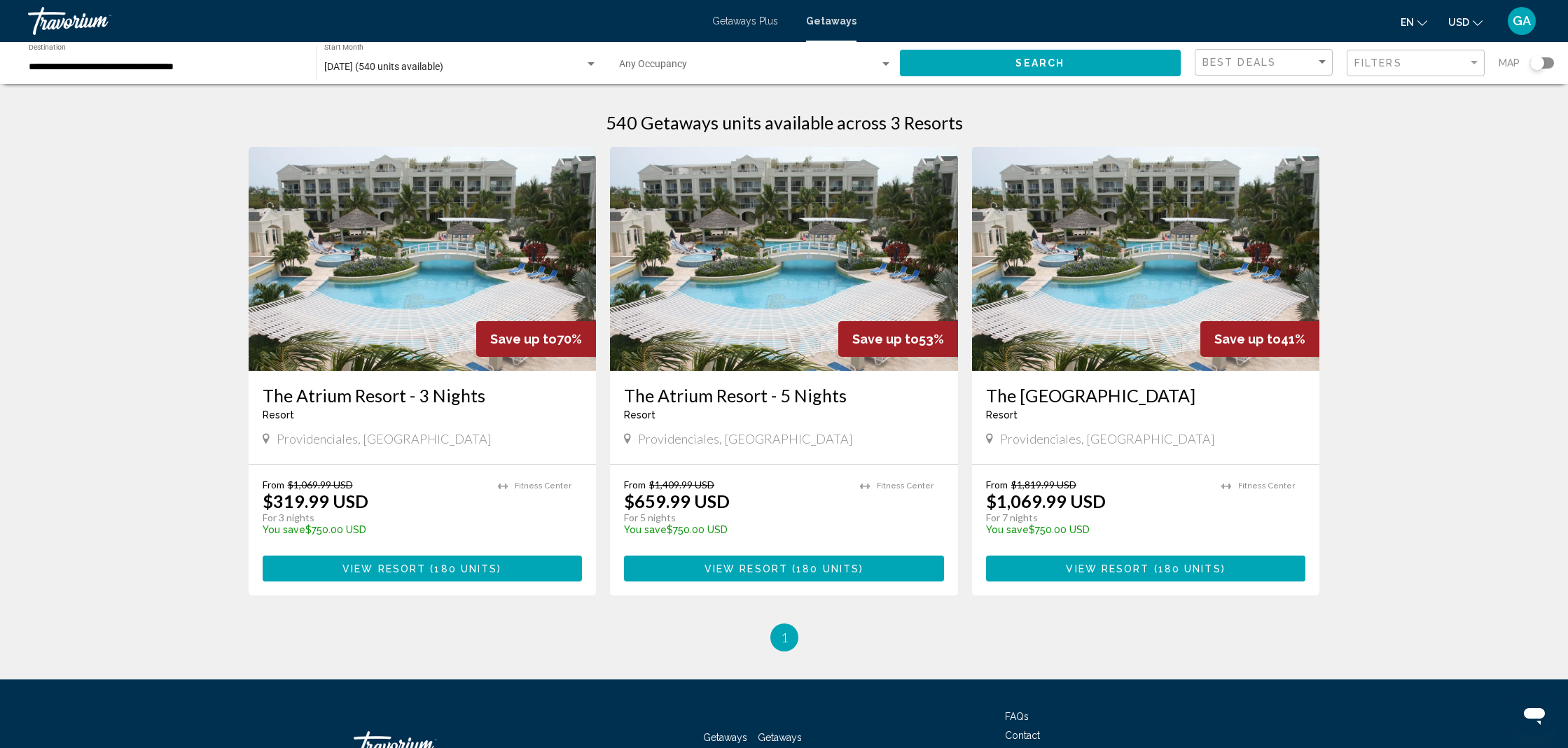
click at [809, 284] on img "Main content" at bounding box center [784, 259] width 348 height 224
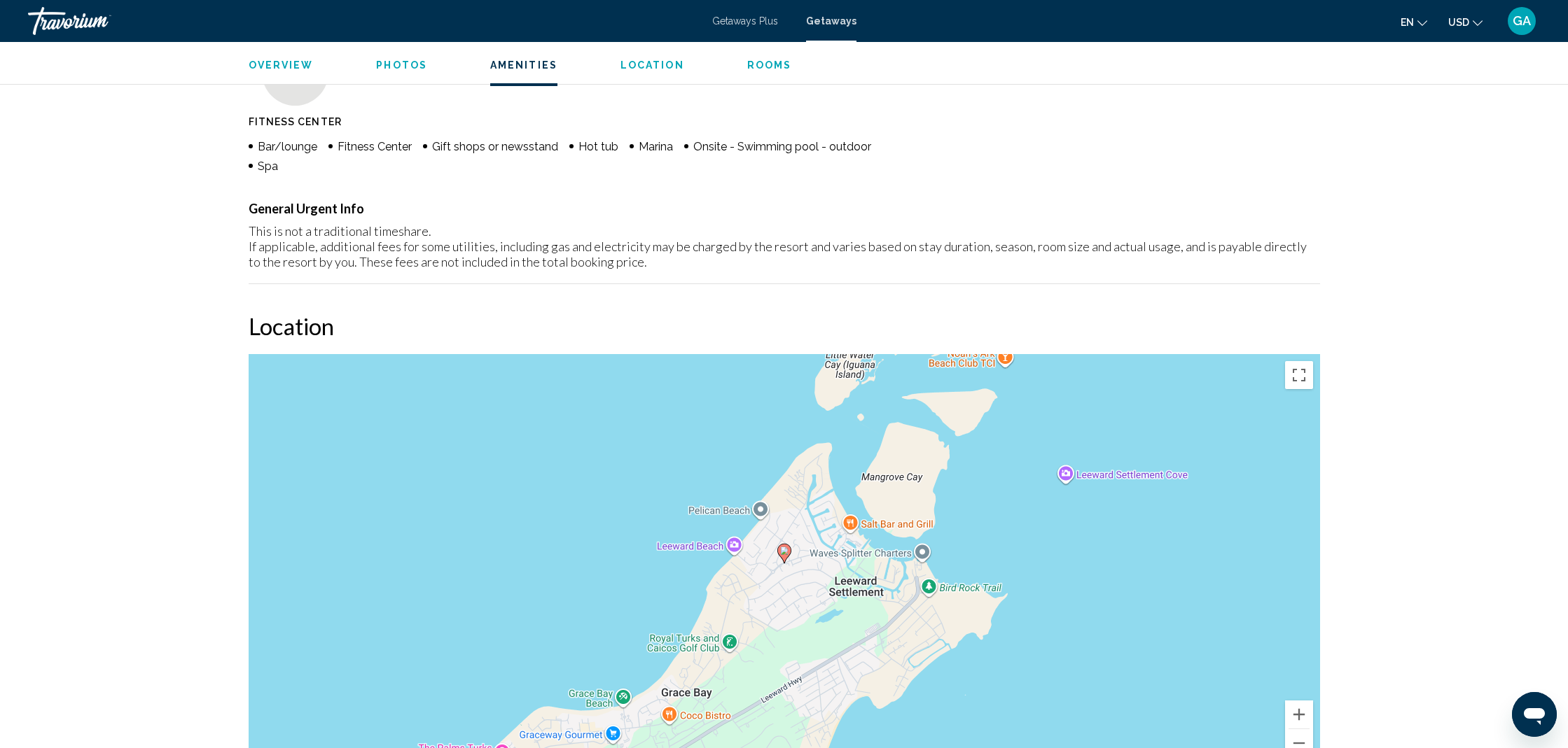
scroll to position [1149, 0]
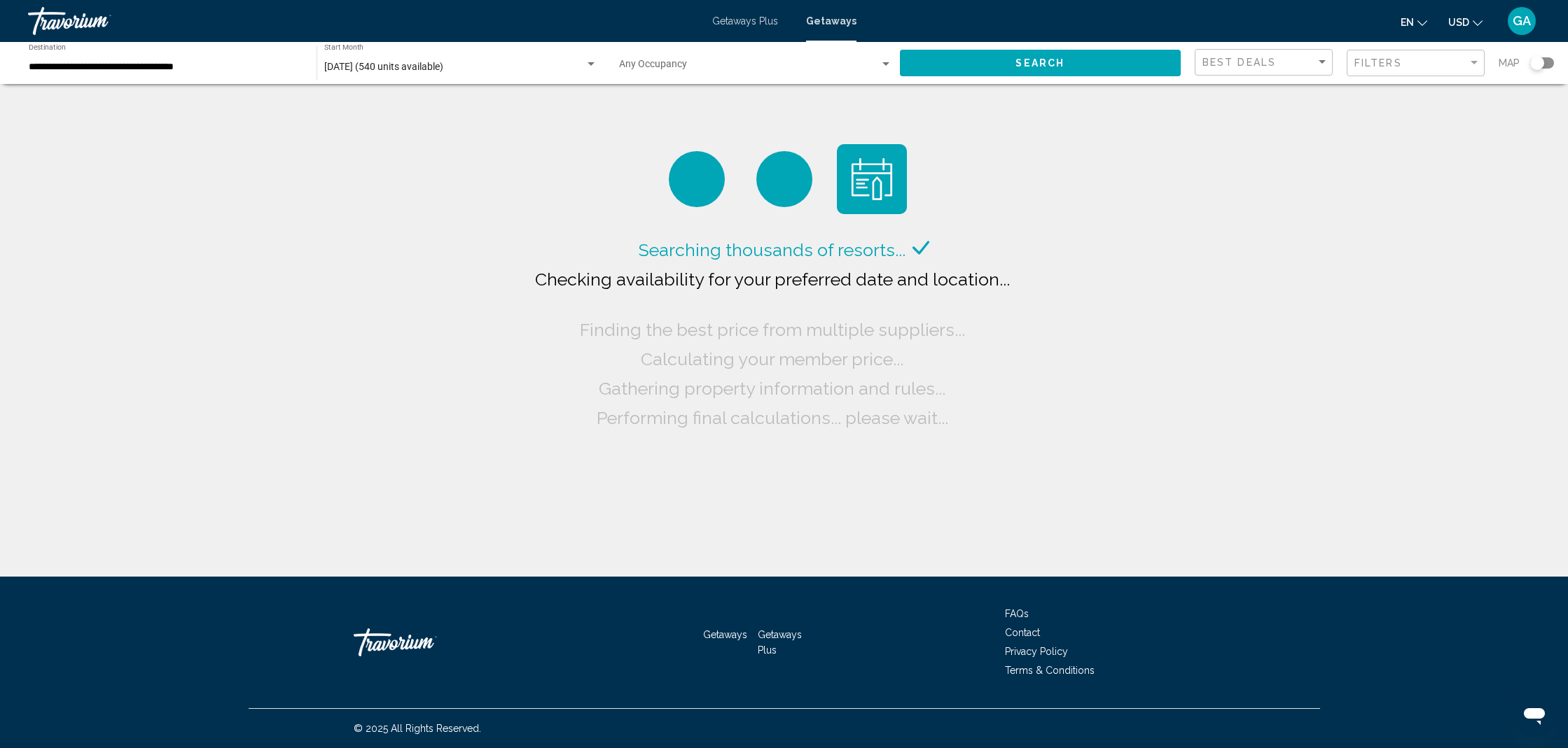
click at [203, 70] on input "**********" at bounding box center [165, 67] width 274 height 11
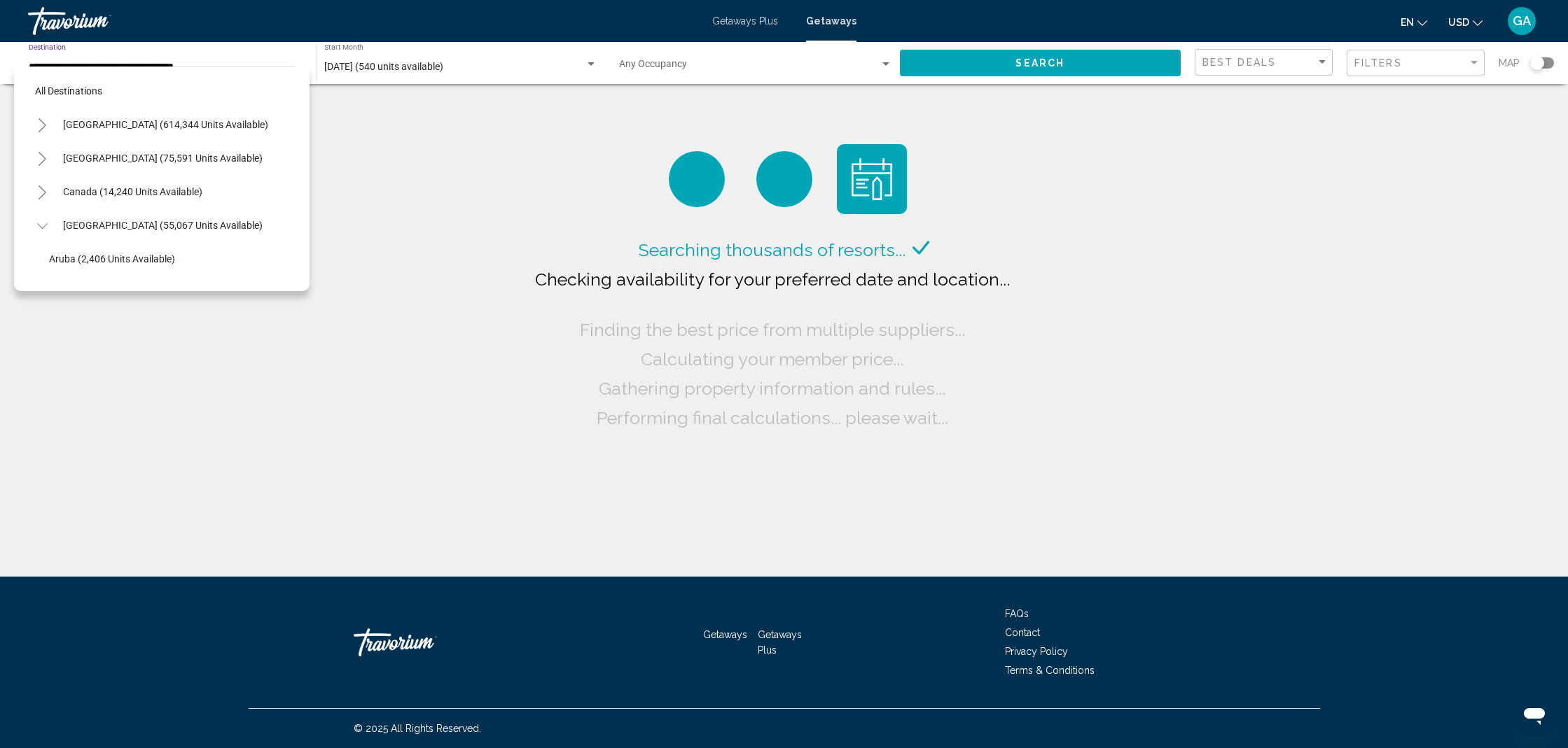
scroll to position [486, 0]
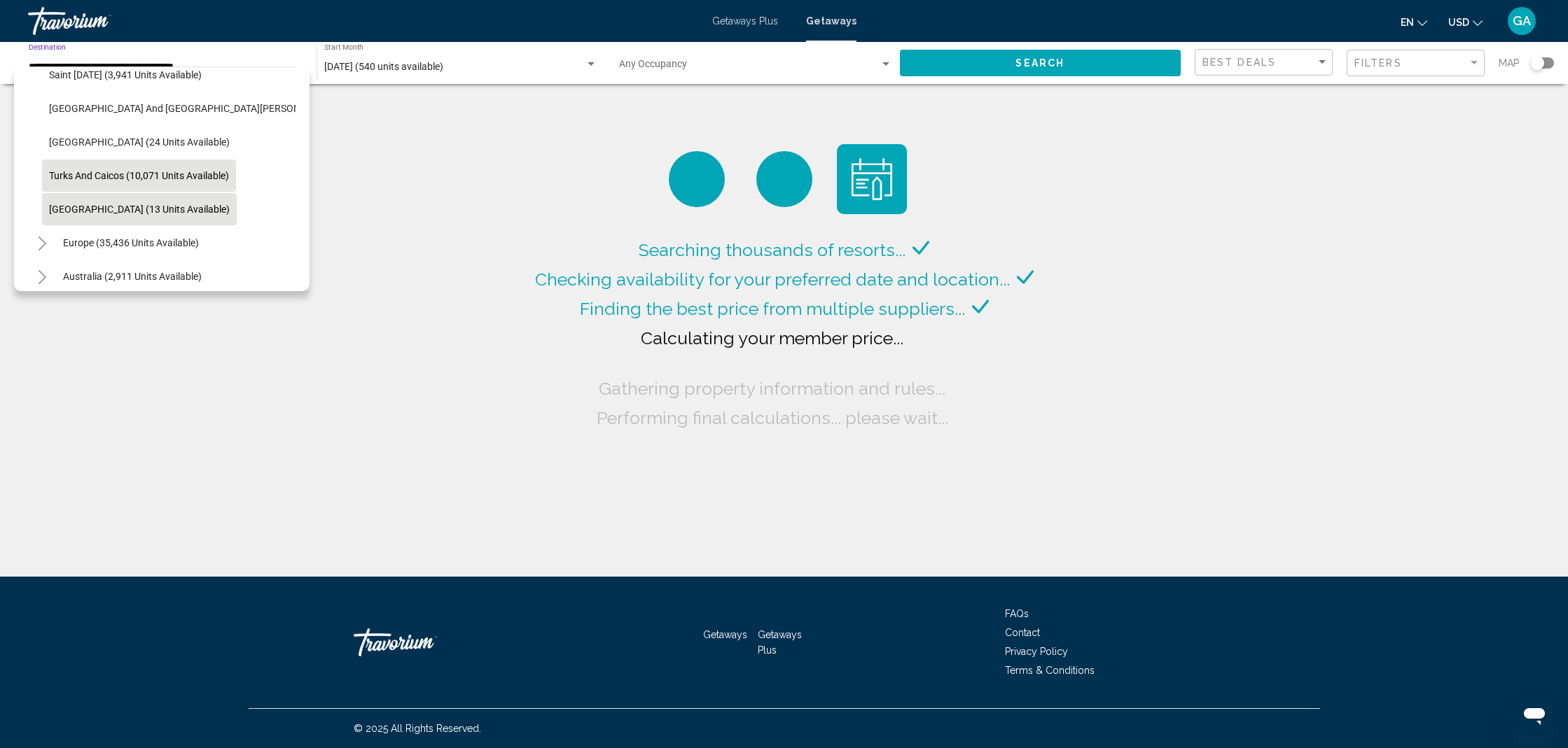
click at [119, 209] on span "Virgin Islands (13 units available)" at bounding box center [139, 209] width 181 height 11
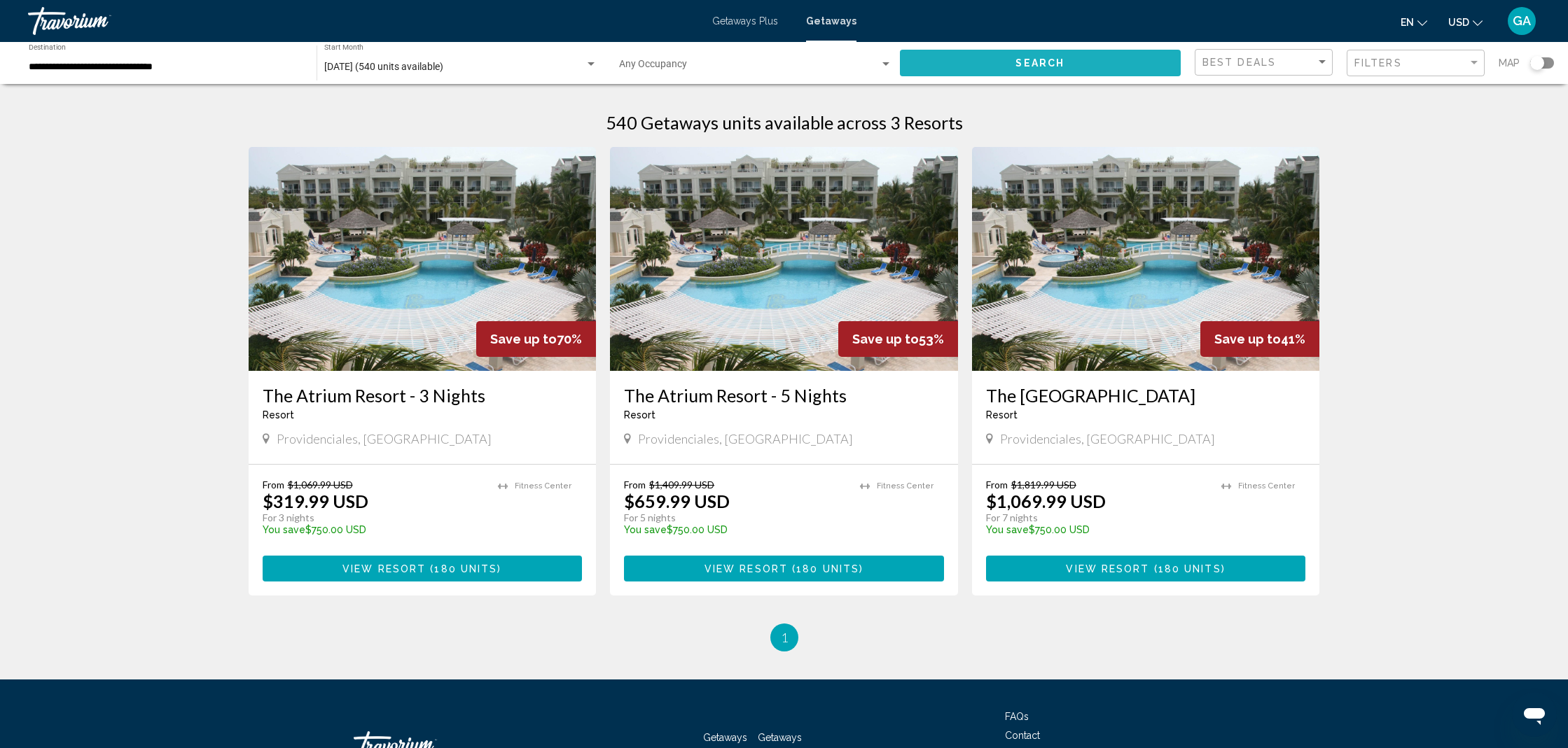
click at [1058, 61] on span "Search" at bounding box center [1040, 64] width 49 height 11
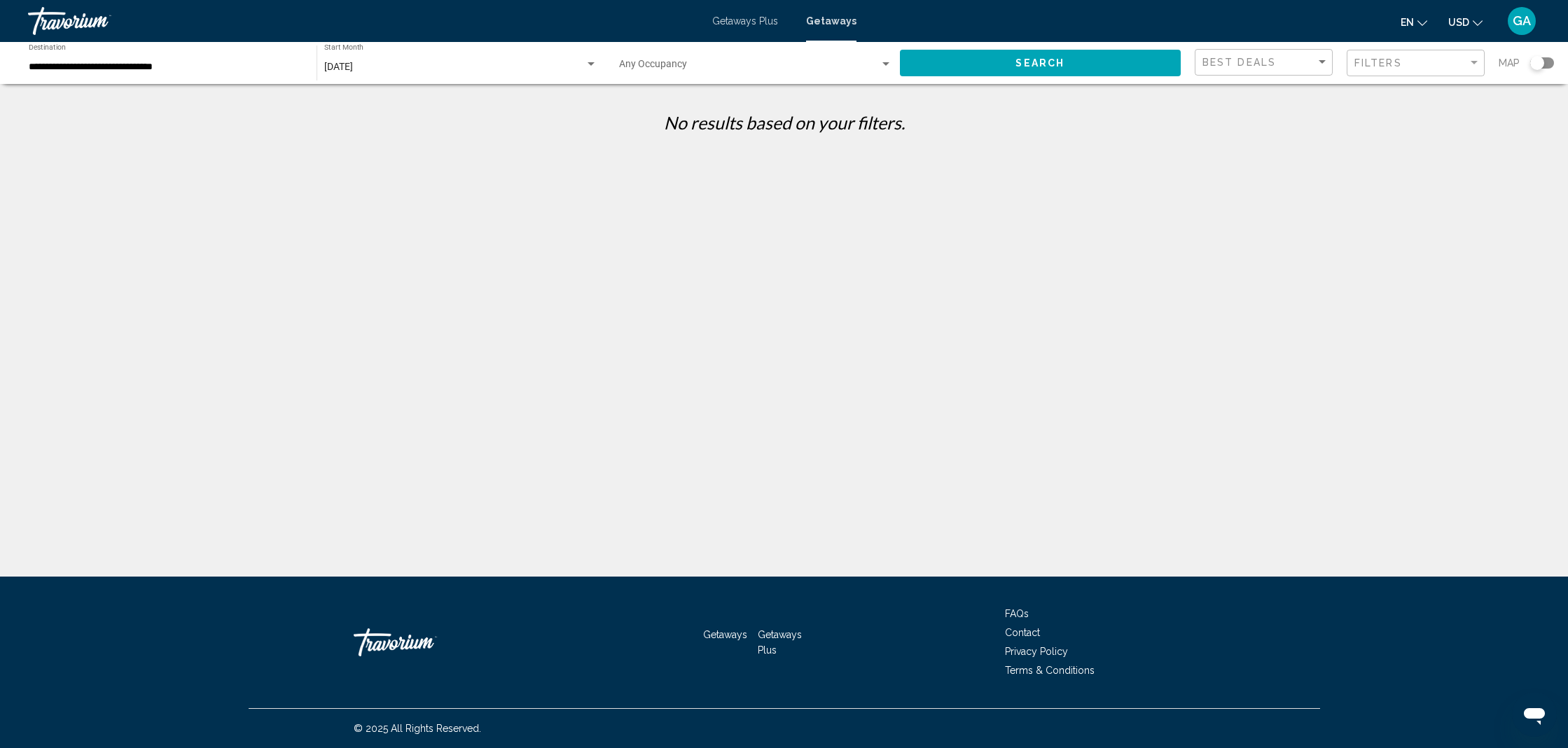
click at [1040, 66] on span "Search" at bounding box center [1040, 64] width 49 height 11
click at [106, 65] on input "**********" at bounding box center [165, 67] width 274 height 11
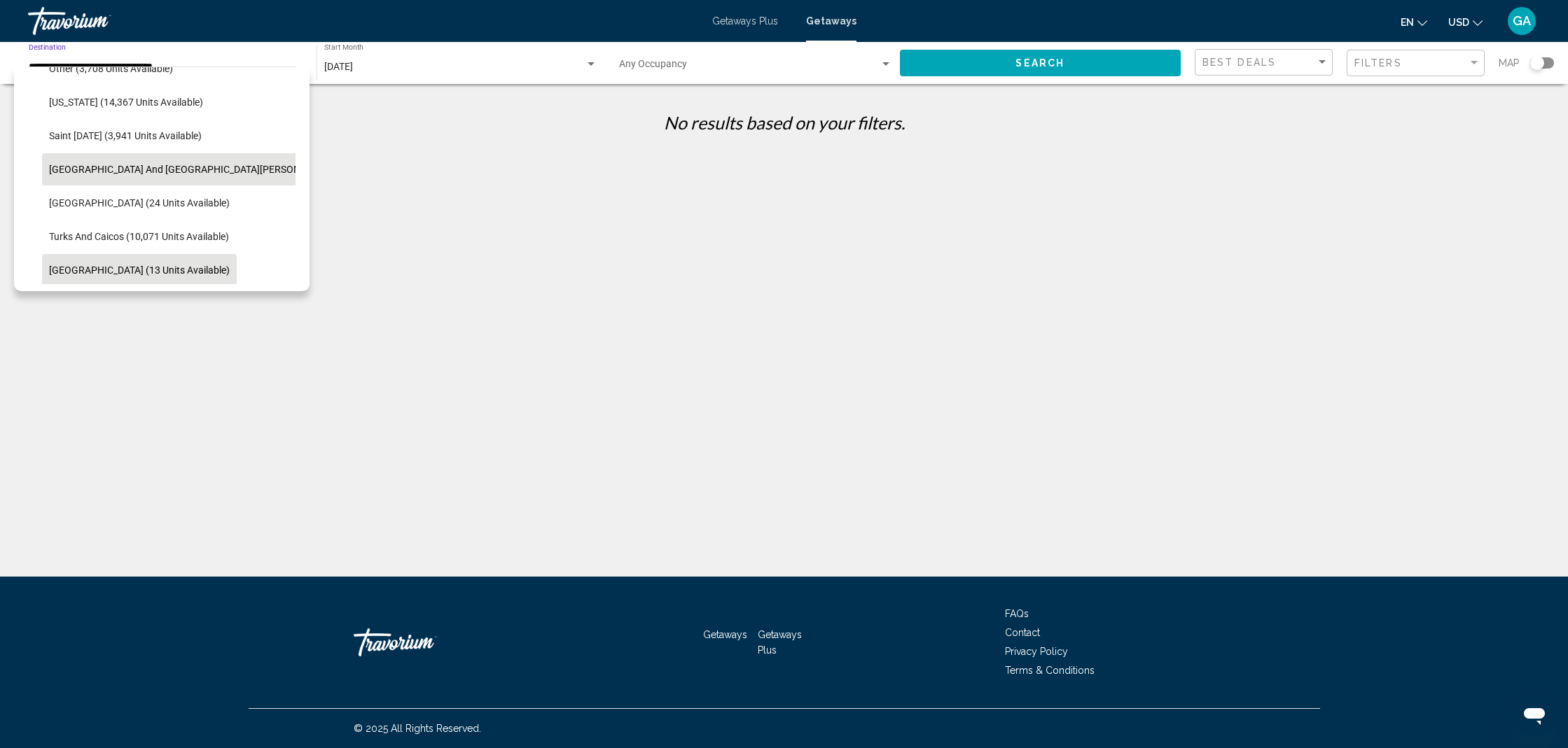
scroll to position [425, 0]
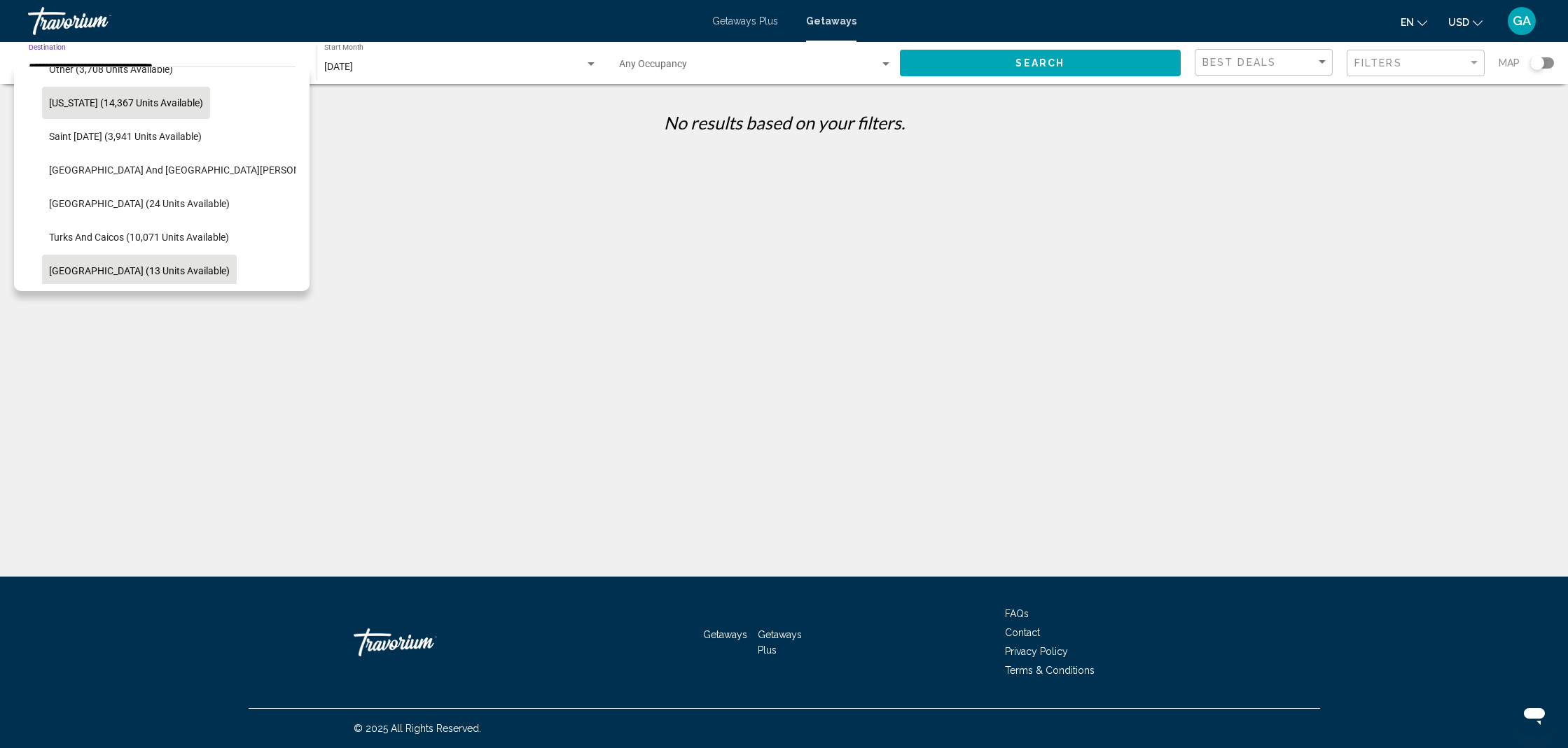
click at [94, 108] on span "Puerto Rico (14,367 units available)" at bounding box center [126, 103] width 154 height 11
type input "**********"
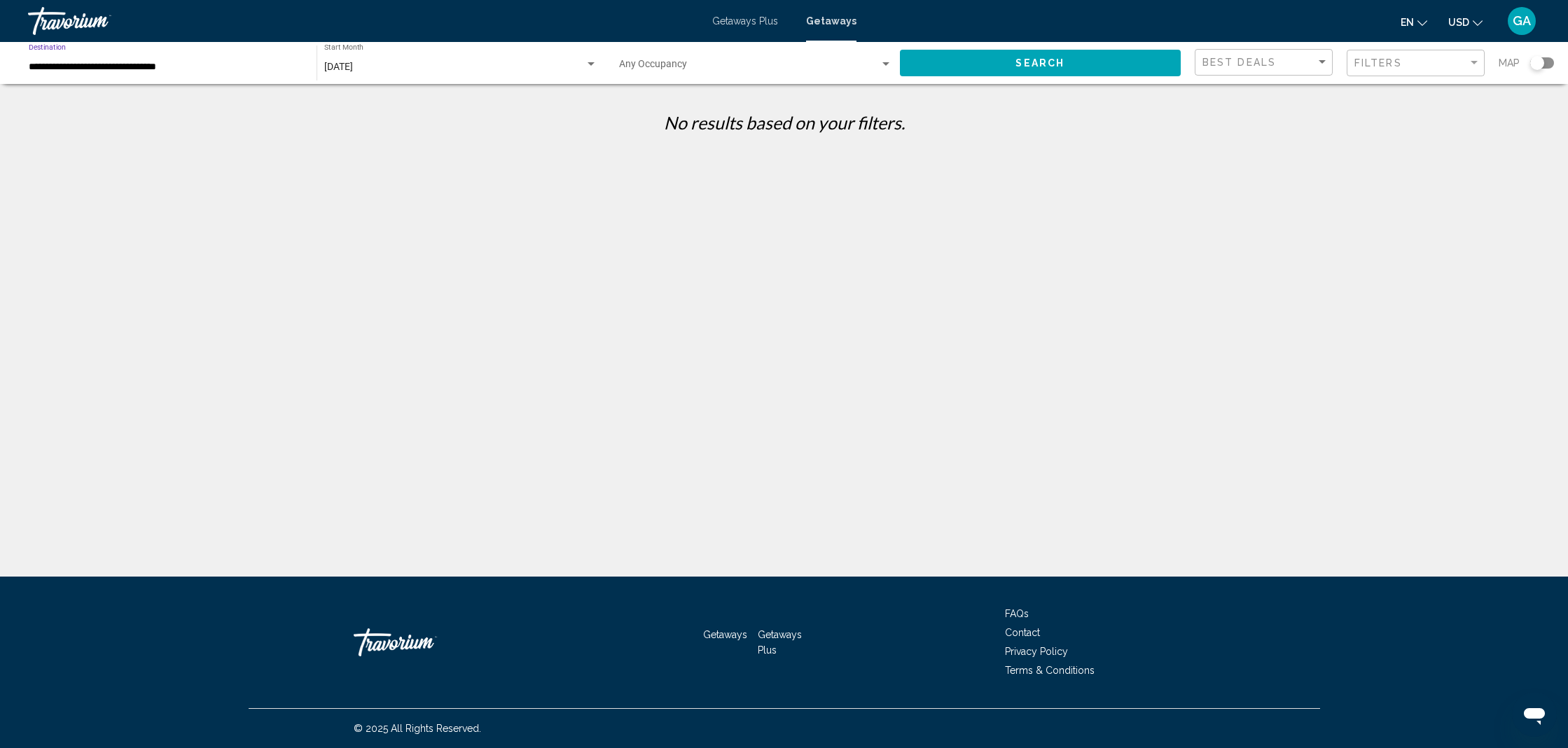
click at [1018, 60] on span "Search" at bounding box center [1040, 64] width 49 height 11
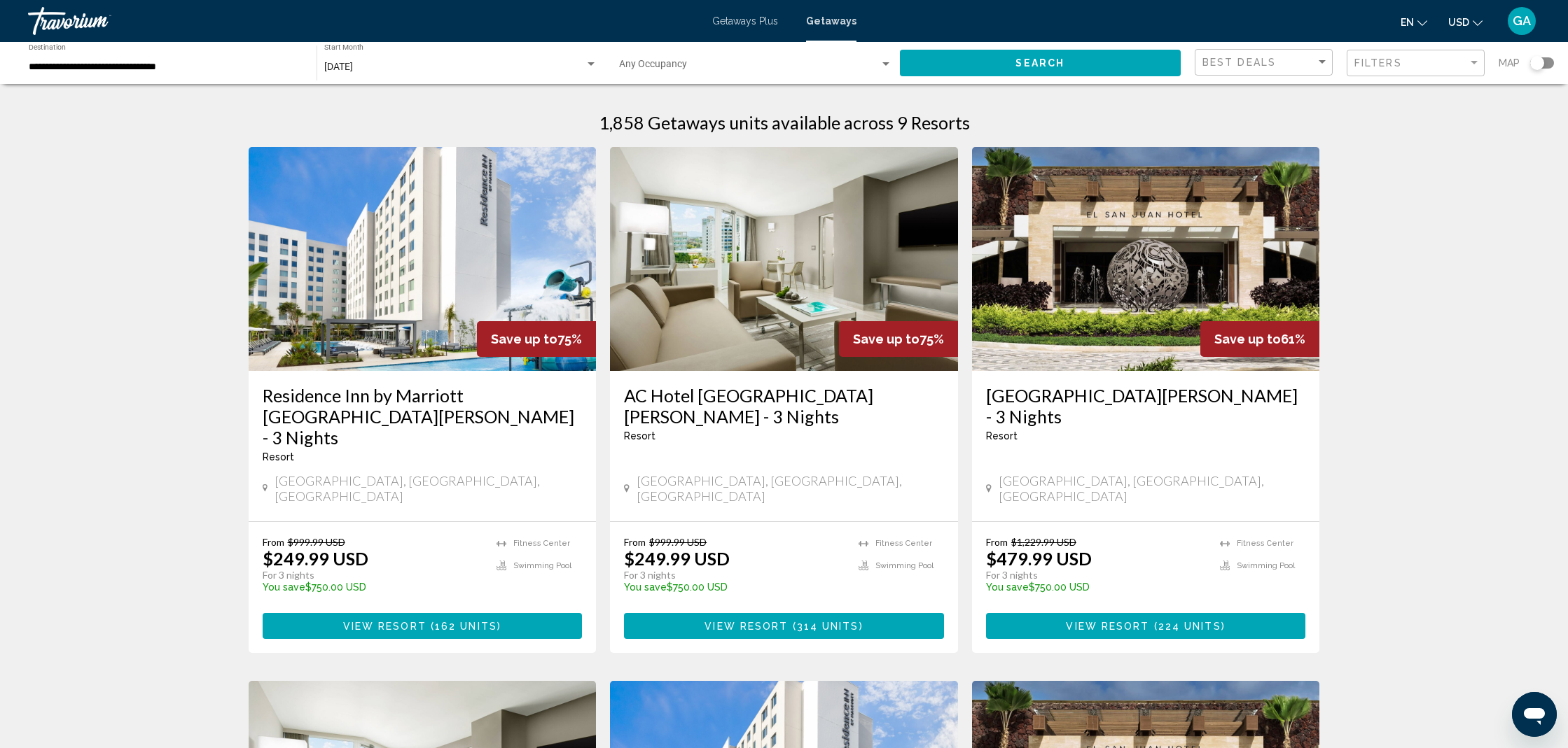
click at [640, 69] on span "Search widget" at bounding box center [749, 67] width 261 height 11
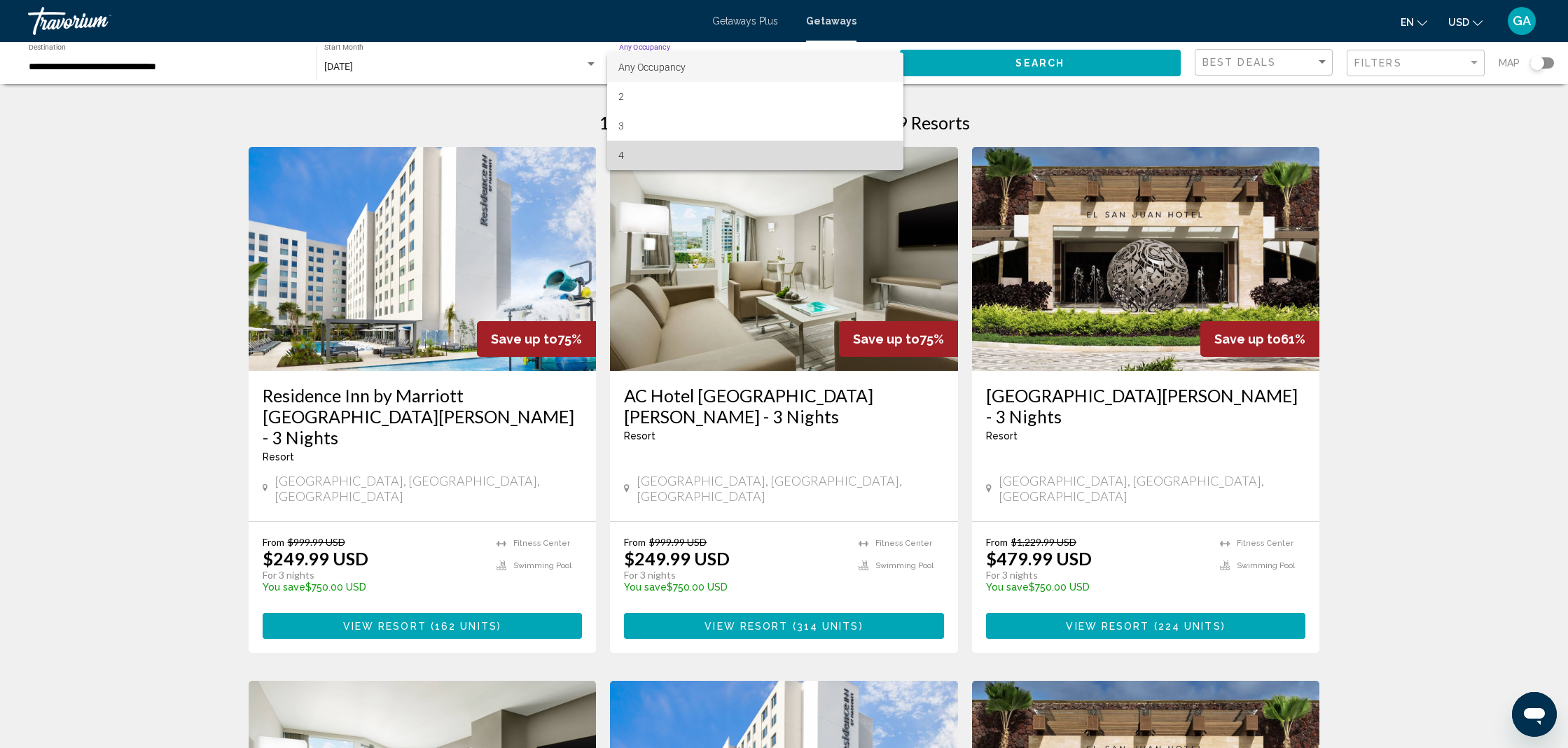
click at [645, 154] on span "4" at bounding box center [755, 155] width 273 height 29
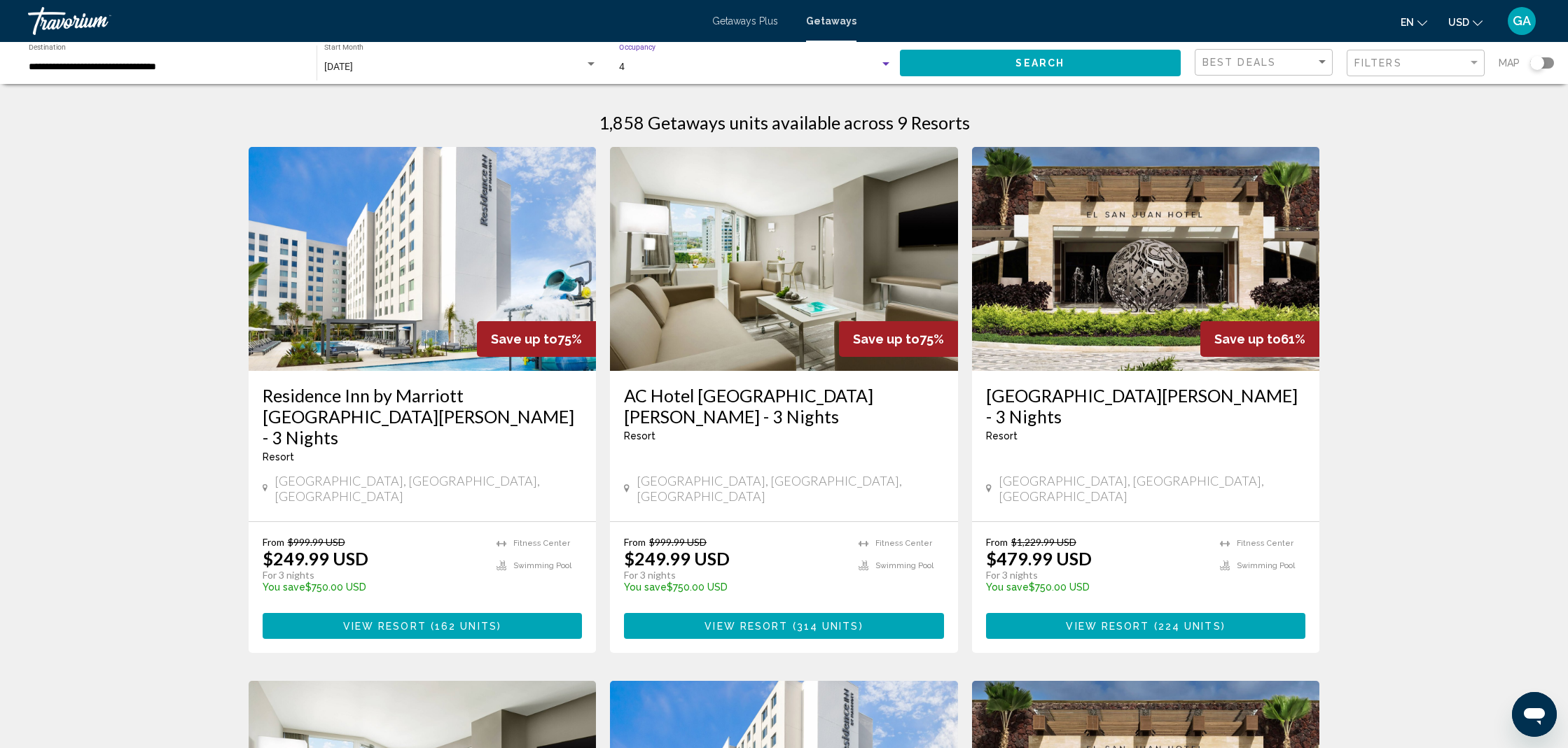
click at [712, 60] on div "4 Occupancy Any Occupancy" at bounding box center [756, 63] width 274 height 38
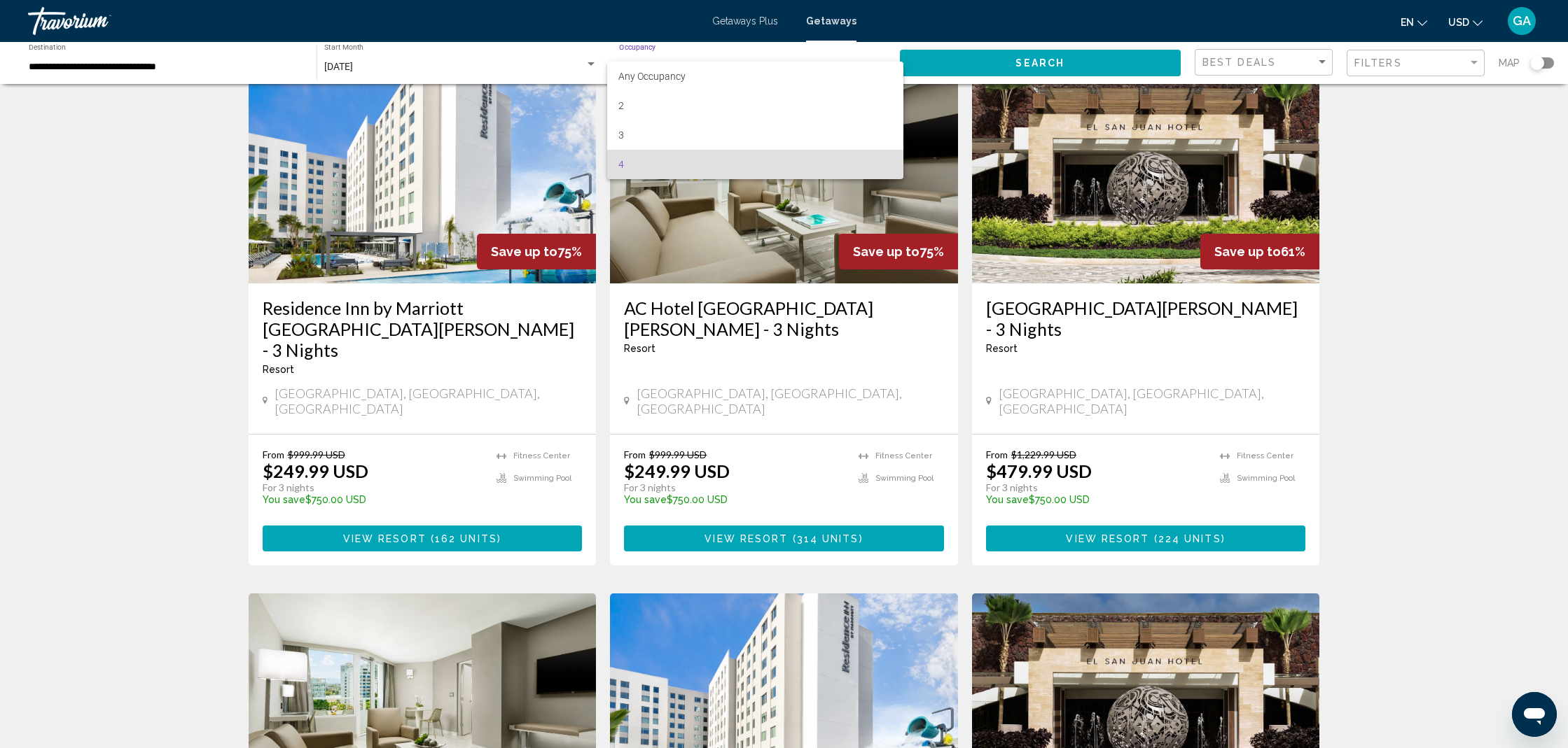
scroll to position [90, 0]
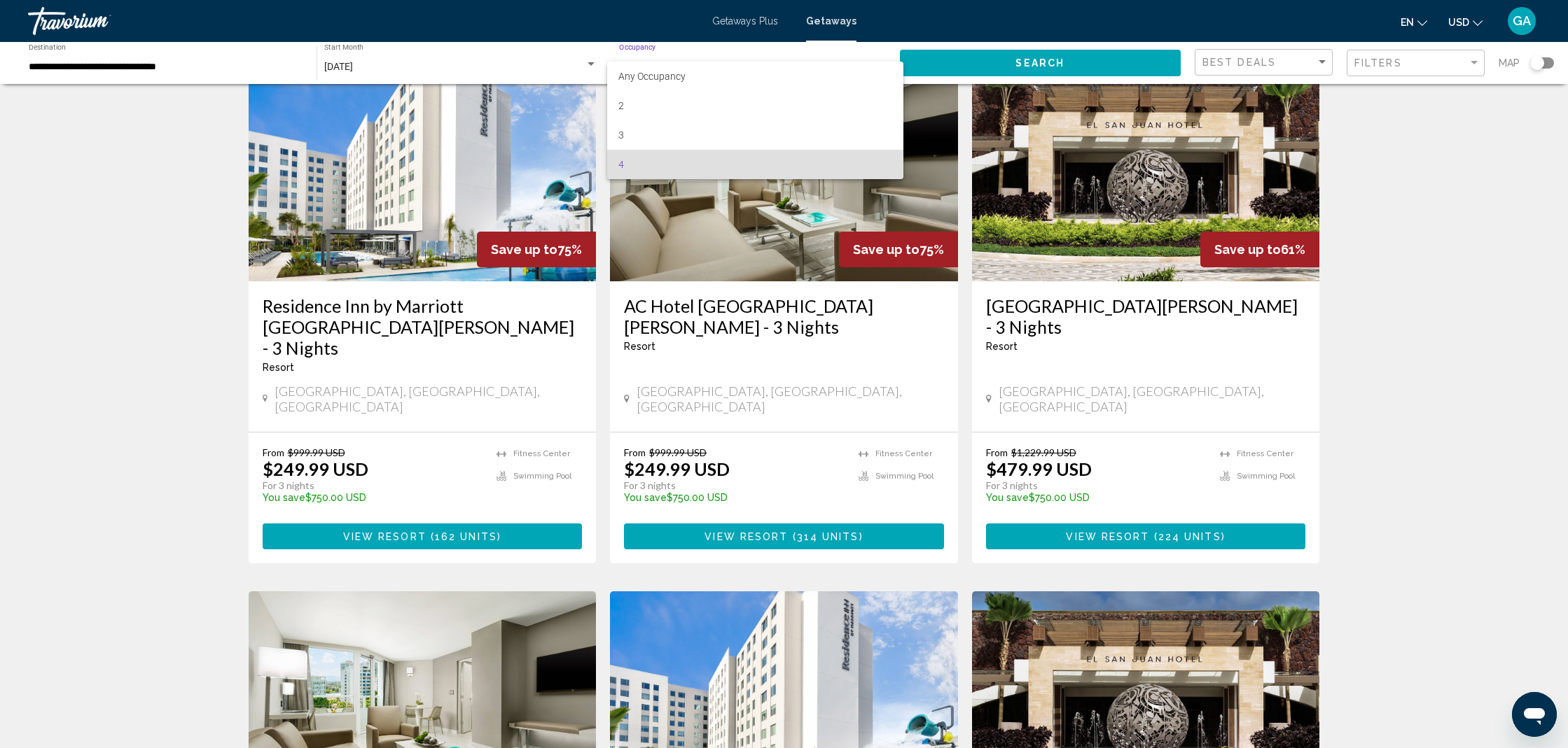
click at [1043, 65] on div at bounding box center [784, 374] width 1568 height 748
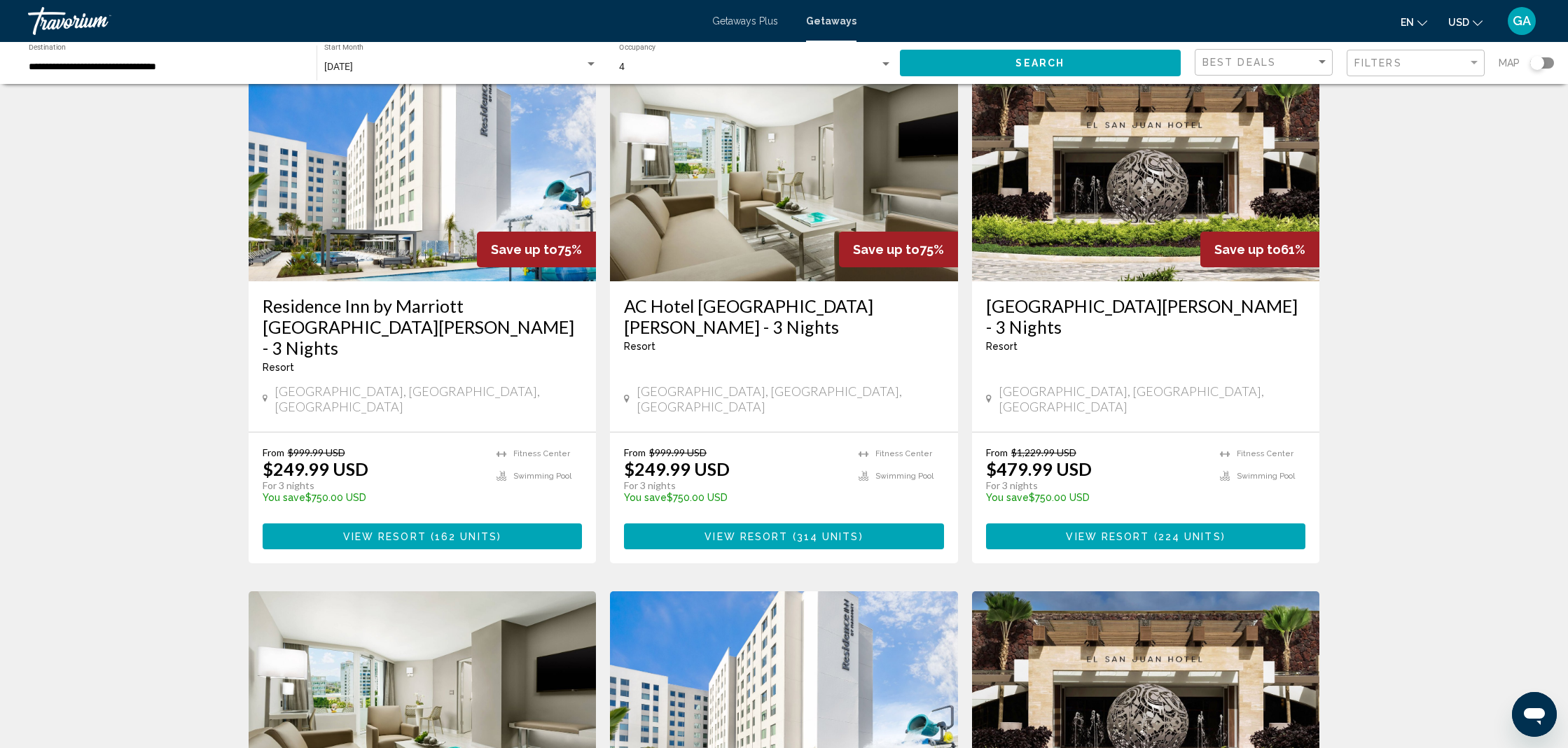
click at [1043, 65] on span "Search" at bounding box center [1040, 64] width 49 height 11
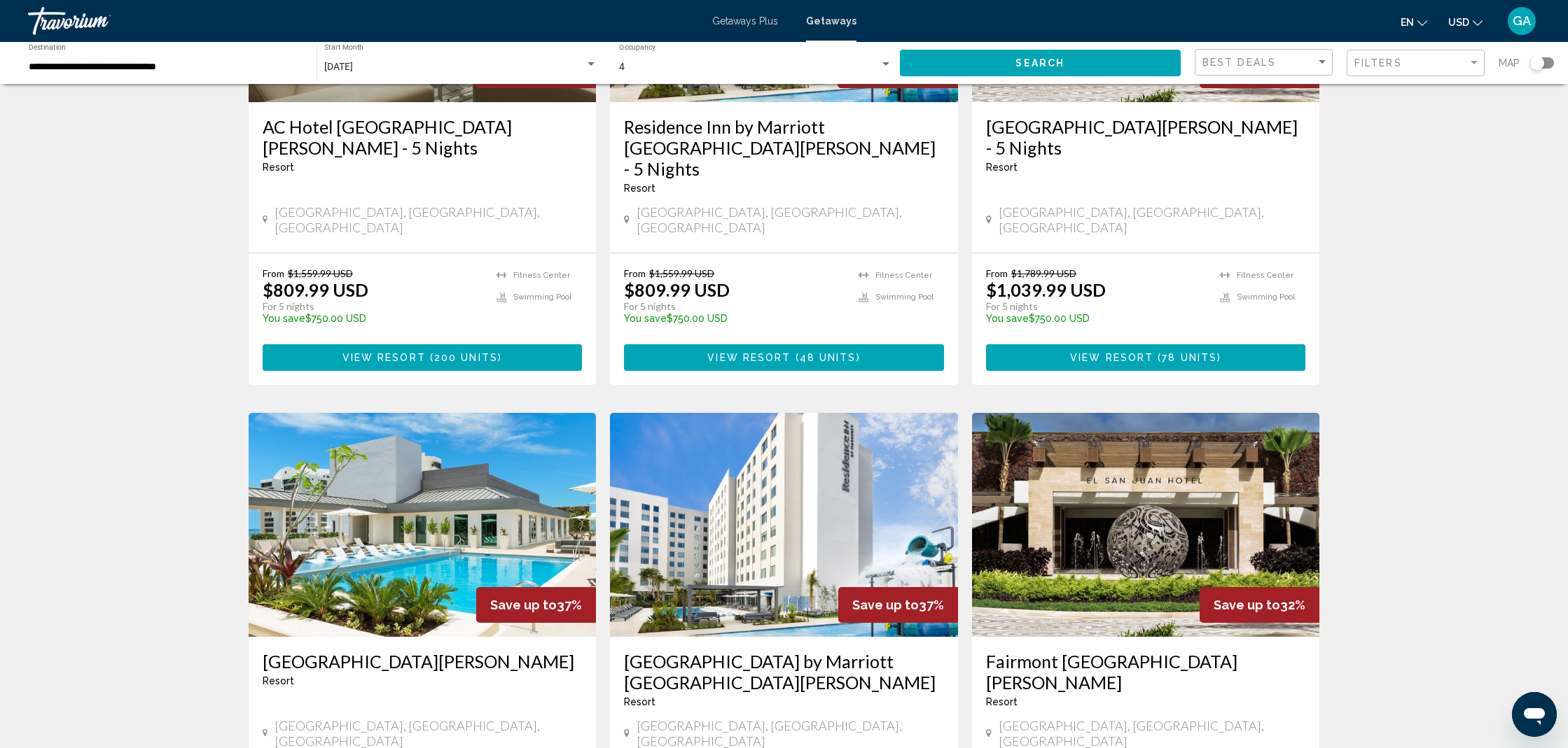
scroll to position [812, 0]
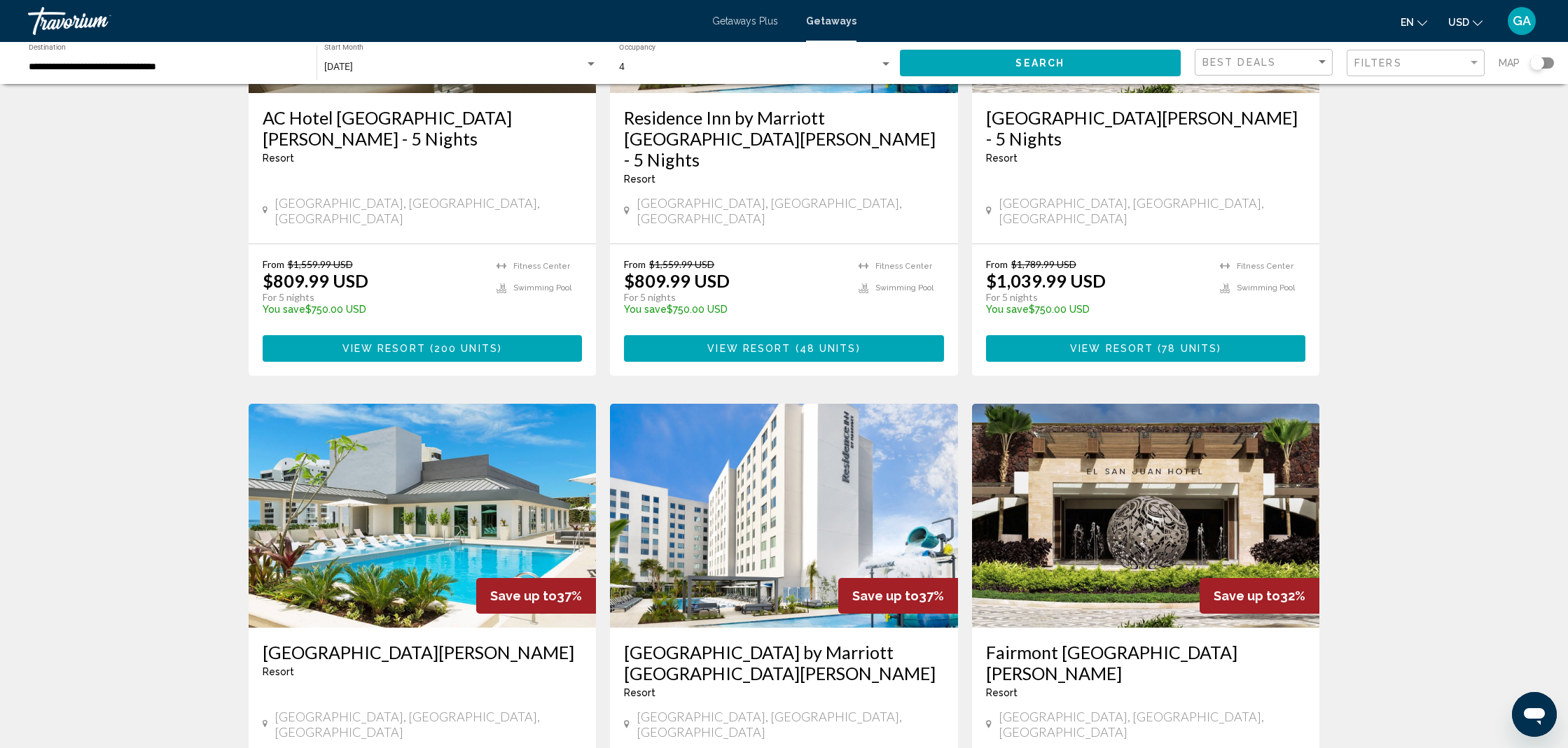
click at [747, 23] on span "Getaways Plus" at bounding box center [745, 21] width 65 height 11
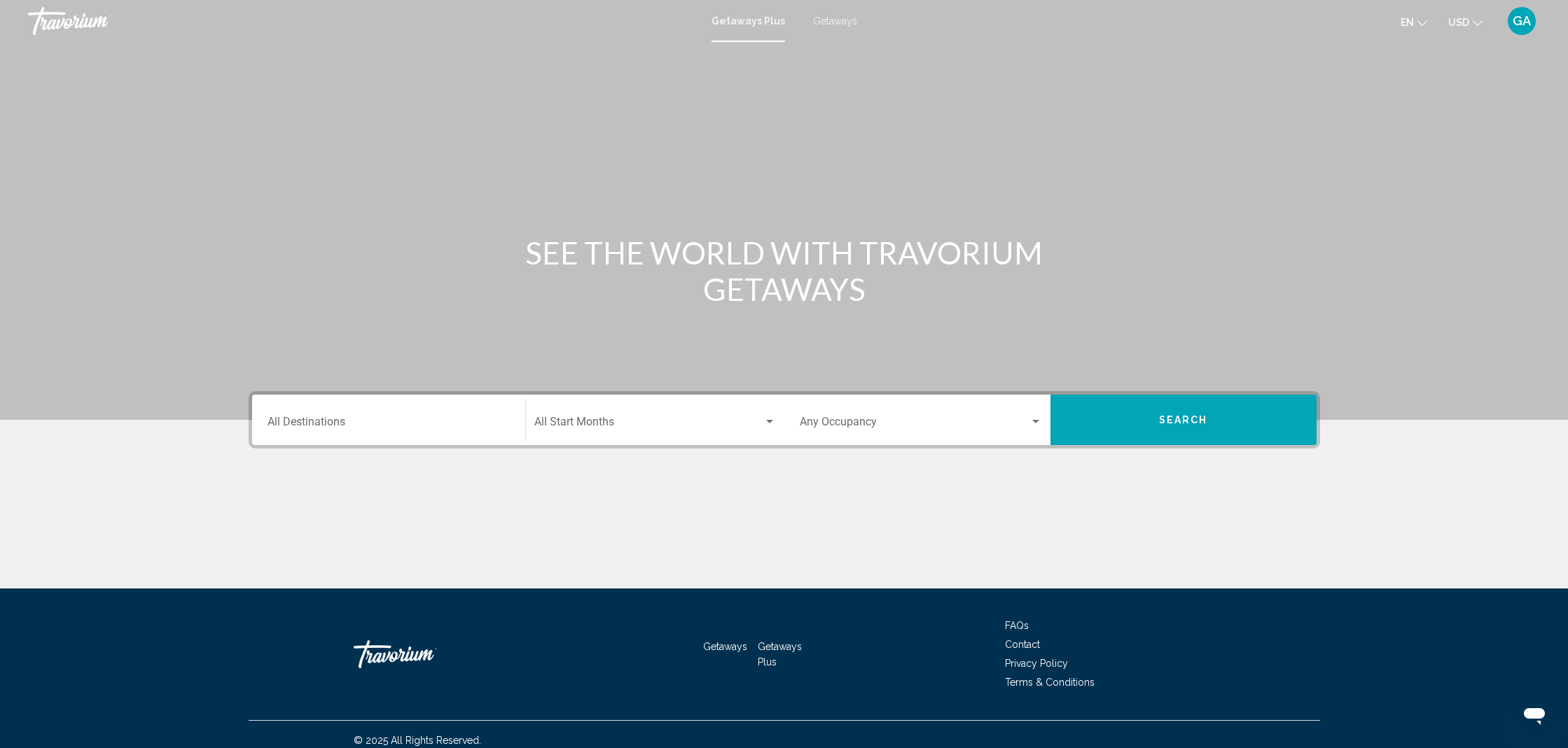
click at [401, 415] on div "Destination All Destinations" at bounding box center [389, 420] width 242 height 44
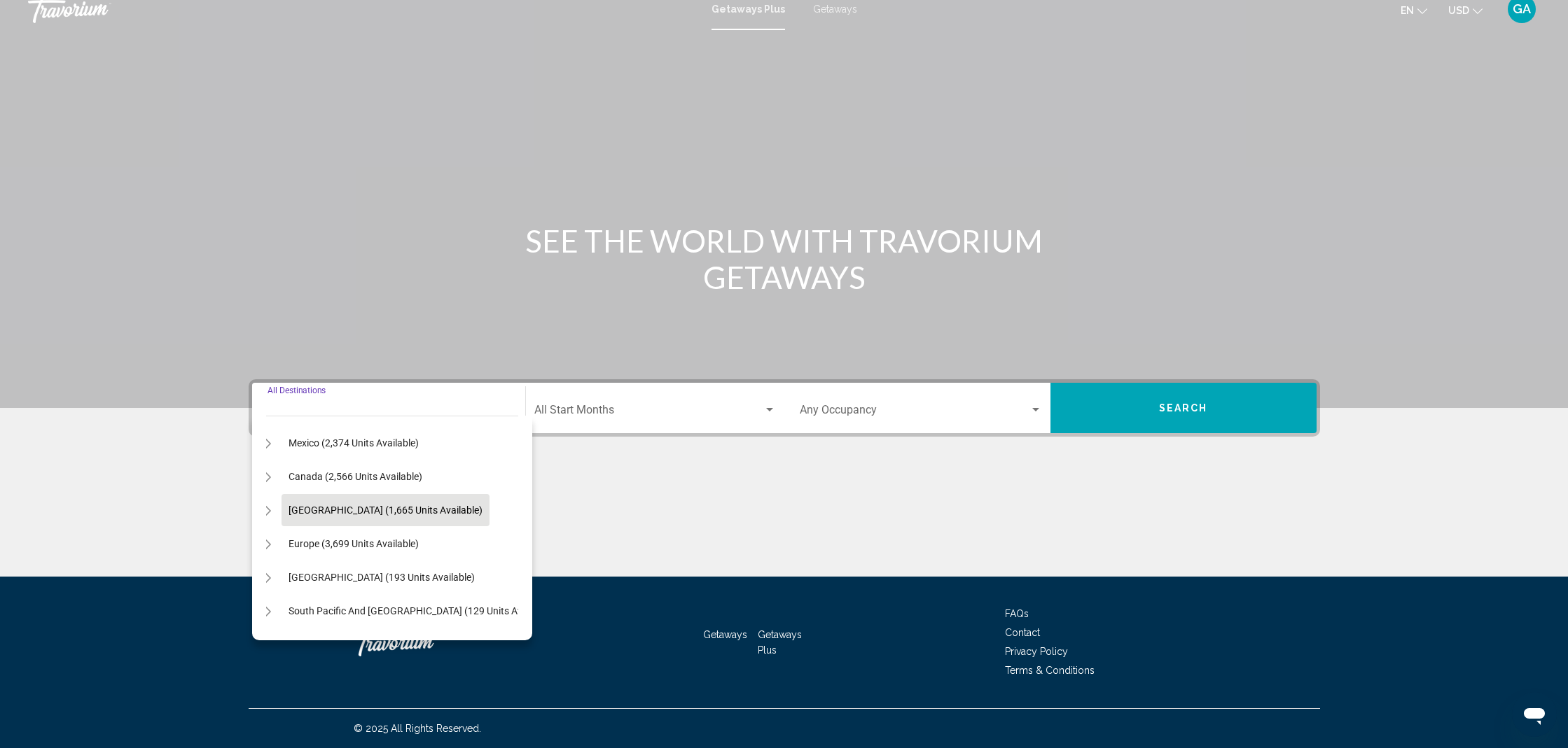
scroll to position [56, 12]
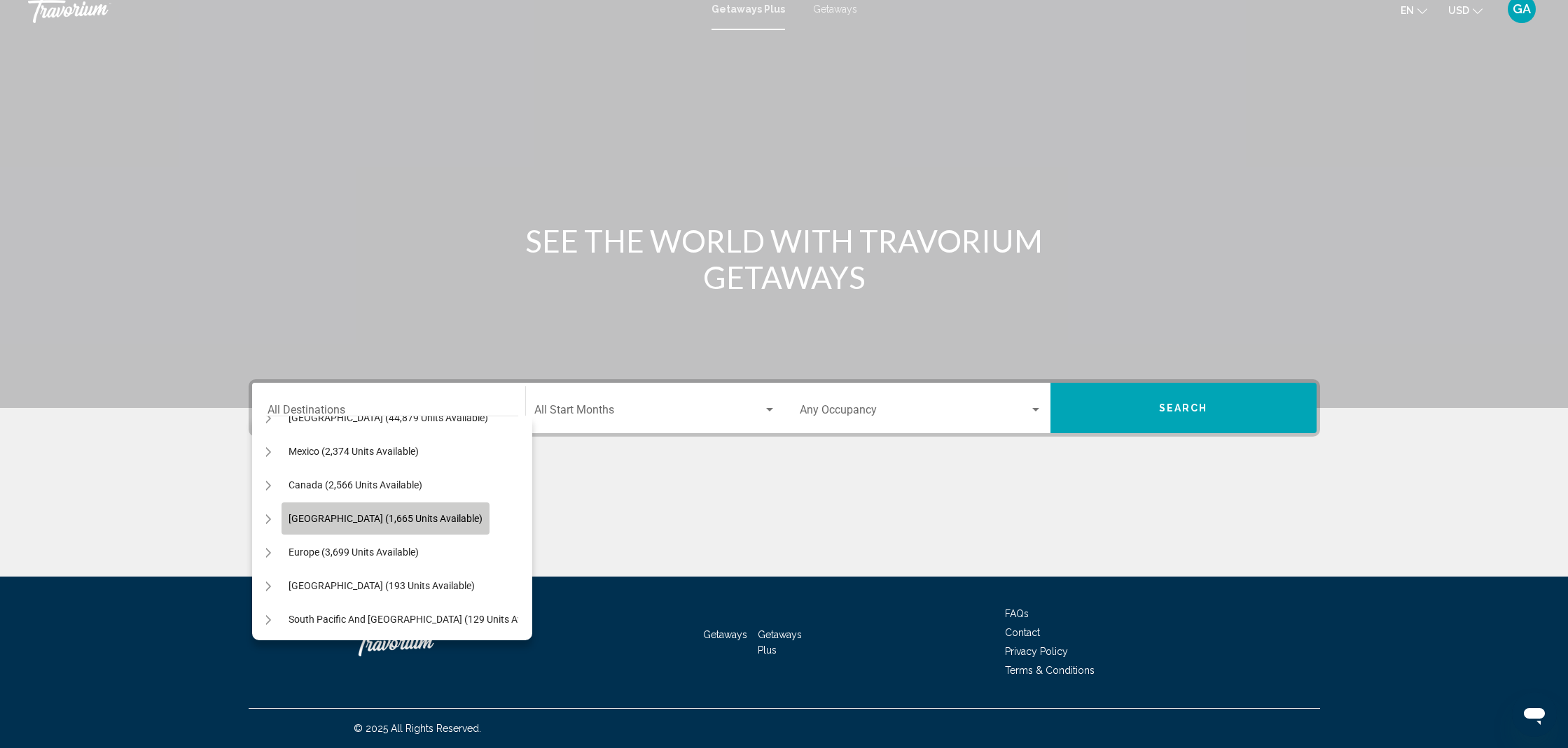
click at [348, 513] on span "[GEOGRAPHIC_DATA] (1,665 units available)" at bounding box center [385, 518] width 194 height 11
type input "**********"
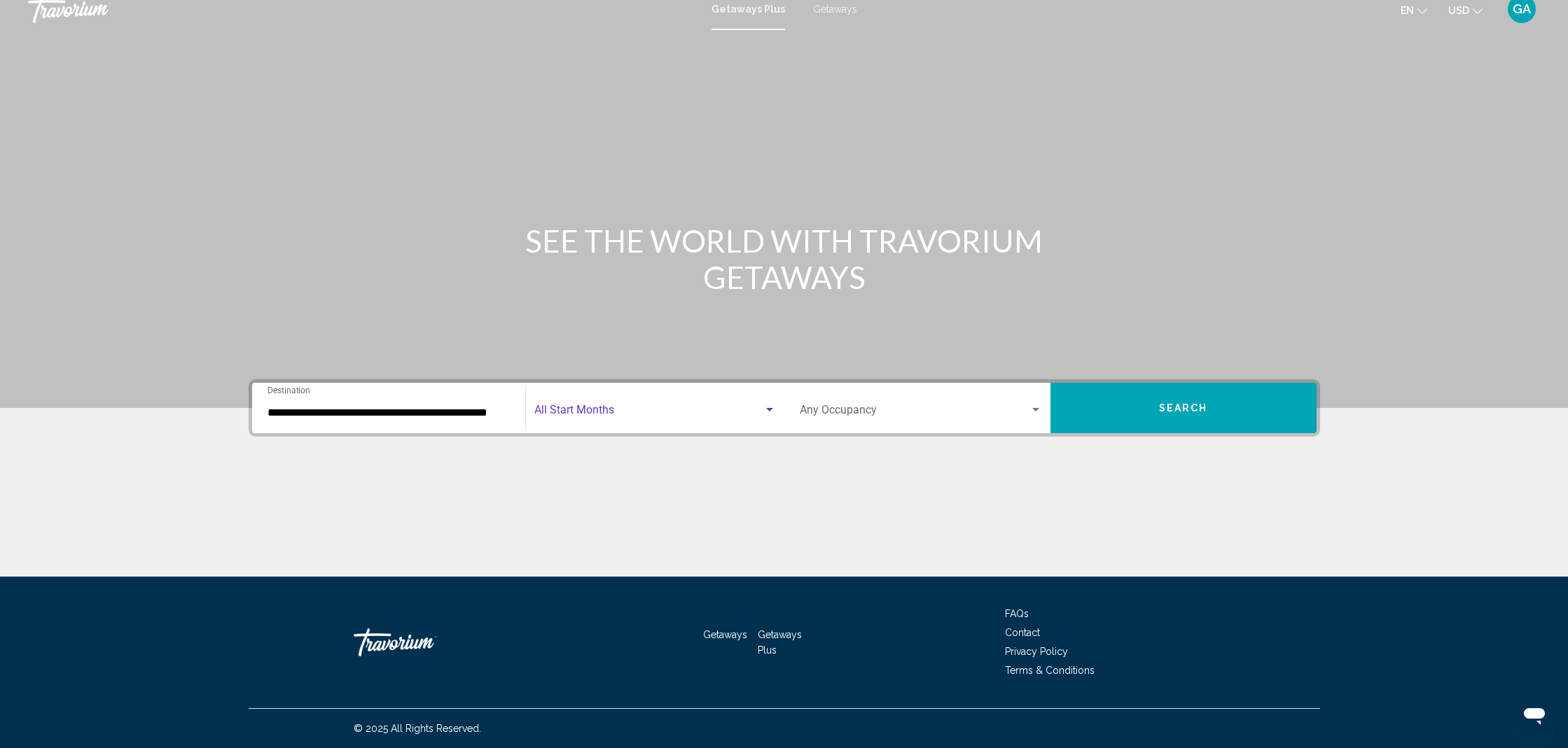
click at [617, 414] on span "Search widget" at bounding box center [649, 412] width 229 height 12
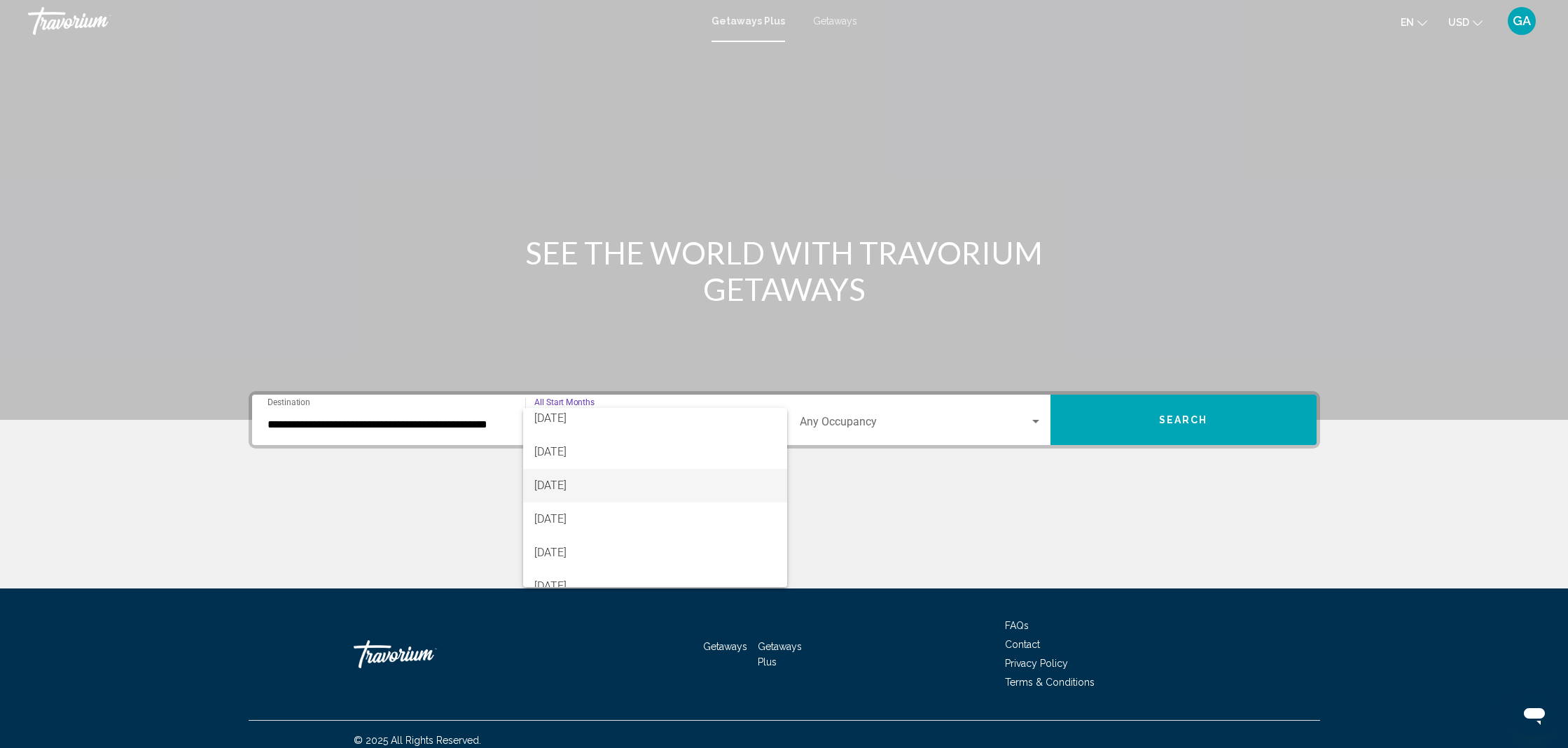
scroll to position [138, 0]
click at [583, 458] on span "[DATE]" at bounding box center [654, 455] width 241 height 34
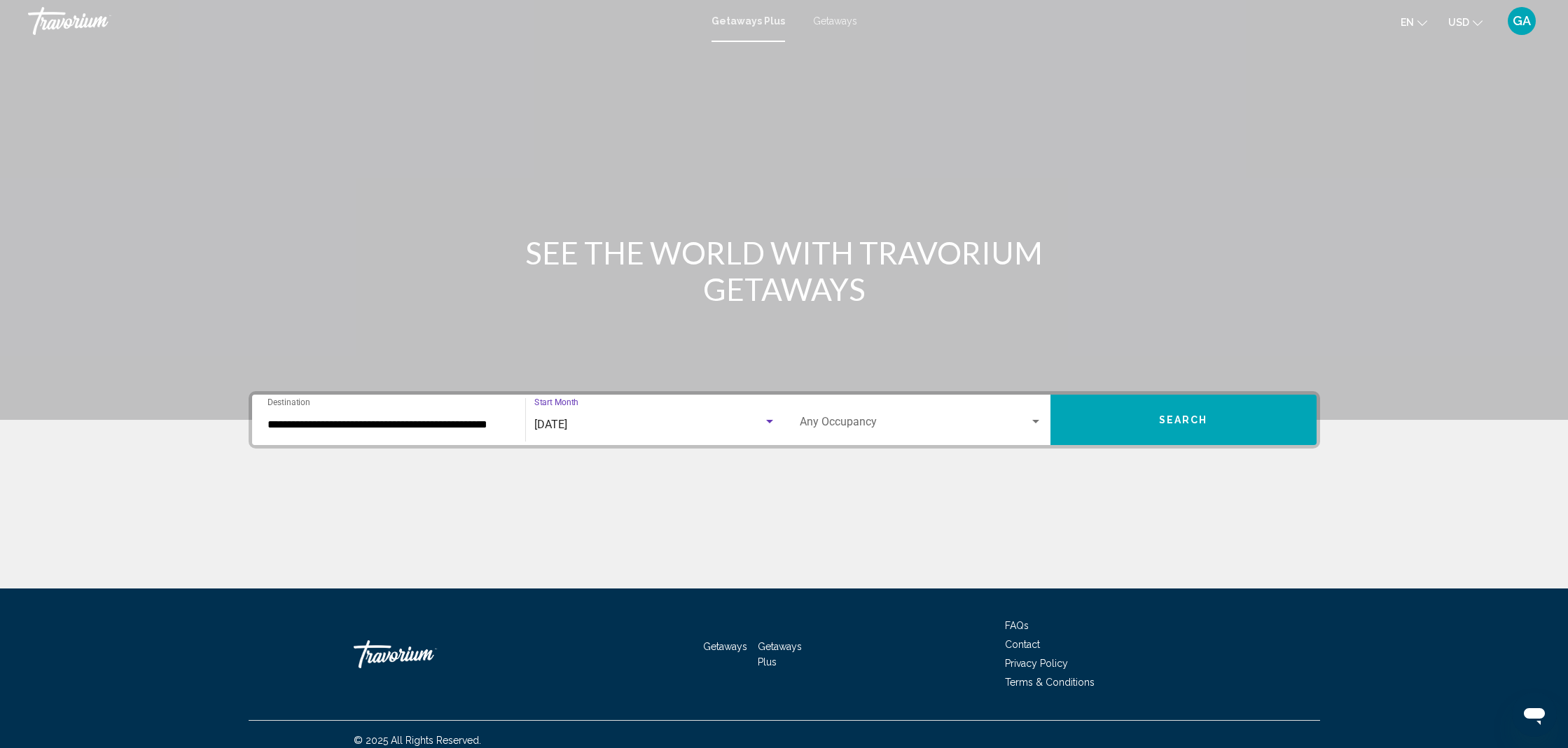
click at [853, 425] on span "Search widget" at bounding box center [914, 424] width 230 height 12
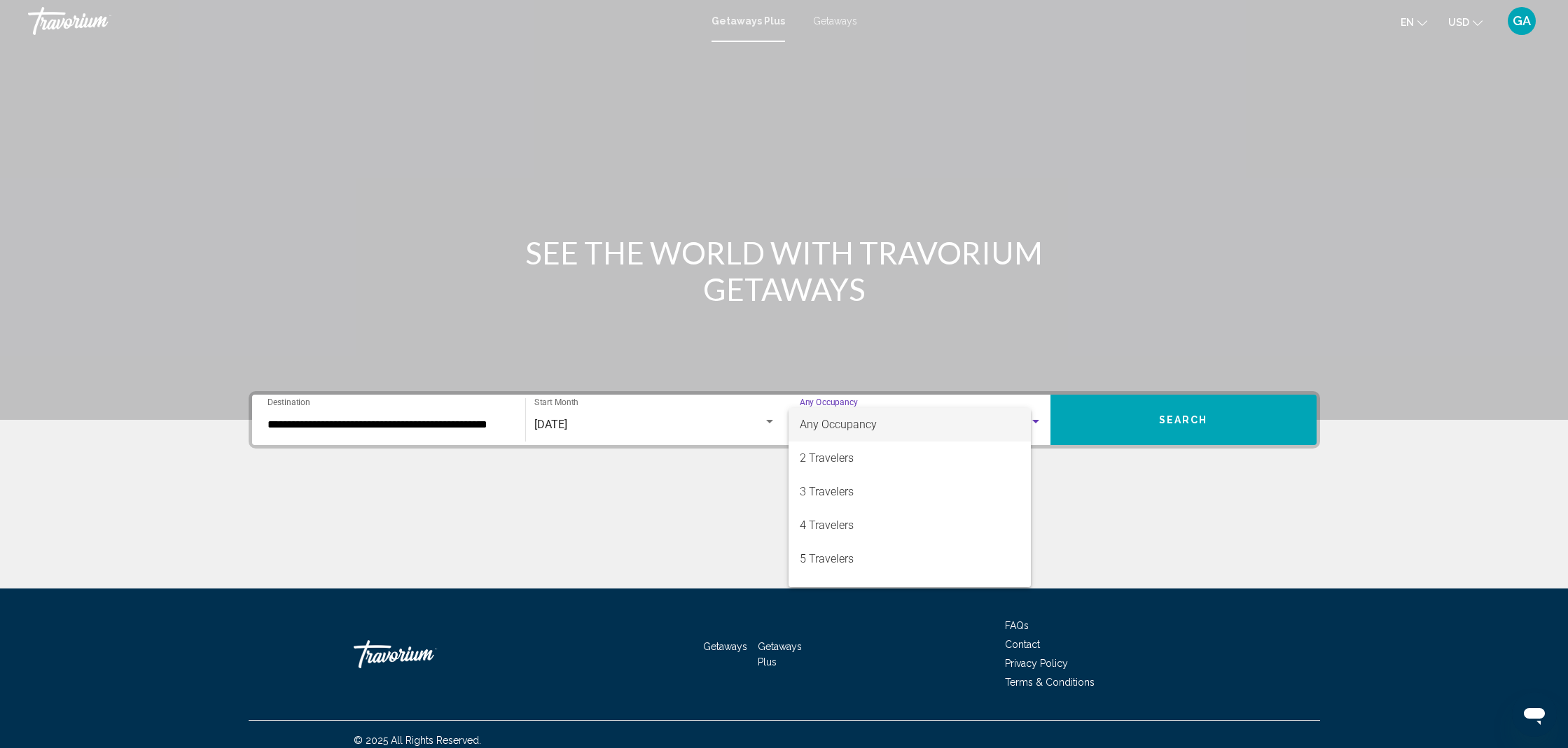
scroll to position [12, 0]
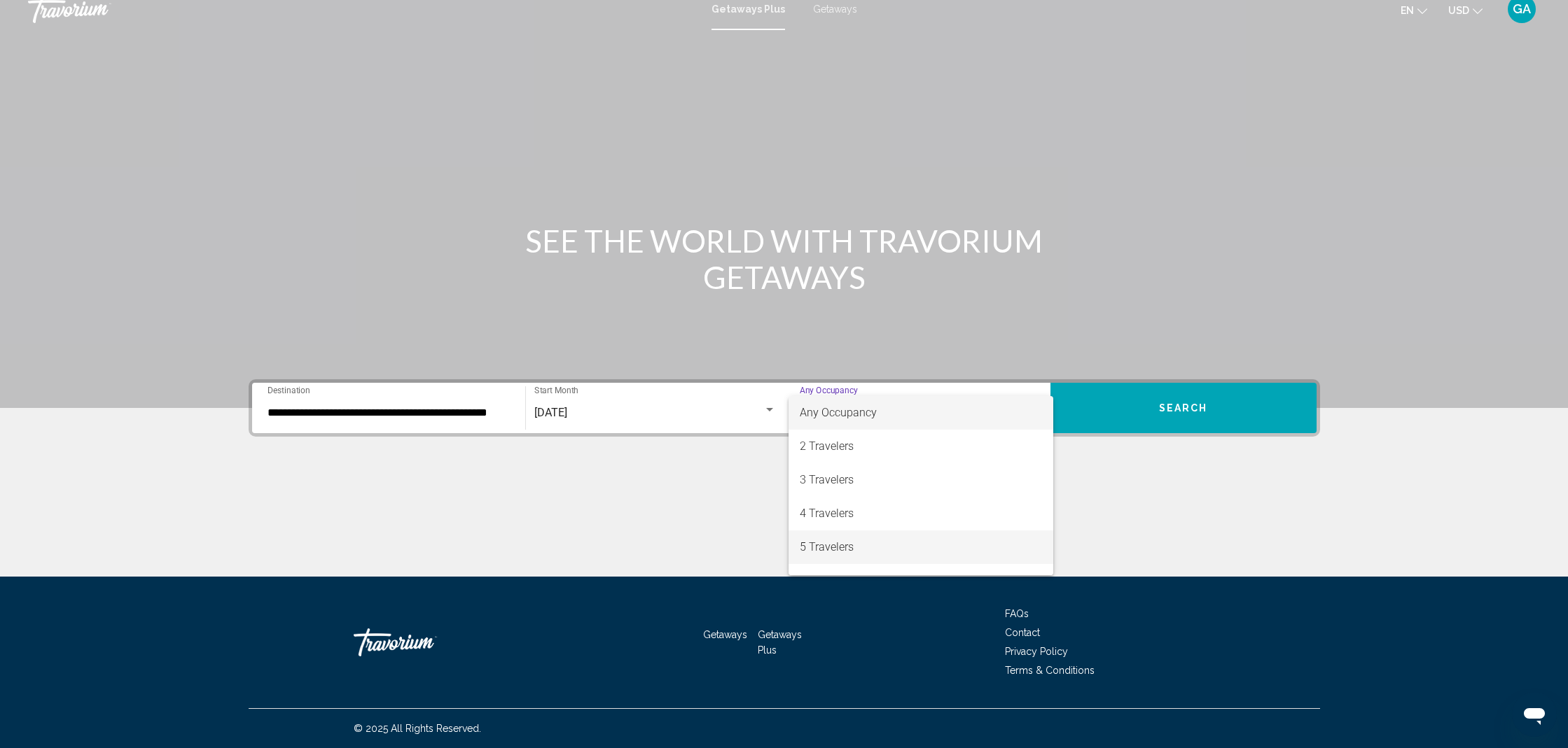
click at [834, 540] on span "5 Travelers" at bounding box center [921, 547] width 242 height 34
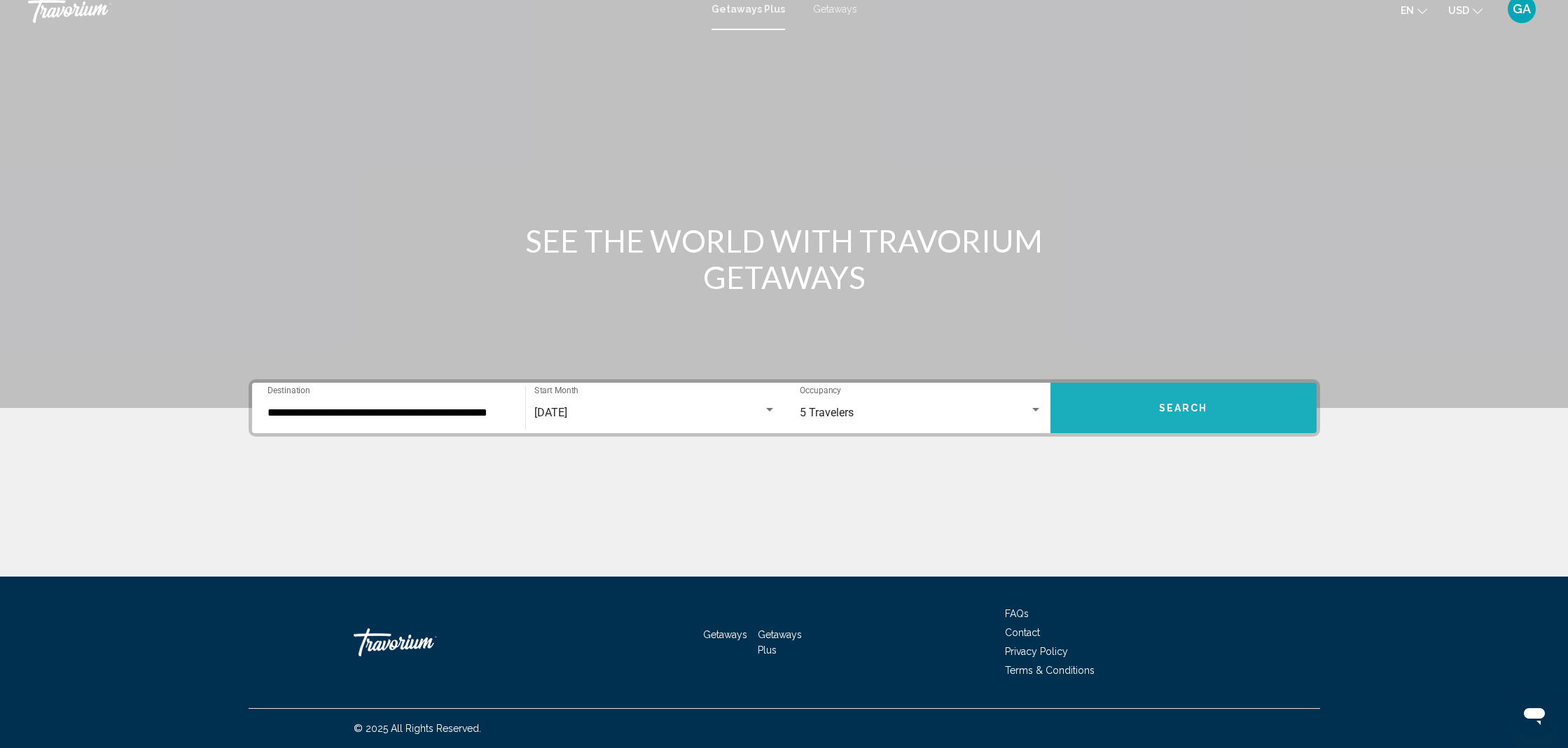
click at [1150, 414] on button "Search" at bounding box center [1183, 408] width 266 height 51
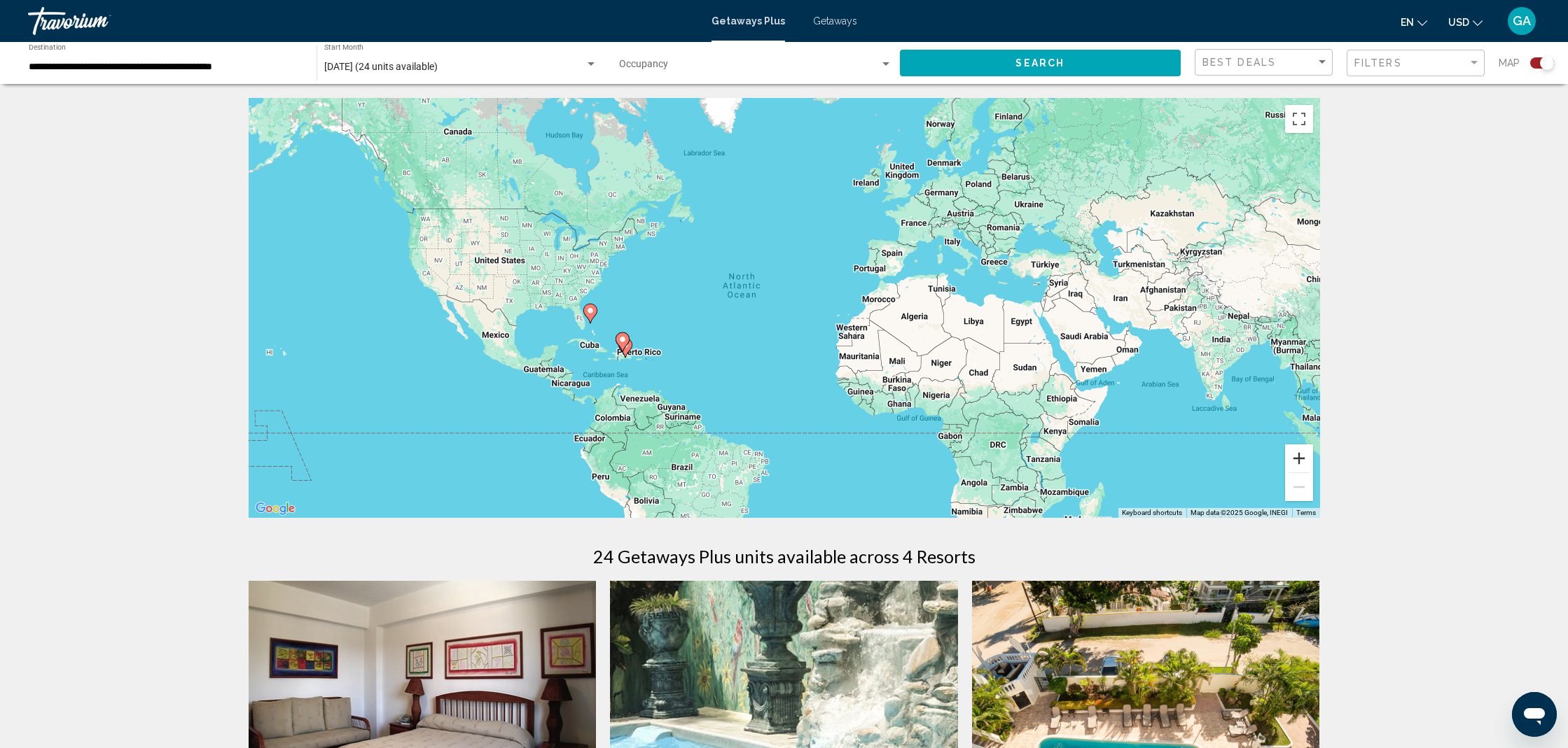
click at [1306, 464] on button "Zoom in" at bounding box center [1299, 459] width 28 height 28
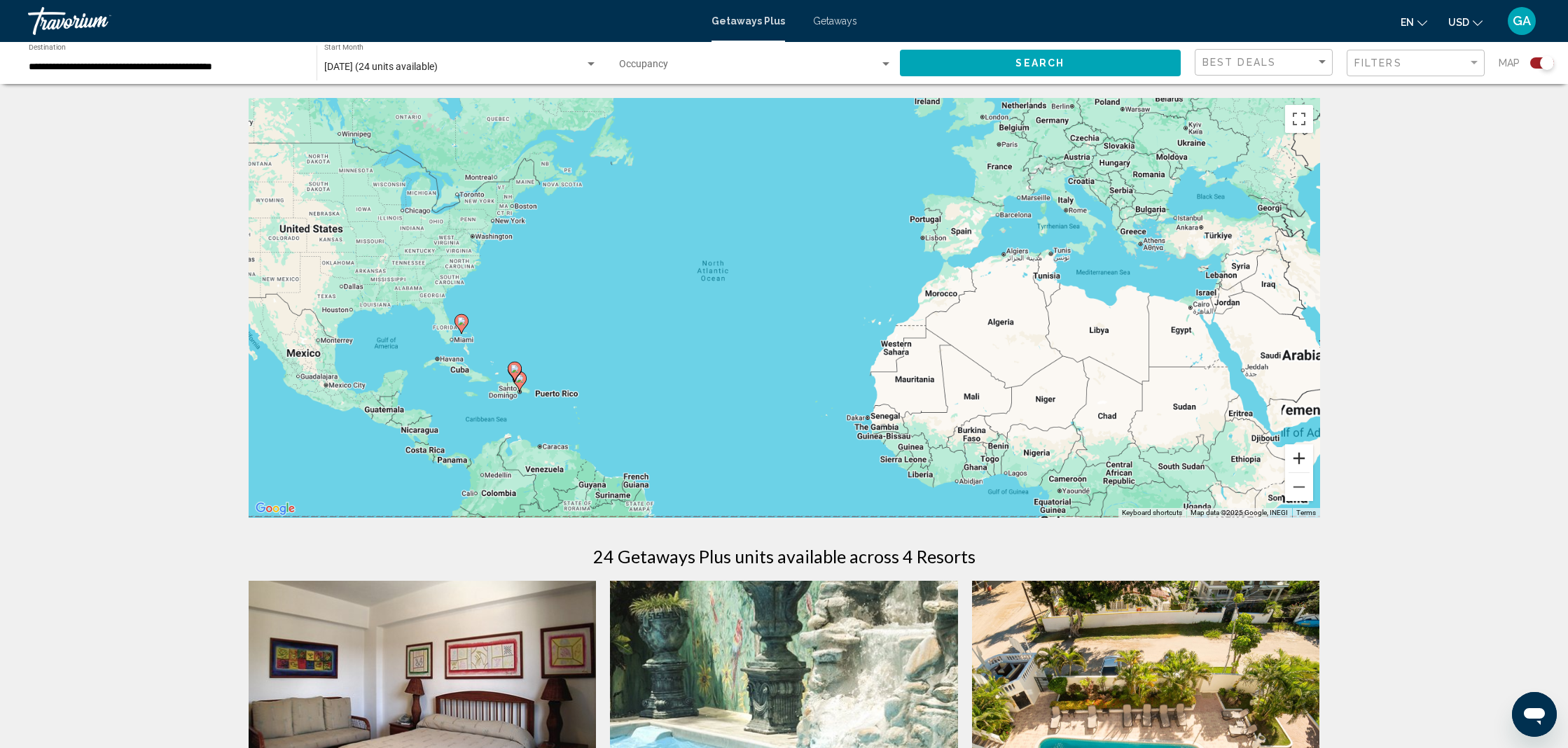
click at [1306, 464] on button "Zoom in" at bounding box center [1299, 459] width 28 height 28
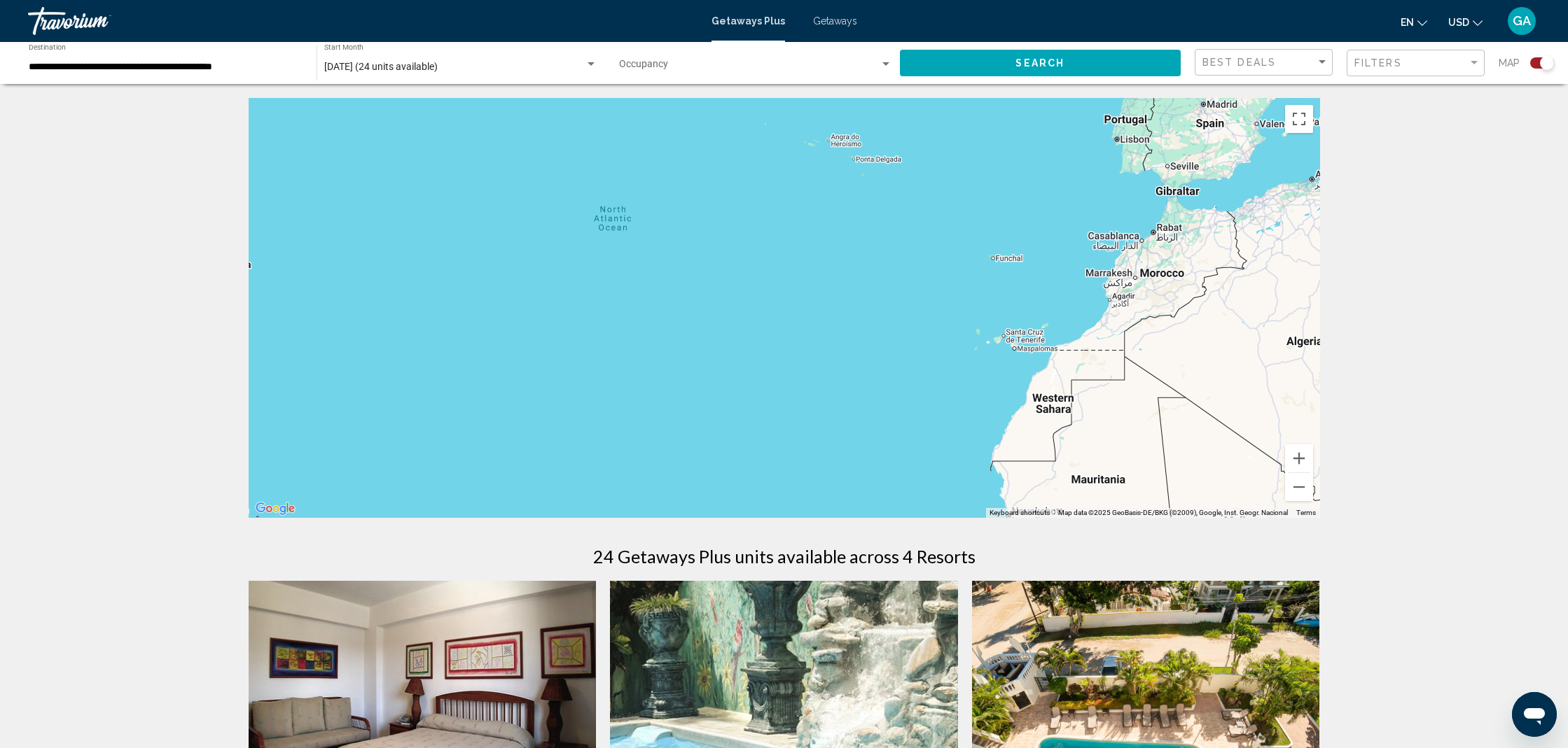
drag, startPoint x: 727, startPoint y: 369, endPoint x: 968, endPoint y: 318, distance: 246.3
click at [964, 319] on div "To activate drag with keyboard, press Alt + Enter. Once in keyboard drag state,…" at bounding box center [784, 308] width 1072 height 420
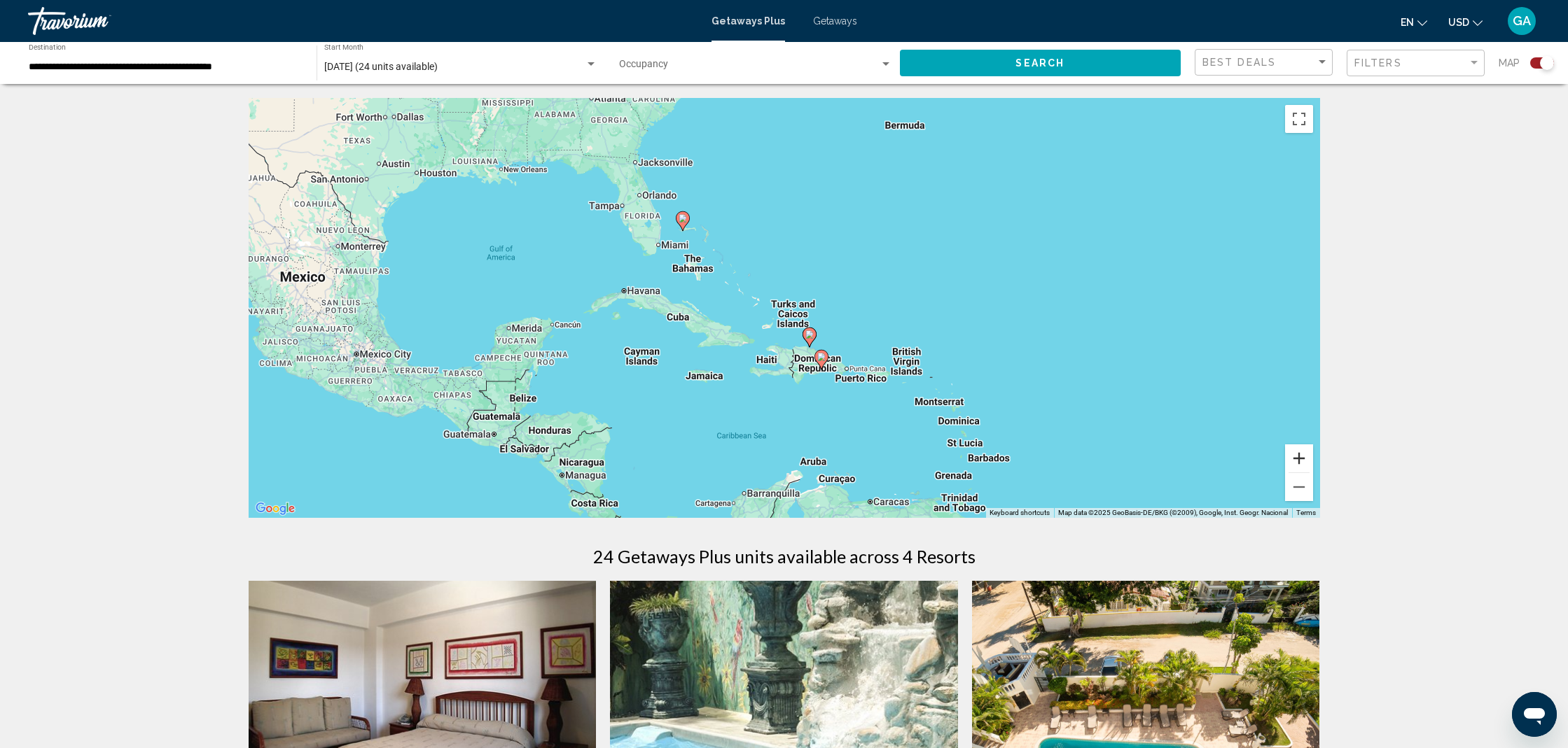
click at [1299, 460] on button "Zoom in" at bounding box center [1299, 459] width 28 height 28
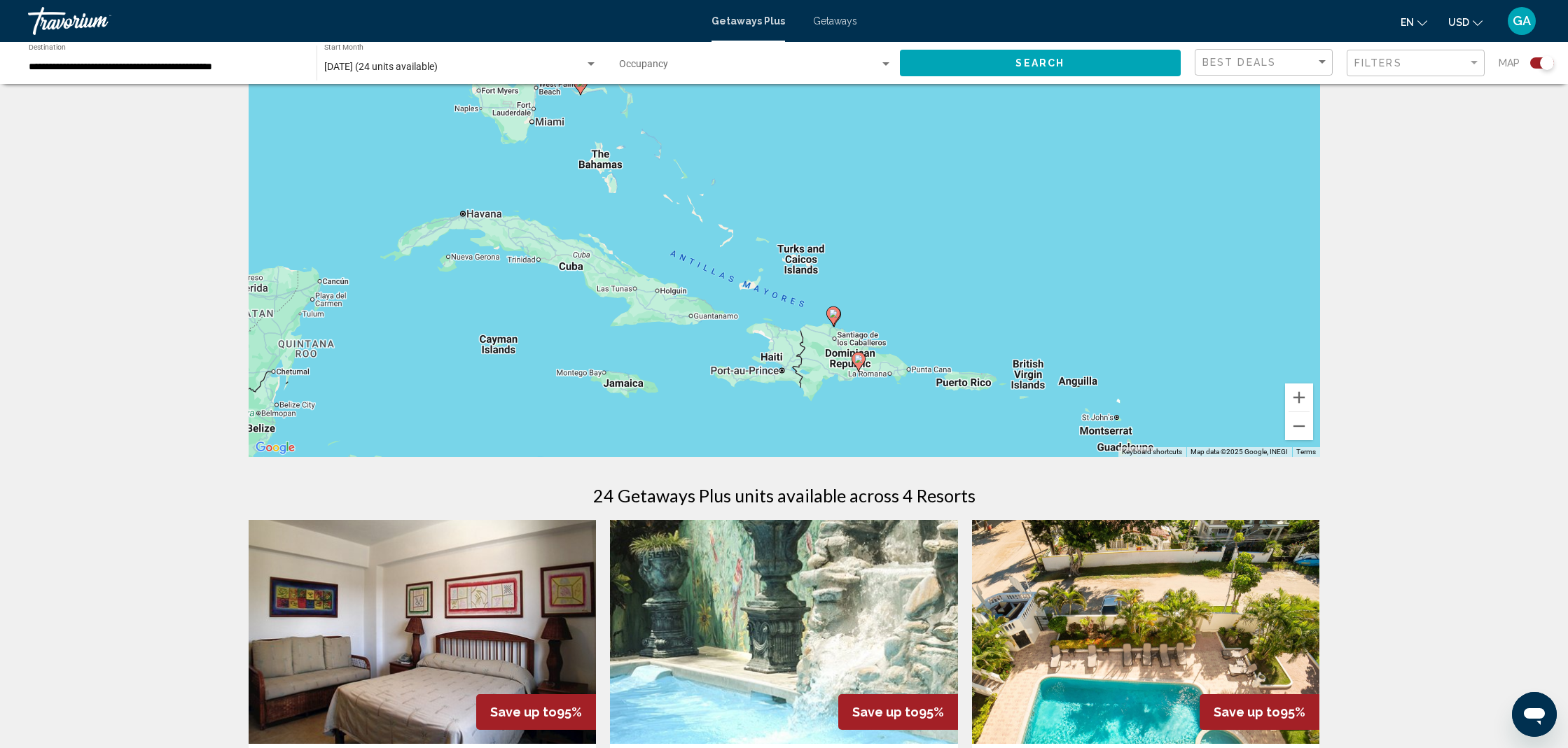
scroll to position [61, 0]
click at [1299, 425] on button "Zoom out" at bounding box center [1299, 425] width 28 height 28
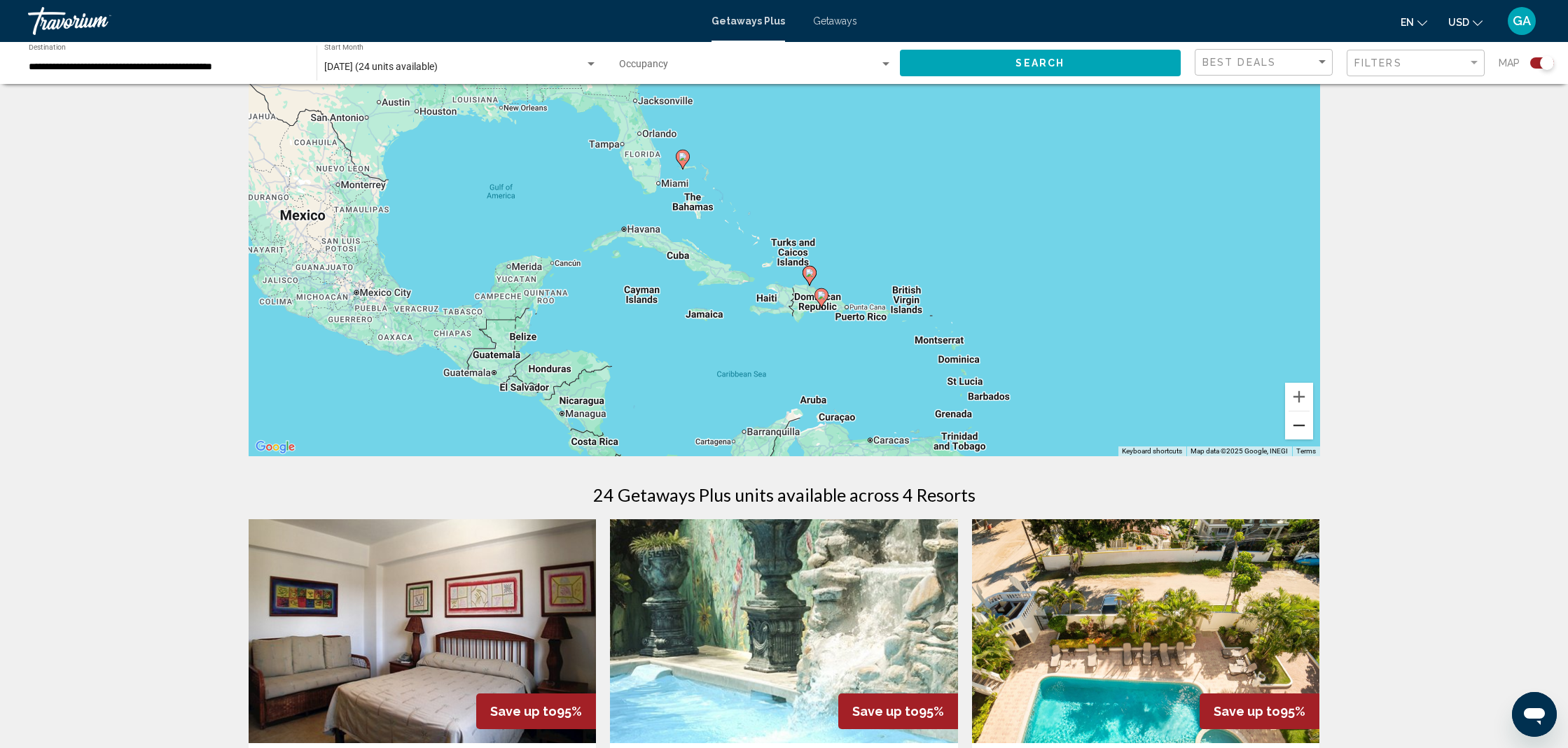
click at [1299, 425] on button "Zoom out" at bounding box center [1299, 425] width 28 height 28
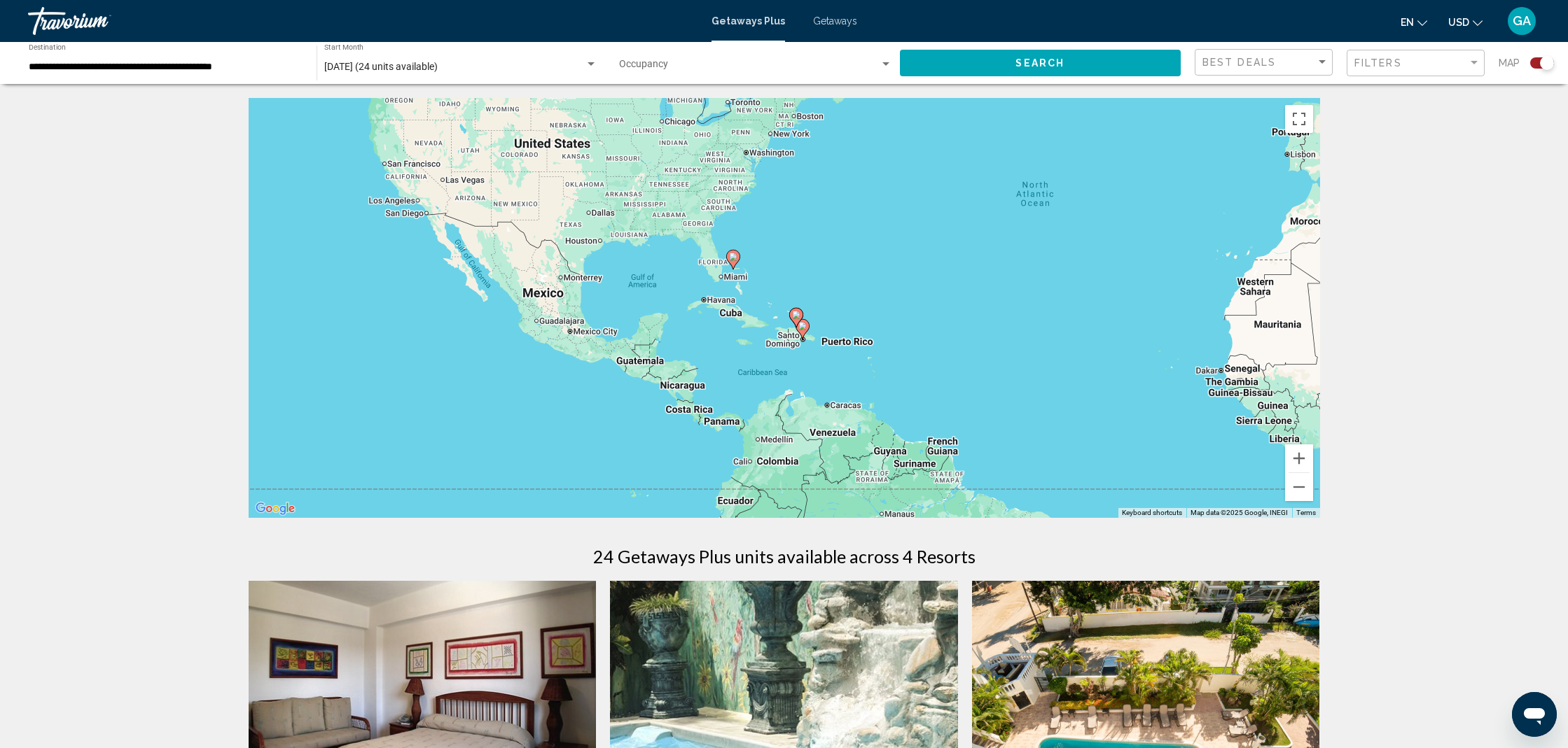
scroll to position [0, 0]
click at [131, 70] on input "**********" at bounding box center [165, 67] width 274 height 11
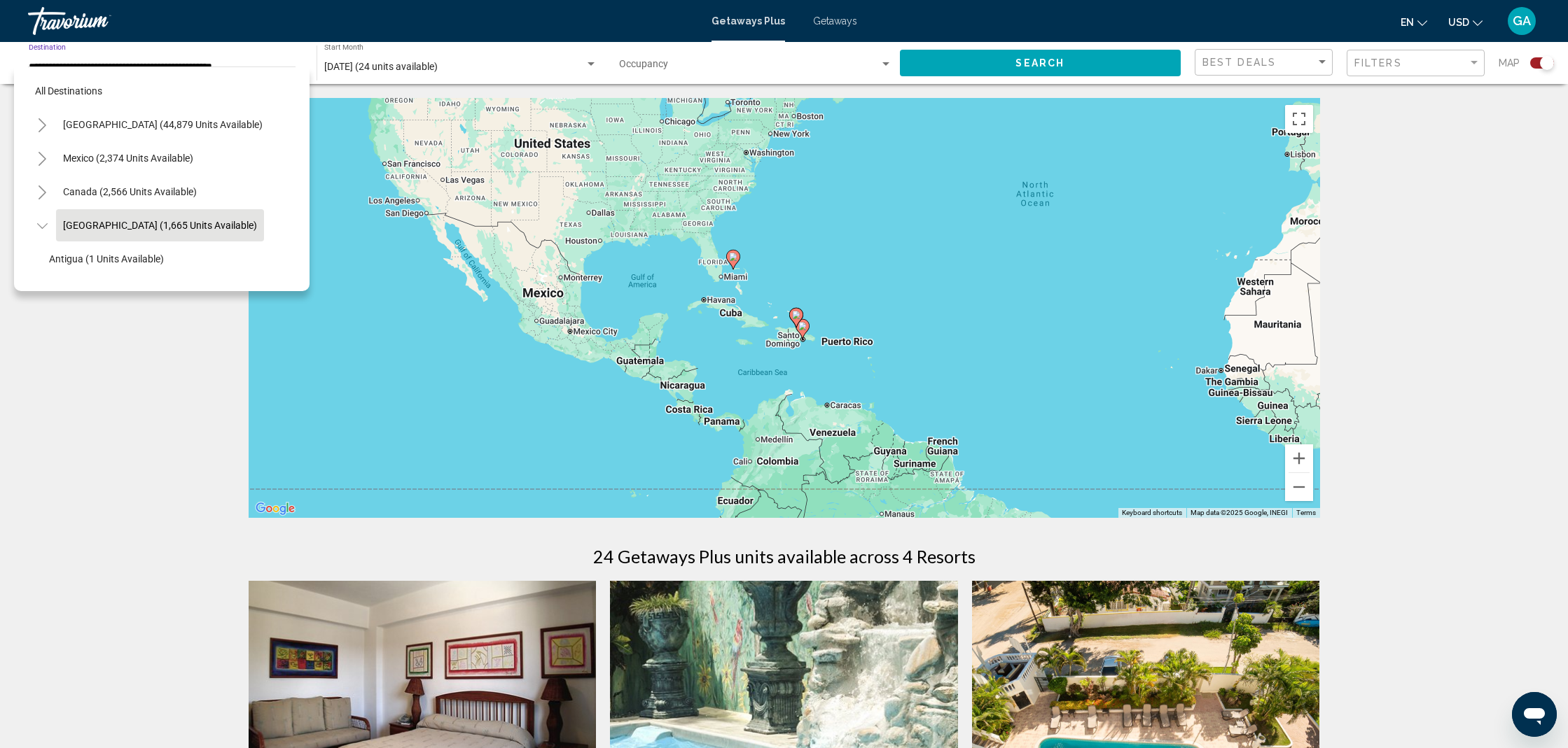
scroll to position [26, 0]
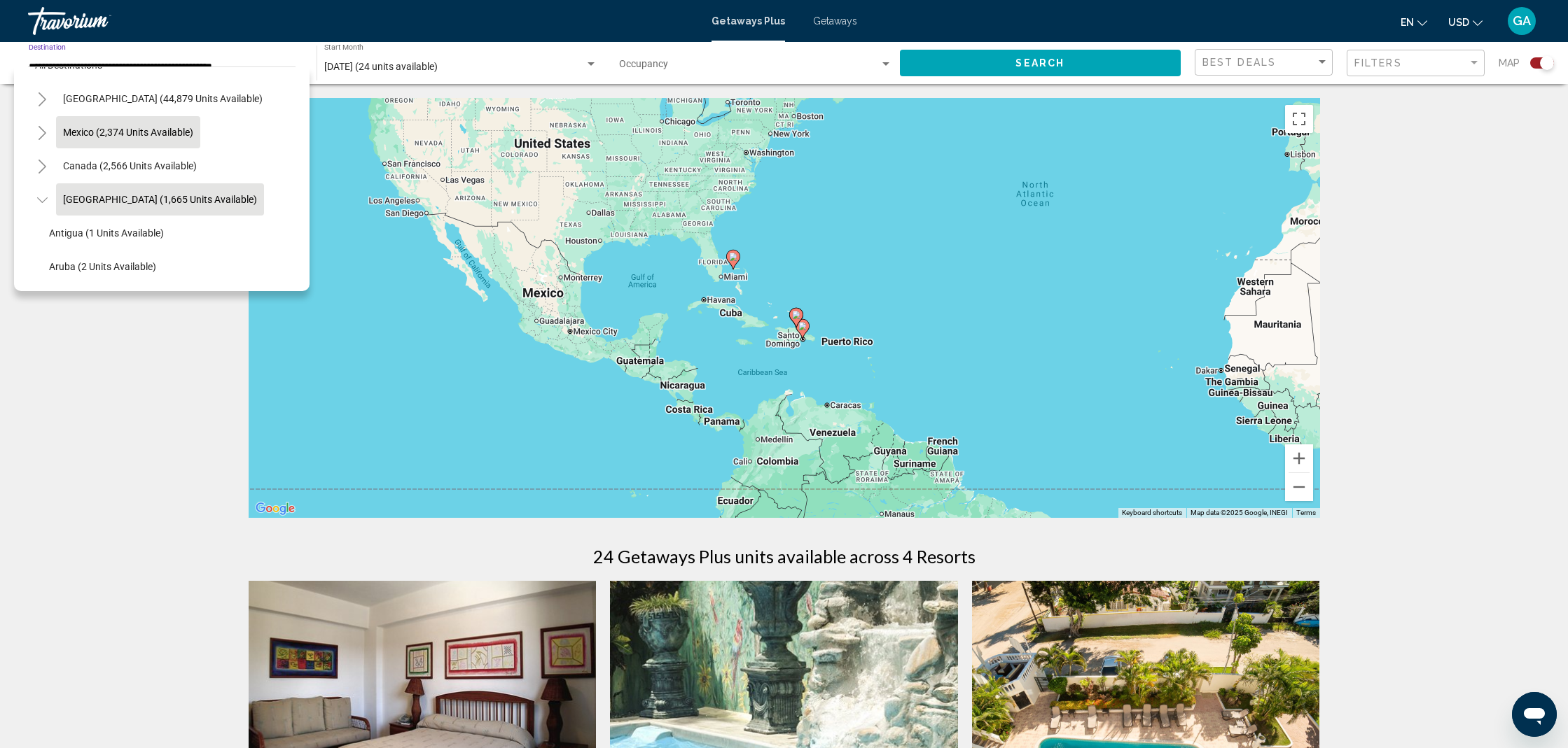
click at [86, 131] on span "Mexico (2,374 units available)" at bounding box center [128, 132] width 130 height 11
type input "**********"
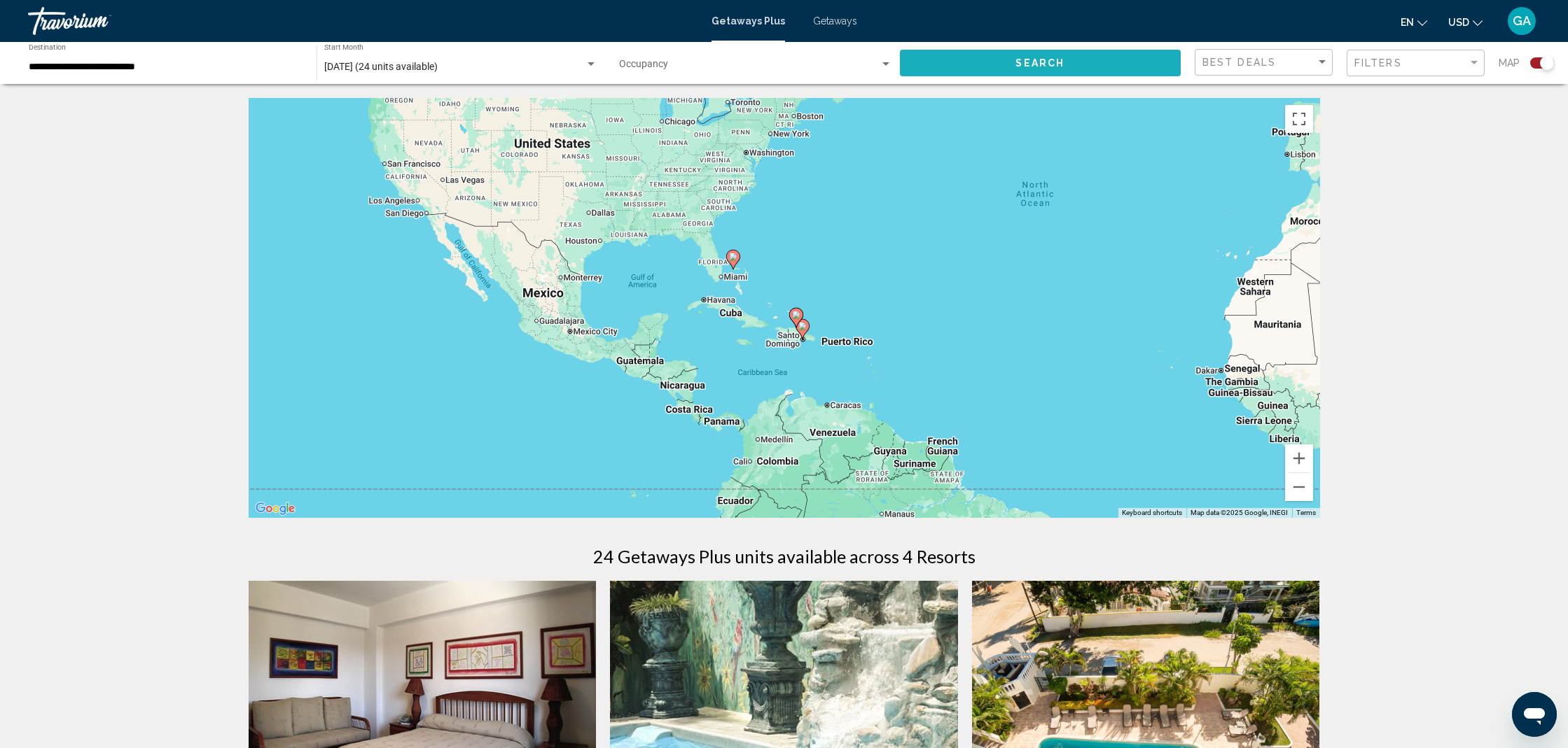
click at [1040, 65] on span "Search" at bounding box center [1040, 64] width 49 height 11
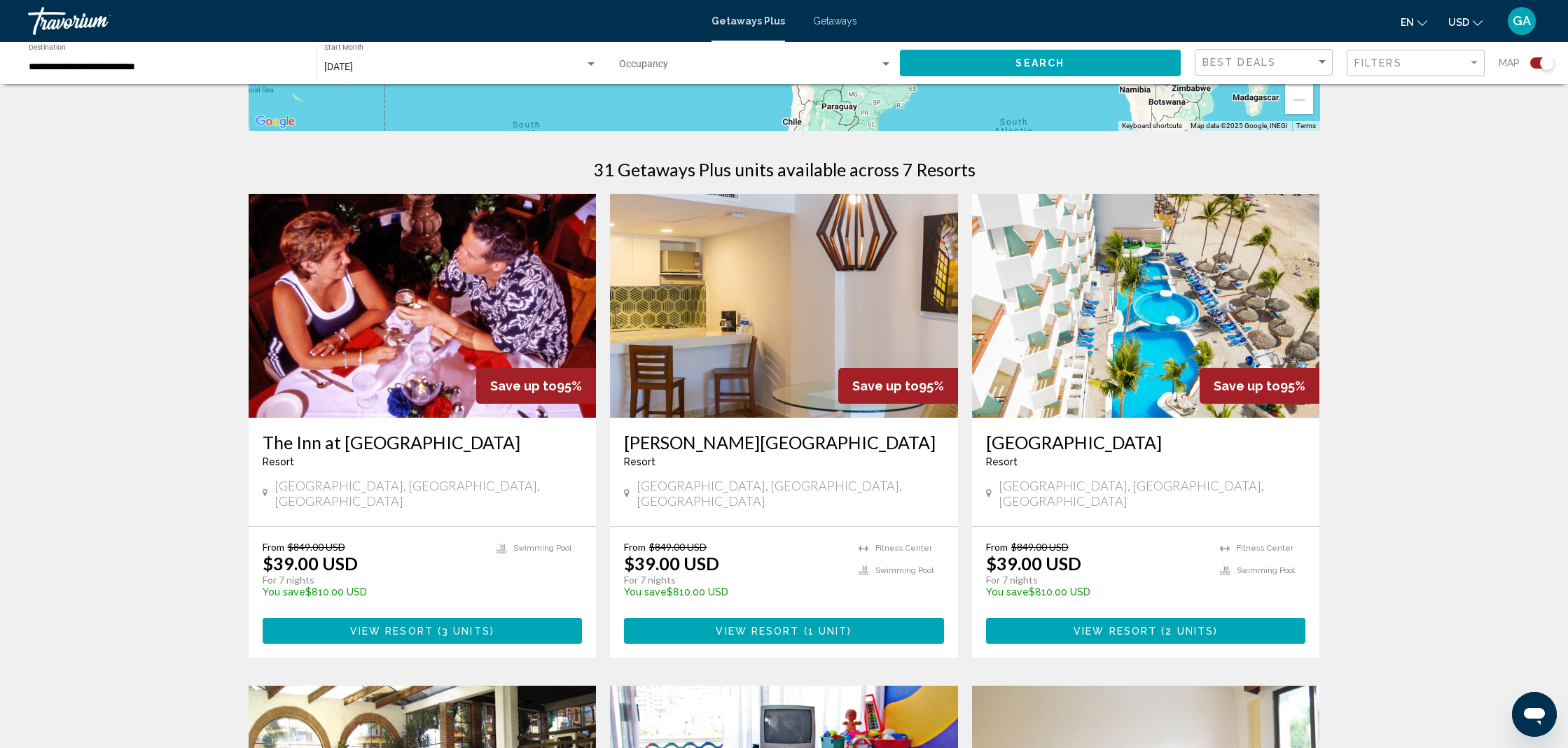
scroll to position [386, 0]
